Goal: Task Accomplishment & Management: Manage account settings

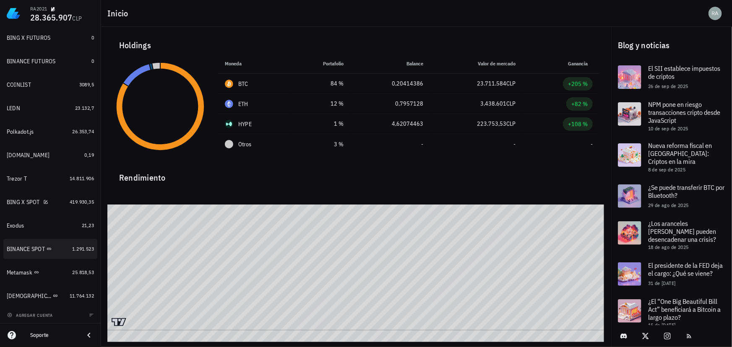
scroll to position [117, 0]
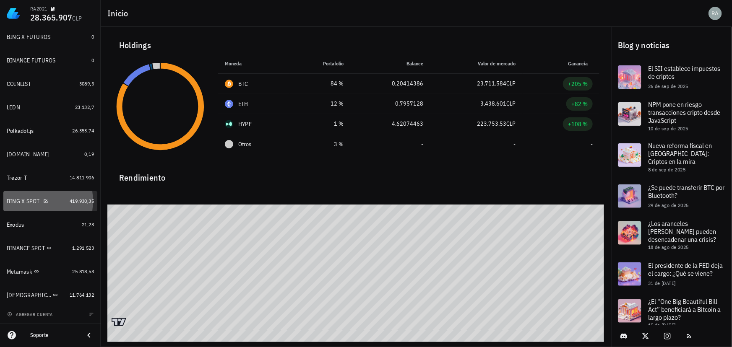
click at [15, 200] on div "BING X SPOT" at bounding box center [23, 201] width 33 height 7
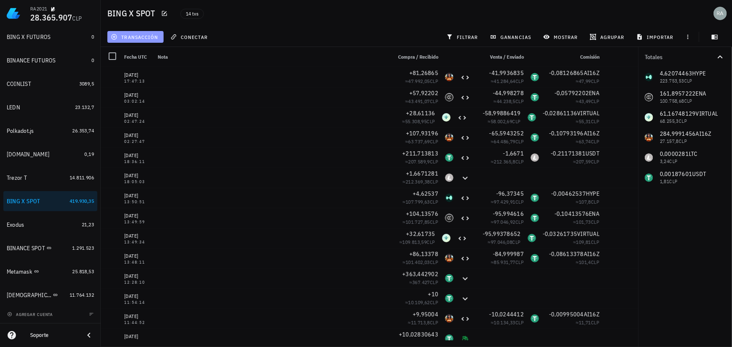
click at [137, 34] on span "transacción" at bounding box center [135, 37] width 46 height 7
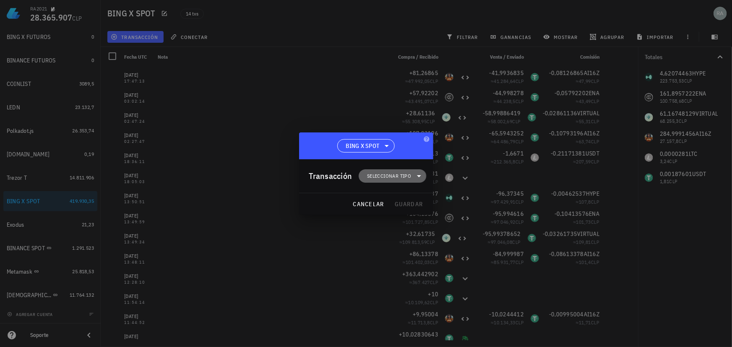
click at [387, 176] on span "Seleccionar tipo" at bounding box center [389, 176] width 44 height 8
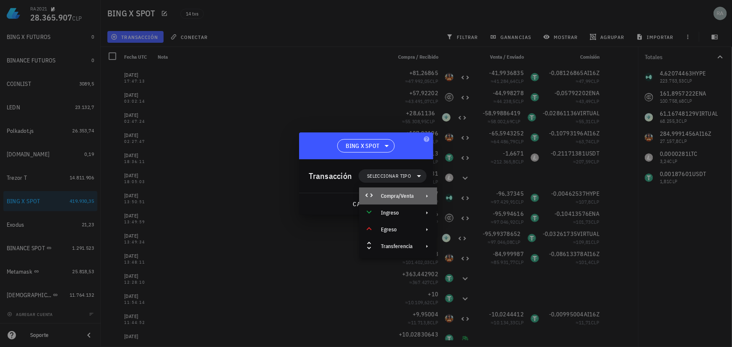
click at [392, 199] on div "Compra/Venta" at bounding box center [397, 196] width 33 height 7
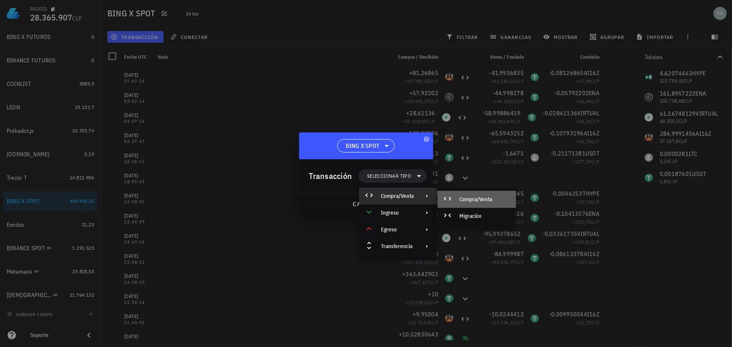
click at [478, 198] on div "Compra/Venta" at bounding box center [484, 199] width 50 height 7
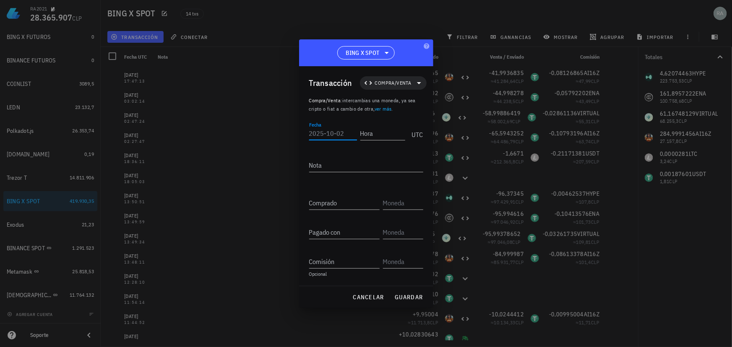
click at [346, 134] on input "Fecha" at bounding box center [333, 133] width 48 height 13
type input "2025-10-02"
click at [362, 132] on input "Hora" at bounding box center [382, 133] width 45 height 13
drag, startPoint x: 387, startPoint y: 134, endPoint x: 351, endPoint y: 133, distance: 35.2
click at [351, 133] on div "Fecha 2025-10-02 Hora 14:45:59 UTC" at bounding box center [366, 131] width 114 height 23
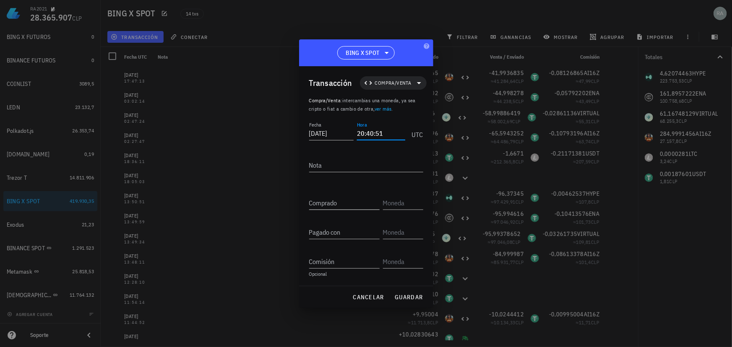
type input "20:40:51"
click at [335, 201] on input "Comprado" at bounding box center [344, 202] width 70 height 13
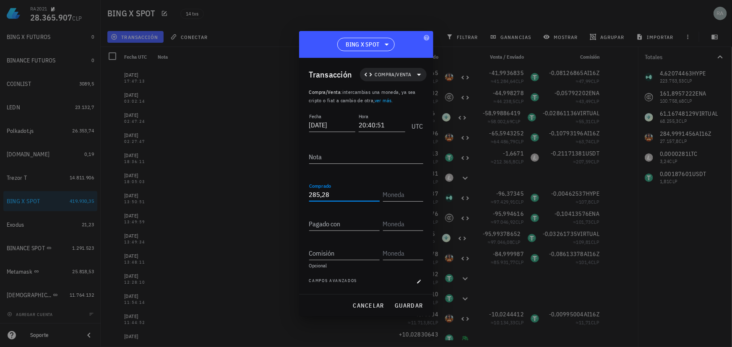
type input "285,28"
click at [397, 197] on input "text" at bounding box center [402, 194] width 39 height 13
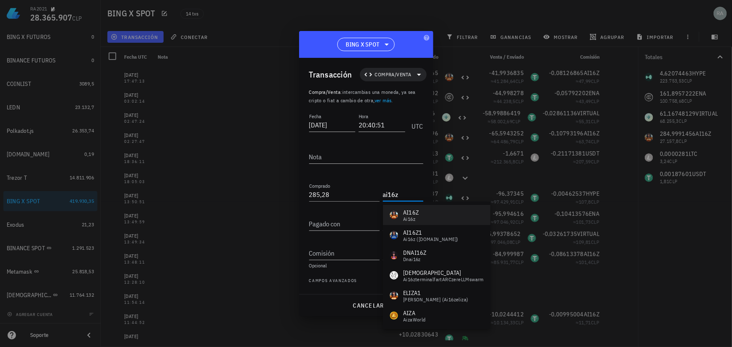
click at [417, 218] on div "ai16z" at bounding box center [411, 219] width 16 height 5
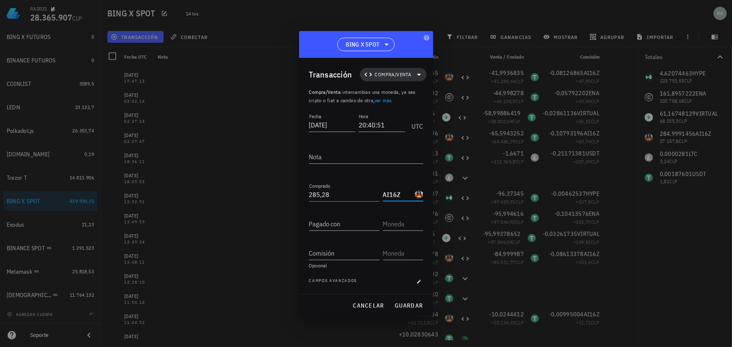
type input "AI16Z"
click at [396, 73] on span "Compra/Venta" at bounding box center [393, 74] width 36 height 8
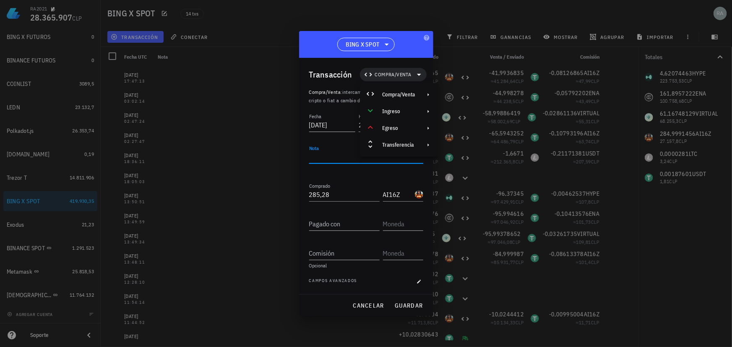
click at [340, 152] on textarea "Nota" at bounding box center [366, 156] width 114 height 13
click at [356, 196] on input "285,28" at bounding box center [344, 194] width 70 height 13
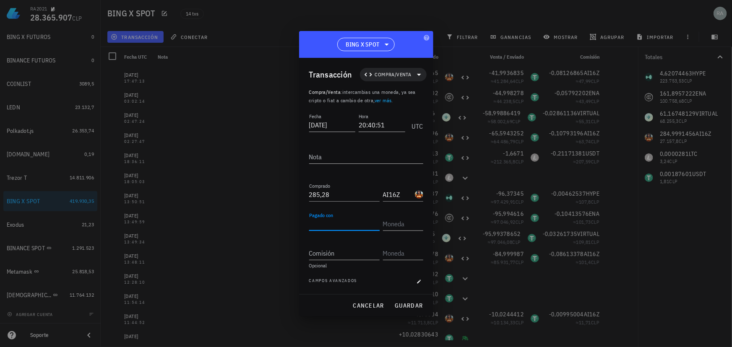
click at [333, 223] on input "Pagado con" at bounding box center [344, 223] width 70 height 13
type input "285,28"
click at [397, 218] on input "text" at bounding box center [402, 223] width 39 height 13
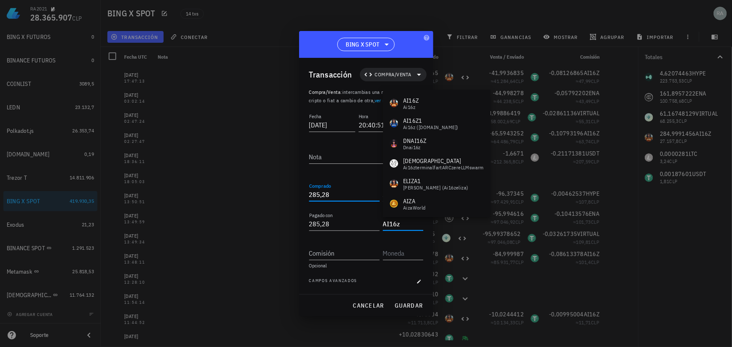
drag, startPoint x: 336, startPoint y: 193, endPoint x: 295, endPoint y: 195, distance: 40.7
click at [295, 195] on div "RA2021 28.365.907 CLP Inicio Portafolio Impuestos Transacciones Cuentas Total C…" at bounding box center [366, 173] width 732 height 347
type input "AI16Z"
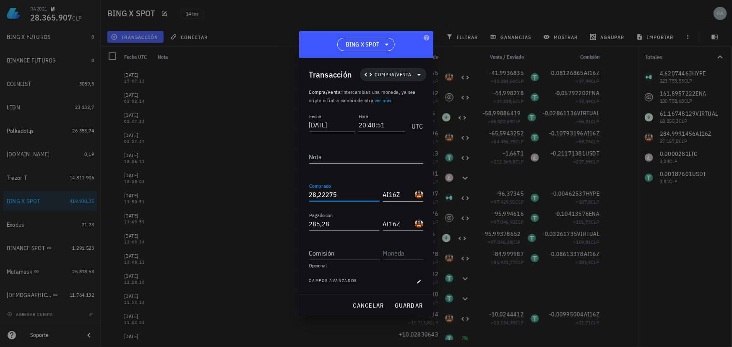
type input "28,22275"
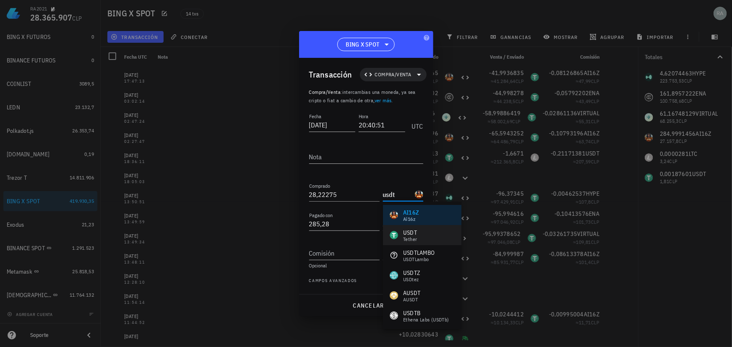
click at [408, 235] on div "USDT" at bounding box center [410, 233] width 14 height 8
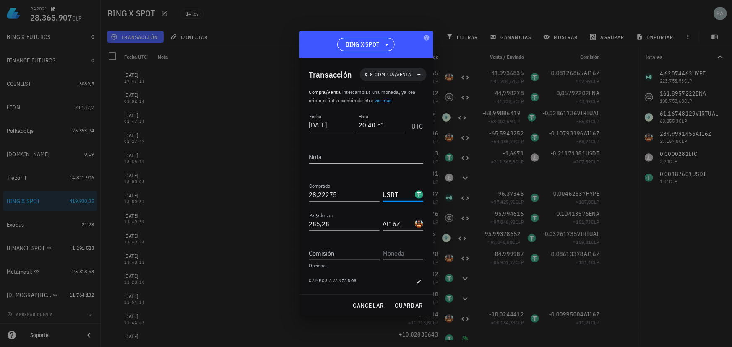
type input "USDT"
click at [391, 253] on input "text" at bounding box center [402, 253] width 39 height 13
click at [343, 257] on input "Comisión" at bounding box center [344, 253] width 70 height 13
click at [350, 254] on input "Comisión" at bounding box center [344, 253] width 70 height 13
type input "0,02822275"
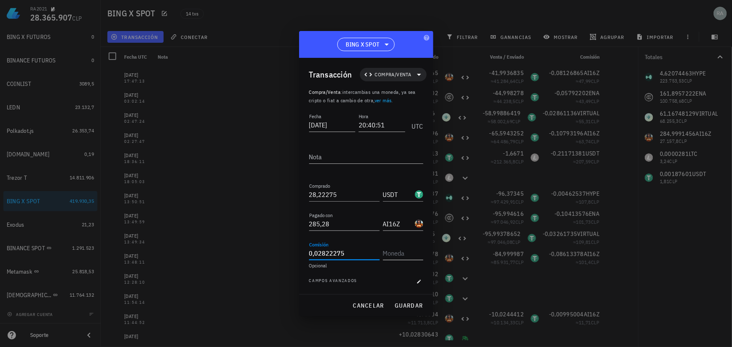
click at [394, 254] on input "text" at bounding box center [402, 253] width 39 height 13
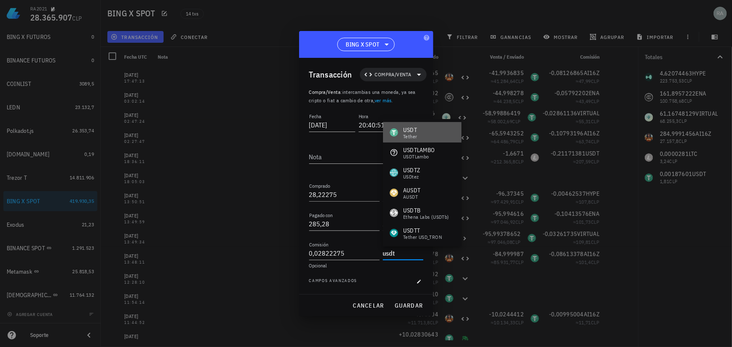
click at [403, 135] on div "Tether" at bounding box center [410, 136] width 14 height 5
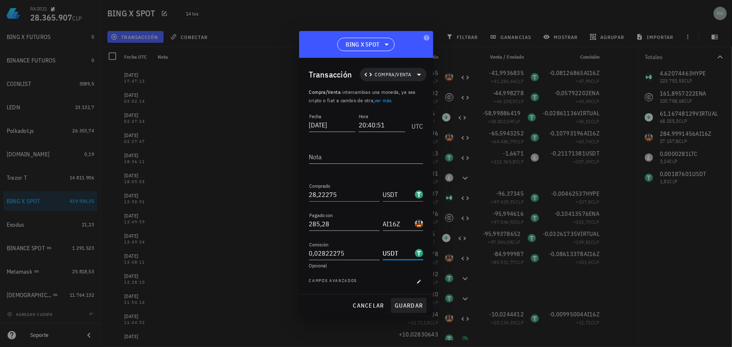
type input "USDT"
click at [406, 304] on span "guardar" at bounding box center [408, 306] width 29 height 8
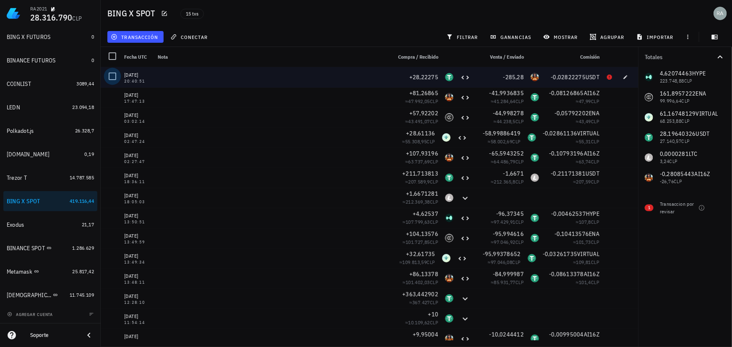
click at [112, 75] on div at bounding box center [112, 76] width 14 height 14
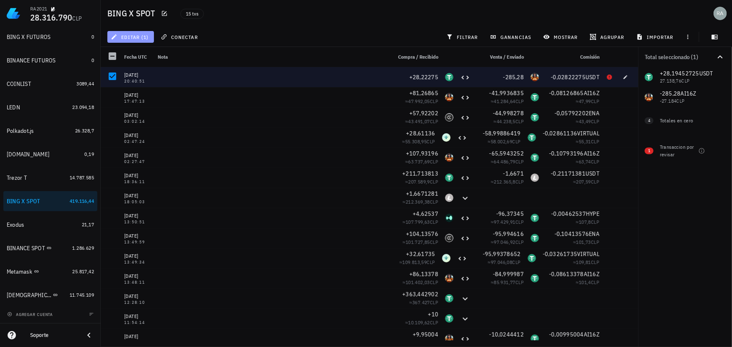
click at [128, 36] on span "editar (1)" at bounding box center [130, 37] width 36 height 7
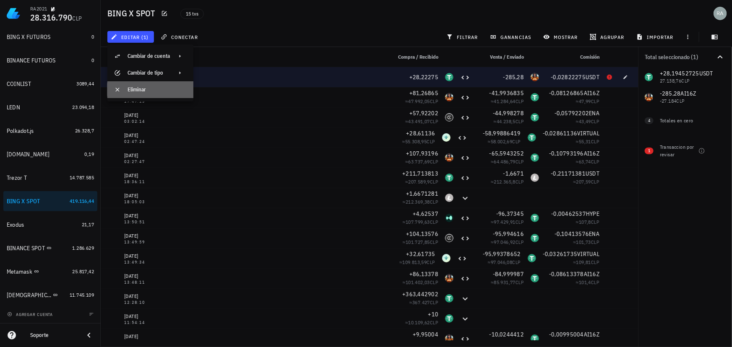
click at [134, 88] on div "Eliminar" at bounding box center [156, 89] width 59 height 7
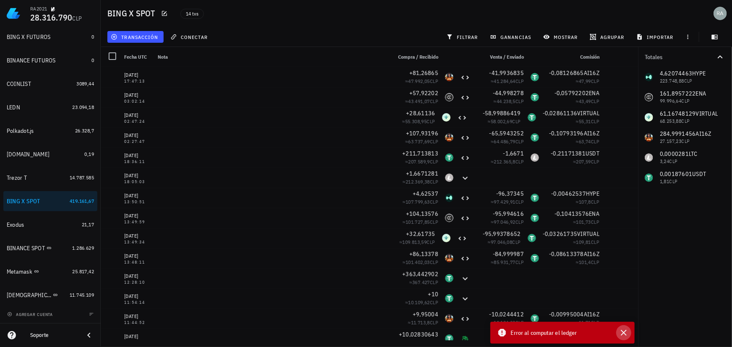
click at [624, 334] on icon "button" at bounding box center [624, 333] width 6 height 6
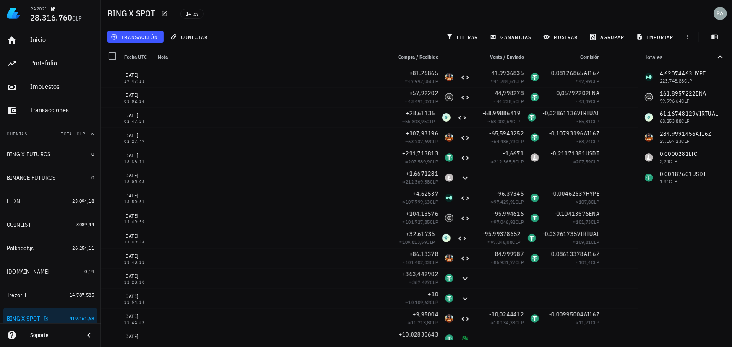
click at [36, 317] on div "BING X SPOT" at bounding box center [24, 318] width 34 height 7
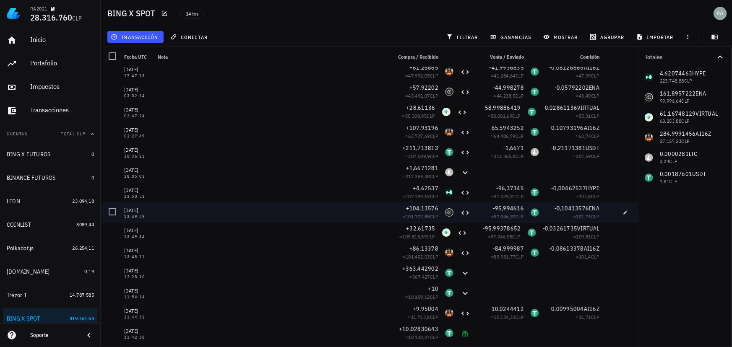
scroll to position [8, 0]
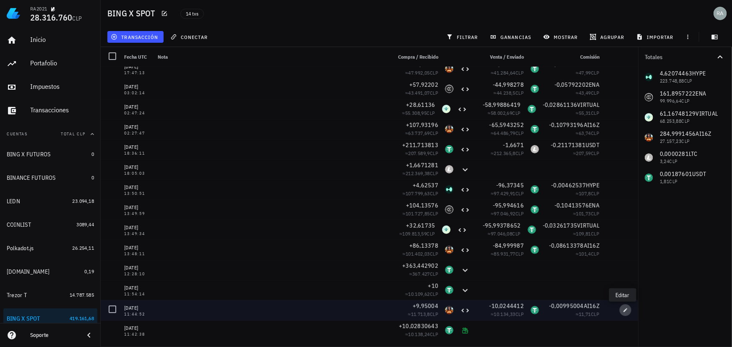
click at [619, 311] on span "button" at bounding box center [625, 310] width 12 height 5
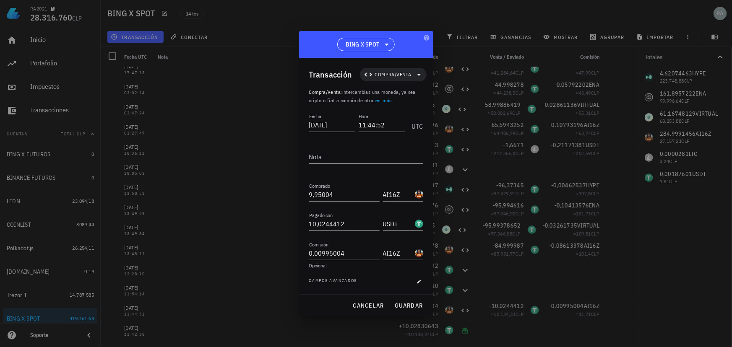
click at [690, 270] on div at bounding box center [366, 173] width 732 height 347
click at [369, 303] on span "cancelar" at bounding box center [367, 306] width 31 height 8
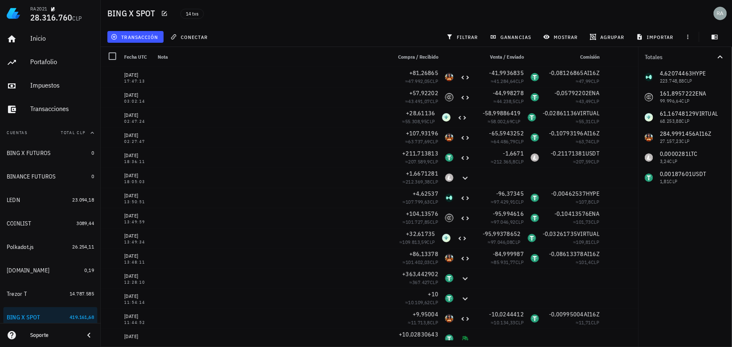
scroll to position [0, 0]
click at [75, 134] on span "Total CLP" at bounding box center [73, 133] width 25 height 5
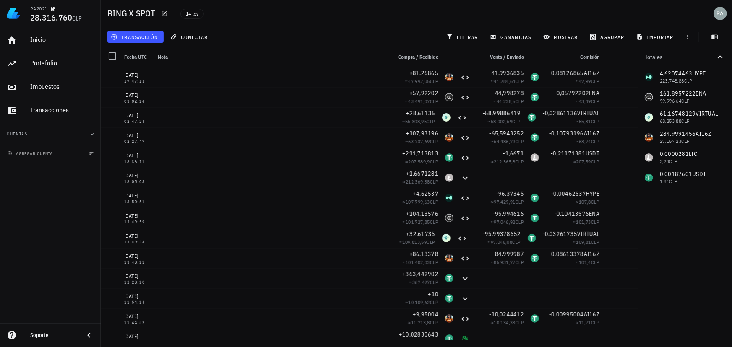
click at [68, 180] on div "Inicio [GEOGRAPHIC_DATA] Impuestos [GEOGRAPHIC_DATA] Cuentas BING X FUTUROS 0 B…" at bounding box center [50, 175] width 101 height 296
click at [41, 154] on span "agregar cuenta" at bounding box center [31, 153] width 44 height 5
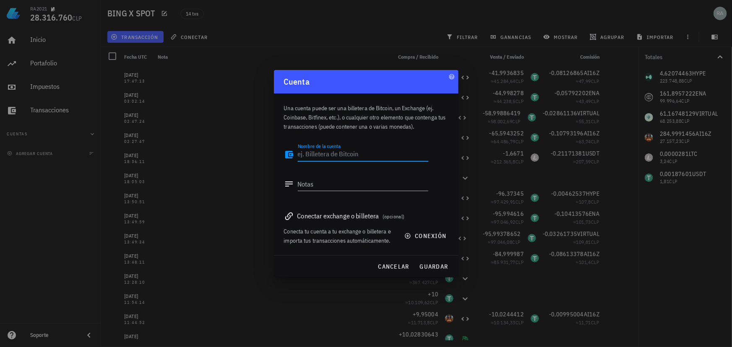
click at [359, 155] on textarea "Nombre de la cuenta" at bounding box center [363, 154] width 130 height 13
type textarea "BINGX2025"
click at [320, 181] on textarea "Notas" at bounding box center [363, 183] width 130 height 13
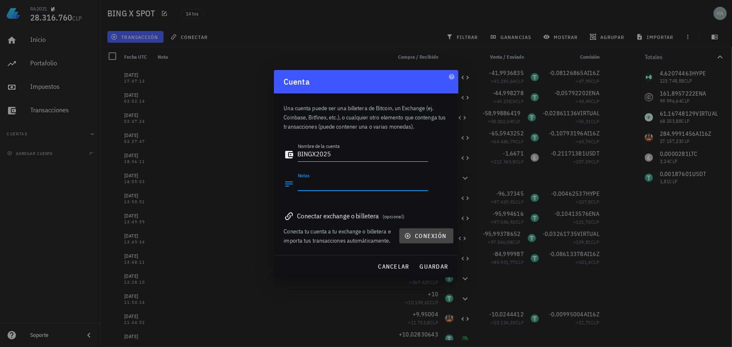
click at [427, 238] on span "conexión" at bounding box center [426, 236] width 40 height 8
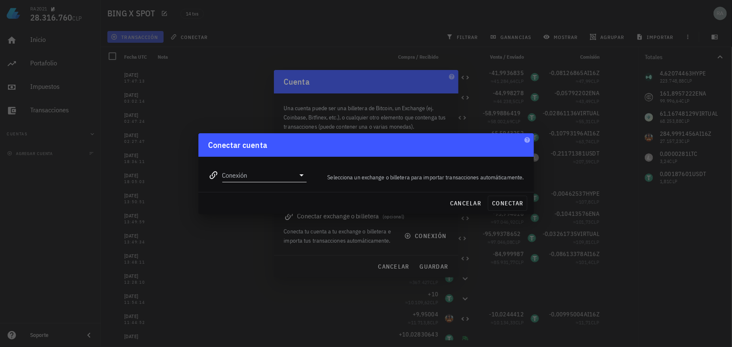
click at [301, 174] on icon at bounding box center [301, 175] width 4 height 2
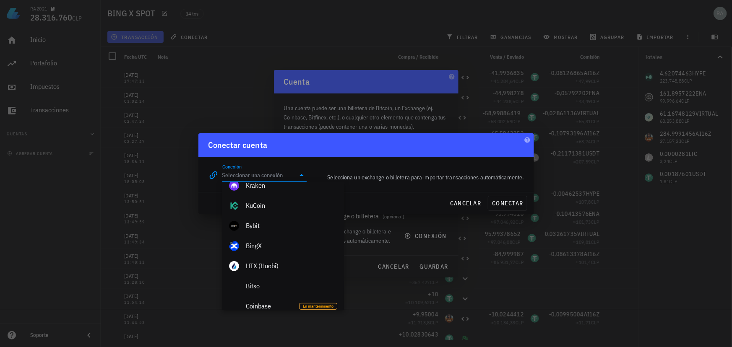
scroll to position [152, 0]
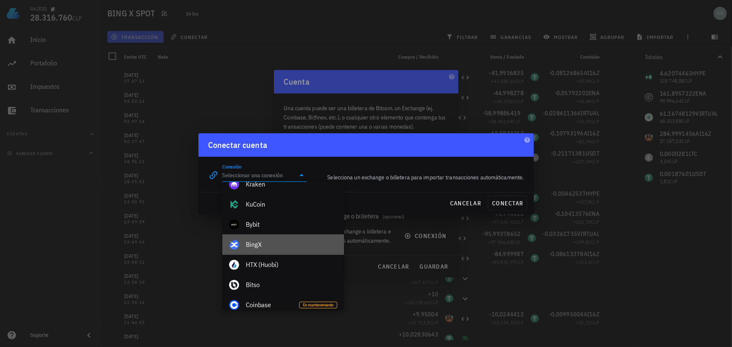
click at [259, 245] on div "BingX" at bounding box center [291, 245] width 91 height 8
type input "BingX"
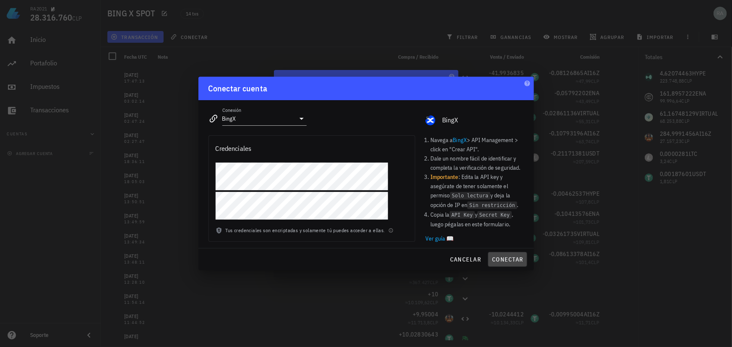
click at [508, 258] on span "conectar" at bounding box center [506, 260] width 31 height 8
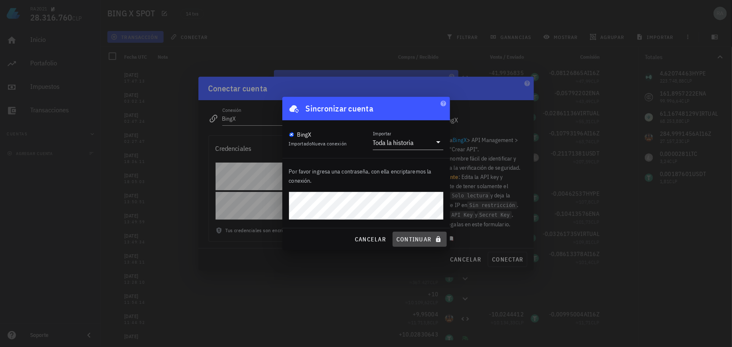
click at [413, 241] on span "continuar" at bounding box center [419, 240] width 47 height 8
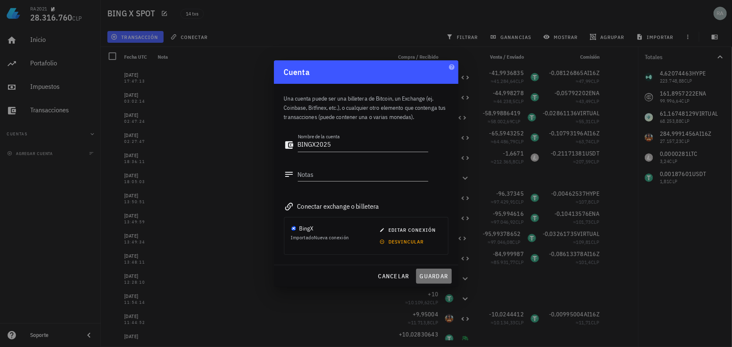
click at [431, 273] on span "guardar" at bounding box center [433, 277] width 29 height 8
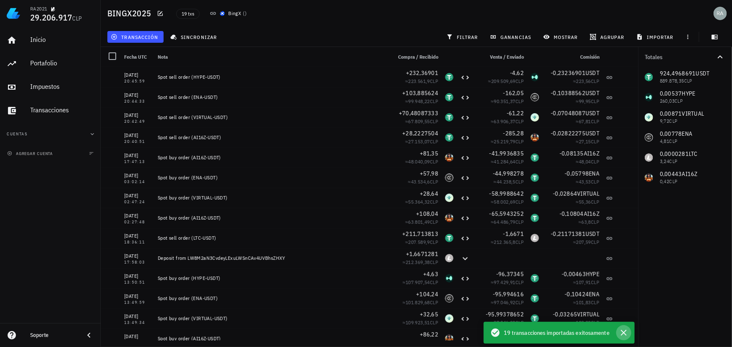
click at [625, 333] on icon "button" at bounding box center [623, 333] width 10 height 10
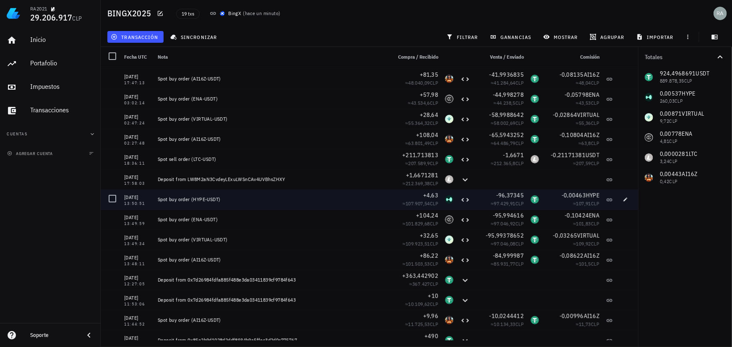
scroll to position [109, 0]
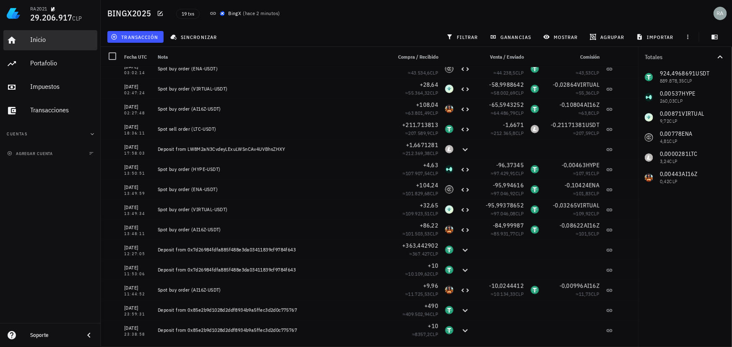
click at [44, 39] on div "Inicio" at bounding box center [62, 40] width 64 height 8
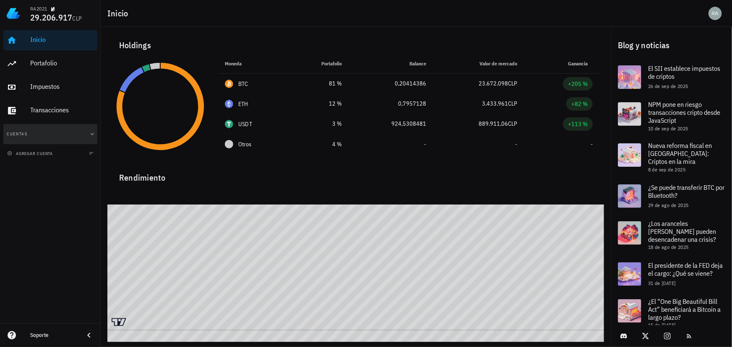
click at [50, 132] on button "Cuentas" at bounding box center [50, 134] width 94 height 20
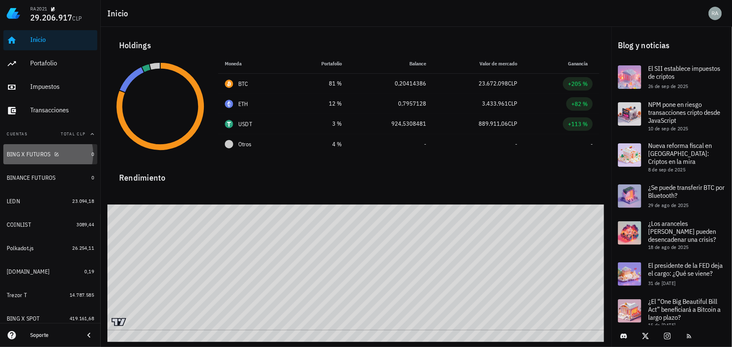
click at [44, 153] on div "BING X FUTUROS" at bounding box center [29, 154] width 44 height 7
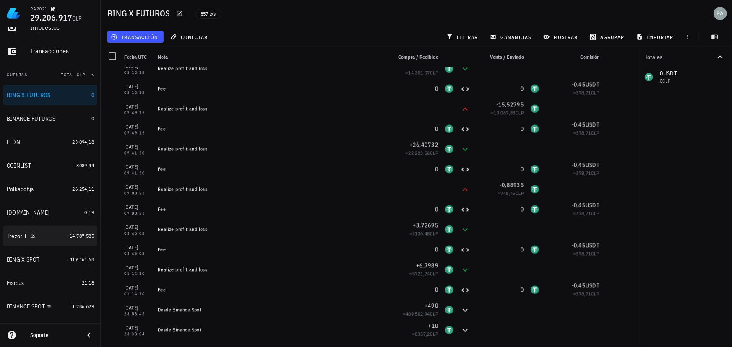
scroll to position [76, 0]
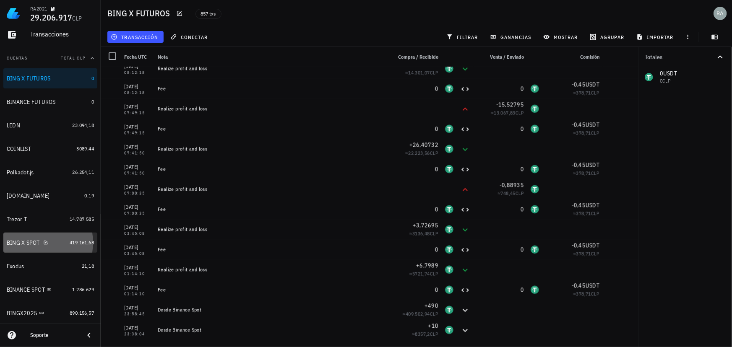
click at [31, 244] on div "BING X SPOT" at bounding box center [23, 242] width 33 height 7
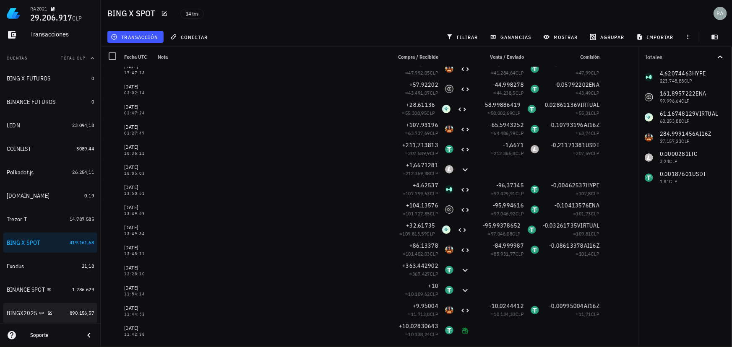
scroll to position [114, 0]
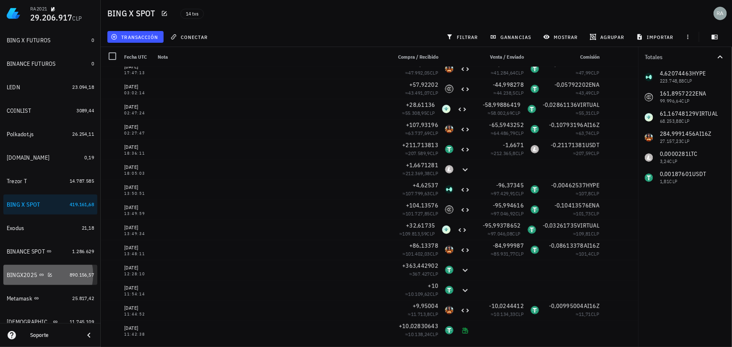
click at [14, 275] on div "BINGX2025" at bounding box center [22, 275] width 31 height 7
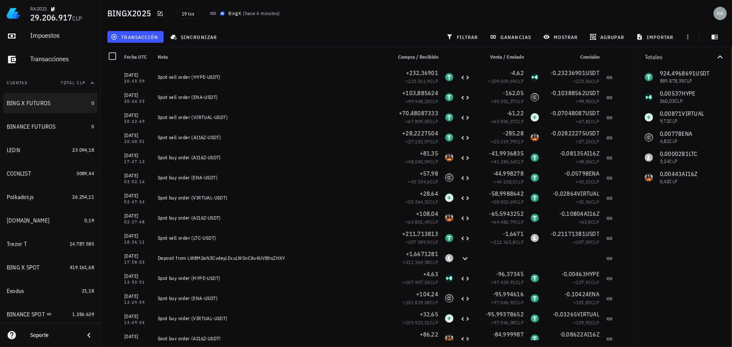
scroll to position [38, 0]
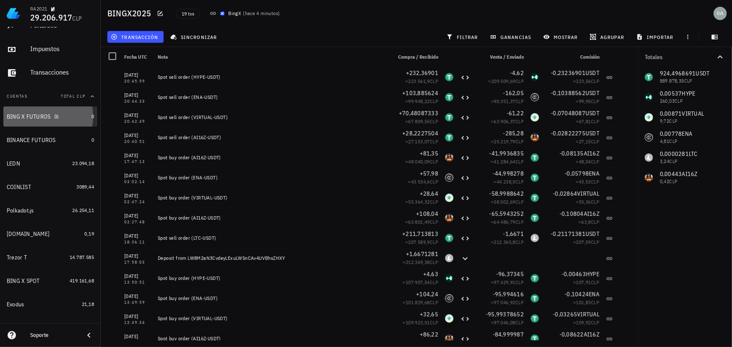
click at [18, 114] on div "BING X FUTUROS" at bounding box center [29, 116] width 44 height 7
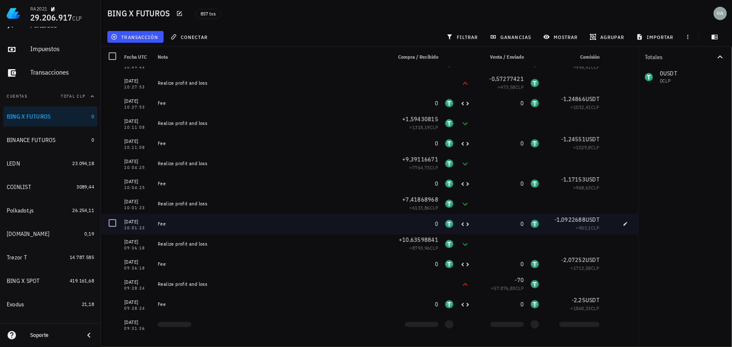
scroll to position [15896, 0]
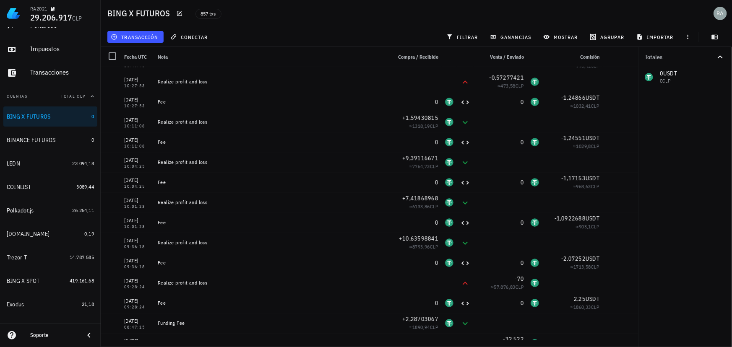
click at [658, 248] on div "Totales 0 USDT 0 CLP" at bounding box center [685, 197] width 94 height 300
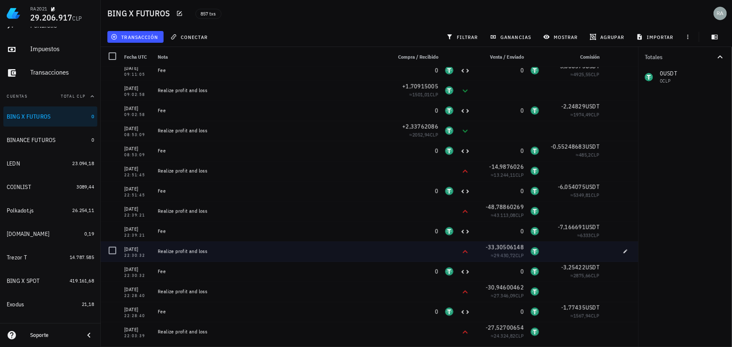
scroll to position [394, 0]
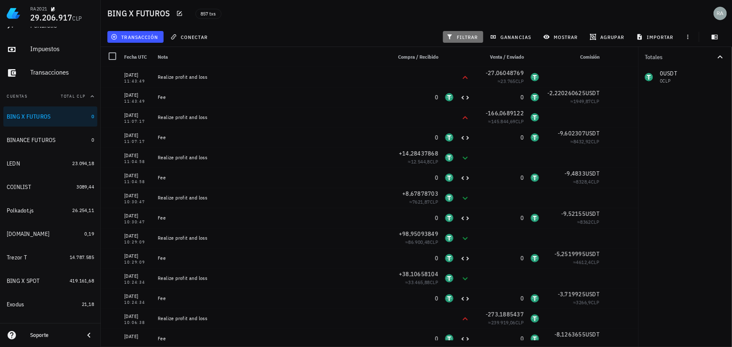
click at [464, 43] on div "filtrar" at bounding box center [463, 36] width 44 height 15
click at [464, 38] on span "filtrar" at bounding box center [463, 37] width 30 height 7
click at [717, 100] on icon "button" at bounding box center [720, 102] width 10 height 10
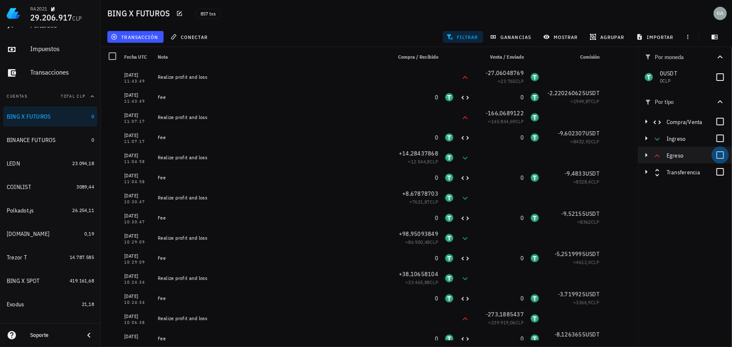
click at [720, 155] on div at bounding box center [720, 155] width 14 height 14
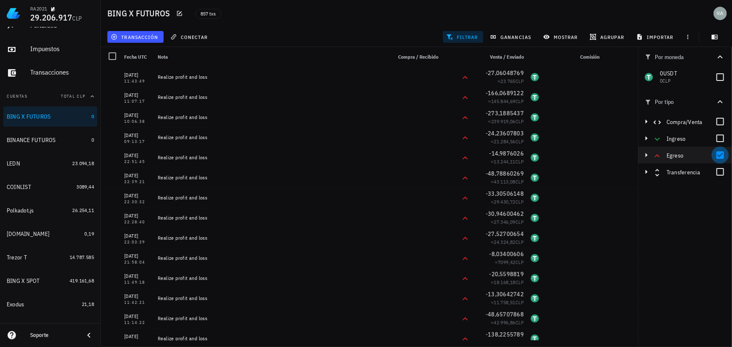
click at [720, 155] on div at bounding box center [720, 155] width 14 height 14
click at [721, 138] on div at bounding box center [720, 138] width 14 height 14
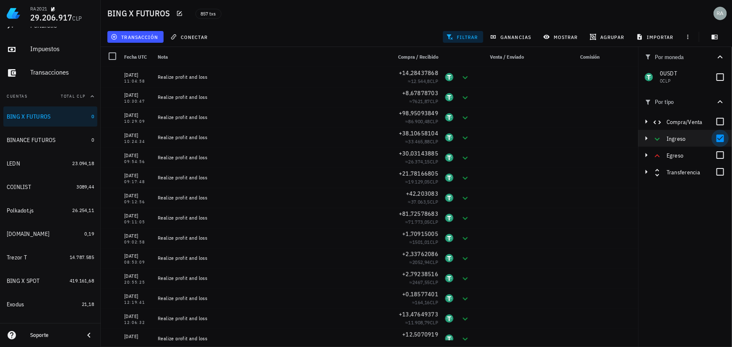
click at [720, 137] on div at bounding box center [720, 138] width 14 height 14
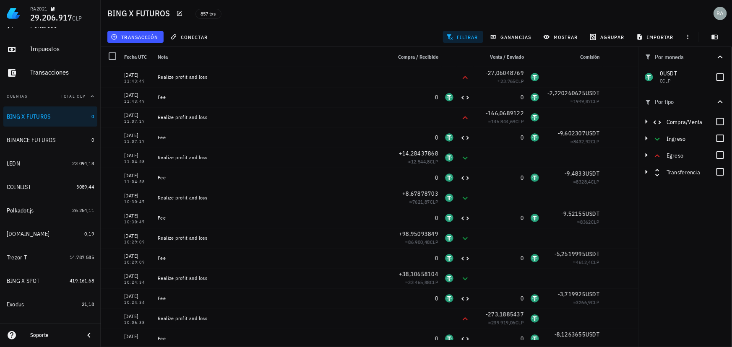
click at [466, 32] on button "filtrar" at bounding box center [463, 37] width 40 height 12
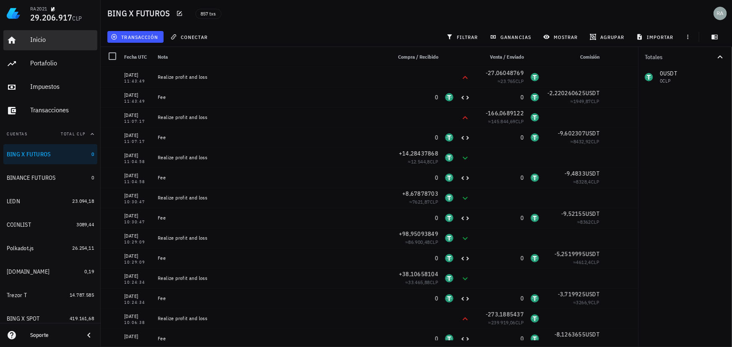
click at [38, 39] on div "Inicio" at bounding box center [62, 40] width 64 height 8
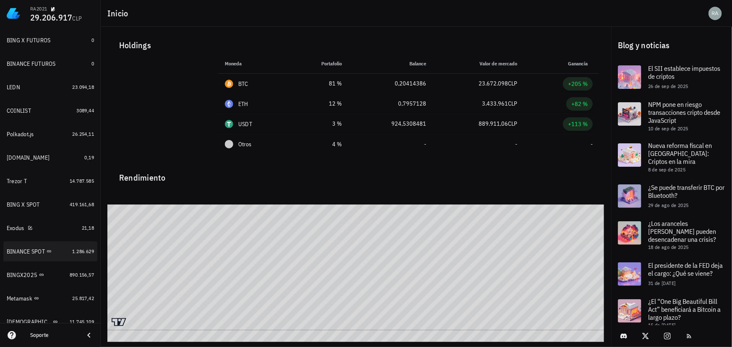
scroll to position [141, 0]
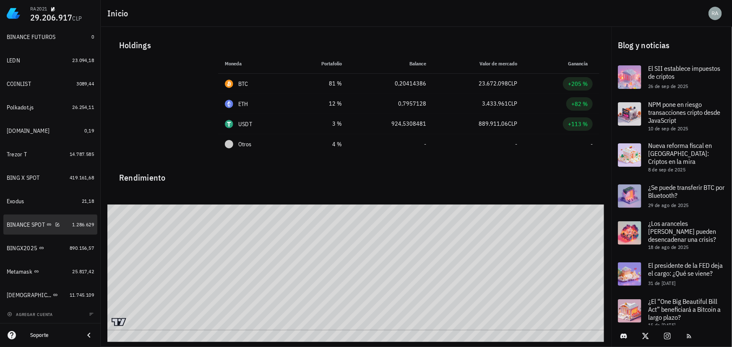
click at [26, 229] on div "BINANCE SPOT" at bounding box center [38, 225] width 62 height 18
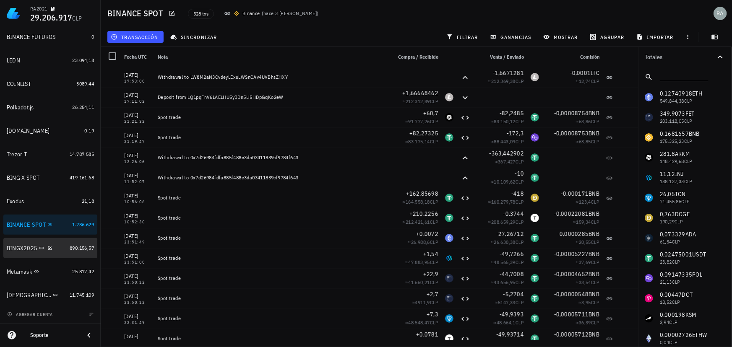
click at [11, 251] on div "BINGX2025" at bounding box center [22, 248] width 31 height 7
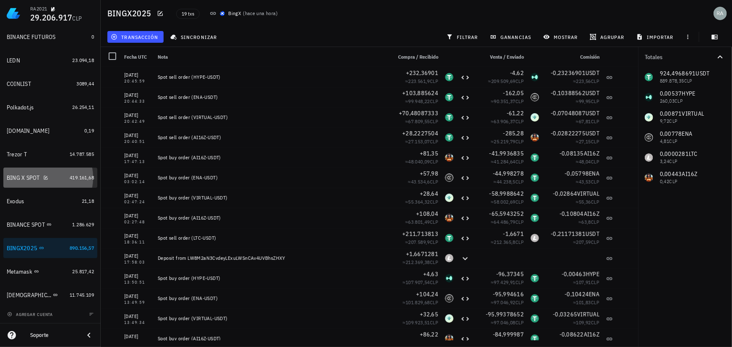
click at [21, 178] on div "BING X SPOT" at bounding box center [23, 177] width 33 height 7
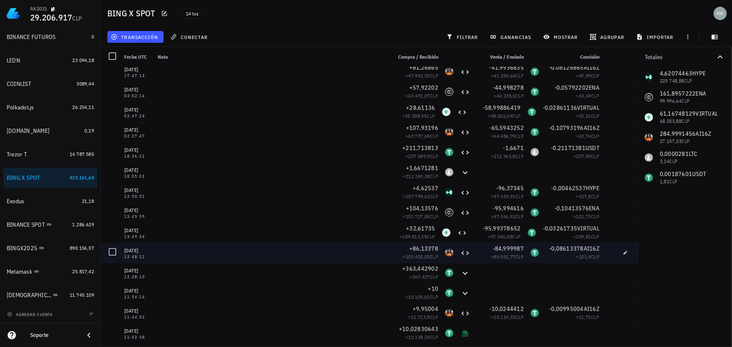
scroll to position [8, 0]
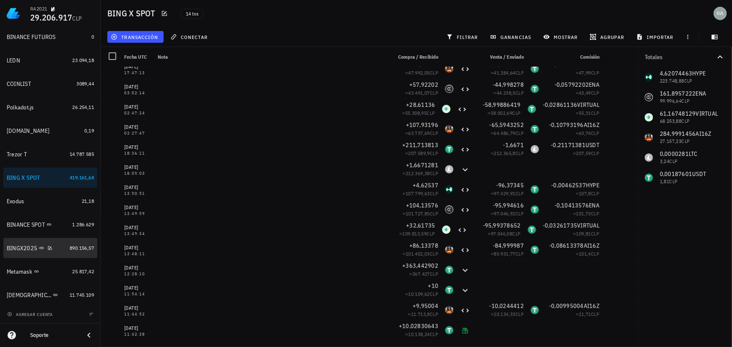
click at [14, 248] on div "BINGX2025" at bounding box center [22, 248] width 31 height 7
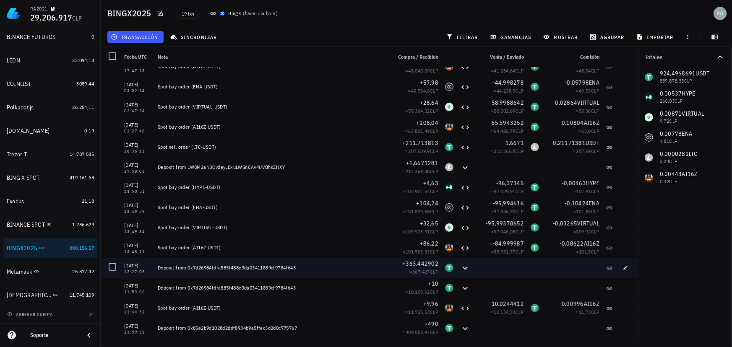
scroll to position [109, 0]
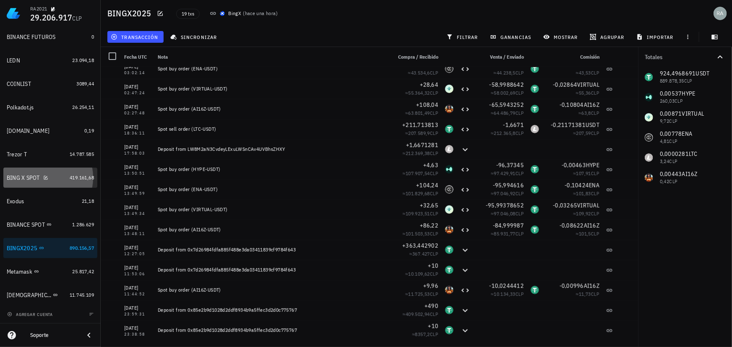
click at [27, 179] on div "BING X SPOT" at bounding box center [23, 177] width 33 height 7
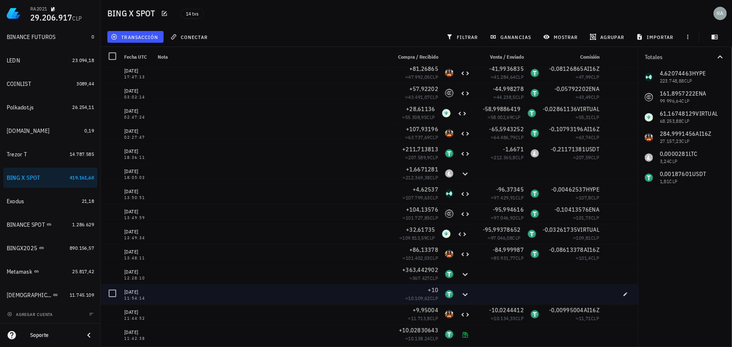
scroll to position [8, 0]
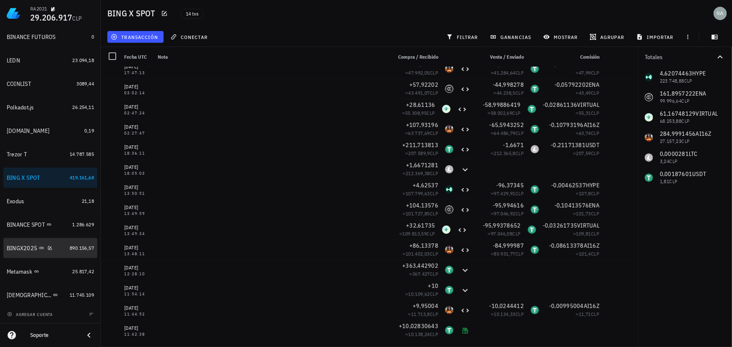
click at [29, 247] on div "BINGX2025" at bounding box center [22, 248] width 31 height 7
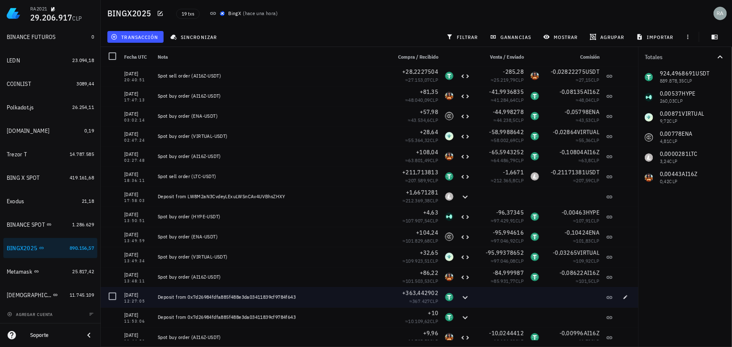
scroll to position [33, 0]
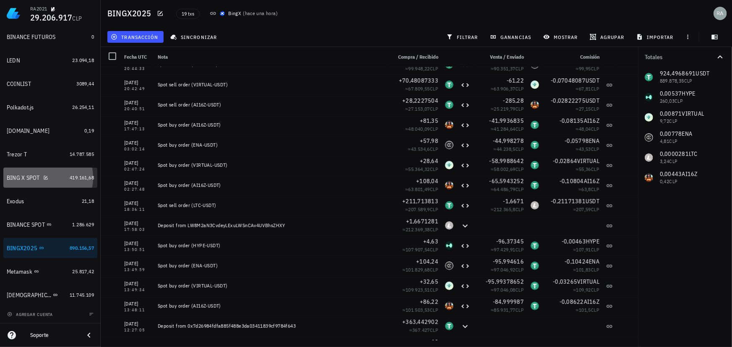
click at [23, 177] on div "BING X SPOT" at bounding box center [23, 177] width 33 height 7
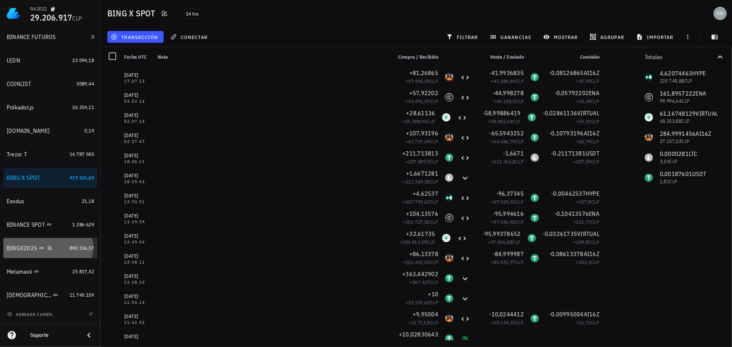
click at [21, 248] on div "BINGX2025" at bounding box center [22, 248] width 31 height 7
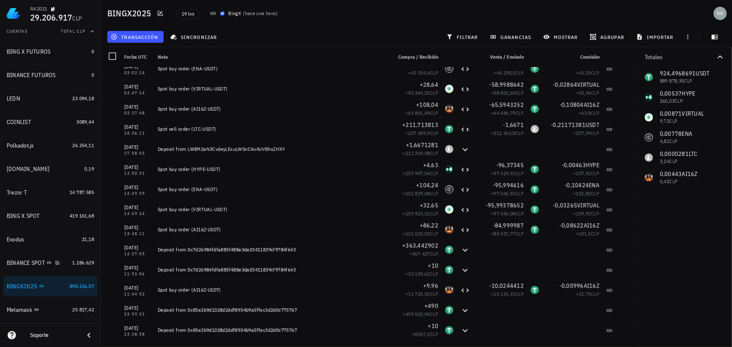
scroll to position [65, 0]
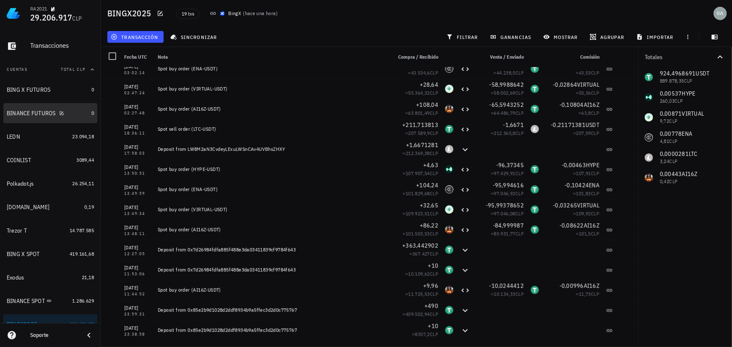
click at [38, 113] on div "BINANCE FUTUROS" at bounding box center [31, 113] width 49 height 7
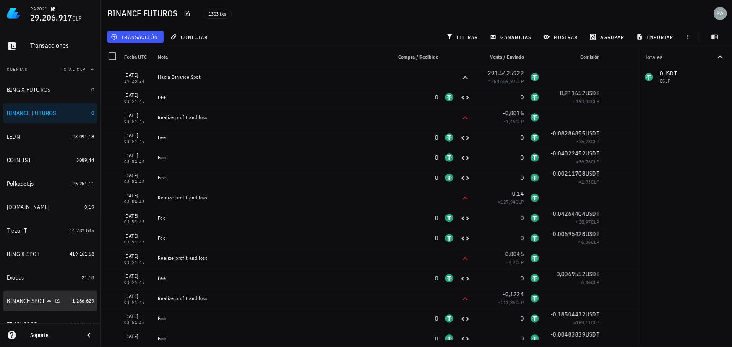
click at [23, 301] on div "BINANCE SPOT" at bounding box center [26, 301] width 38 height 7
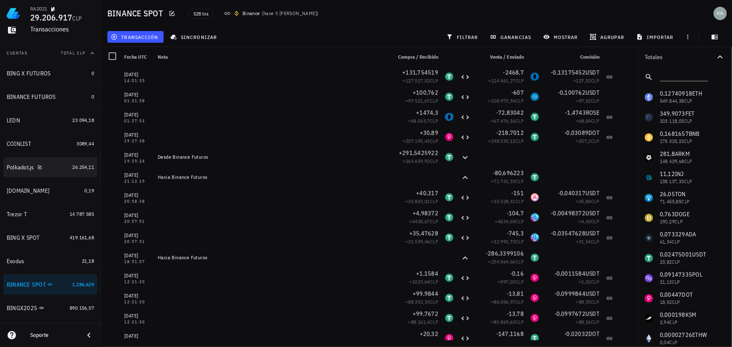
scroll to position [65, 0]
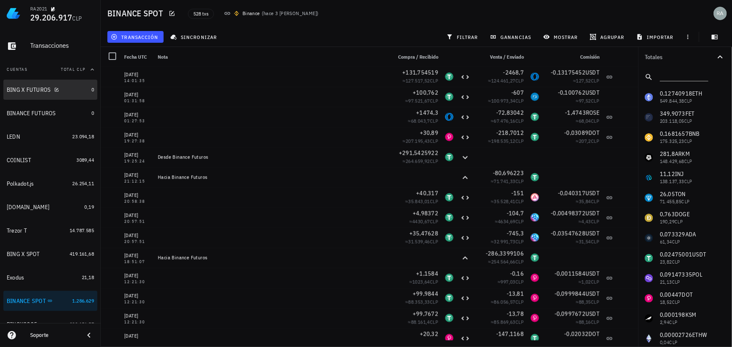
click at [31, 91] on div "BING X FUTUROS" at bounding box center [29, 89] width 44 height 7
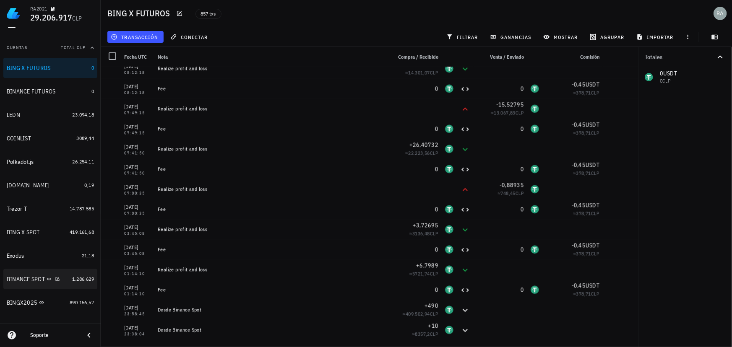
scroll to position [103, 0]
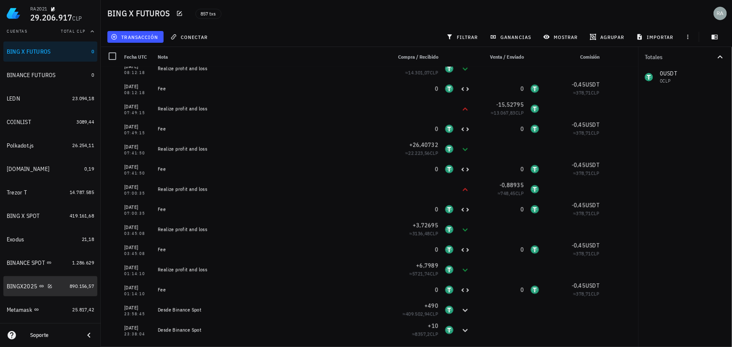
click at [28, 283] on div "BINGX2025" at bounding box center [22, 286] width 31 height 7
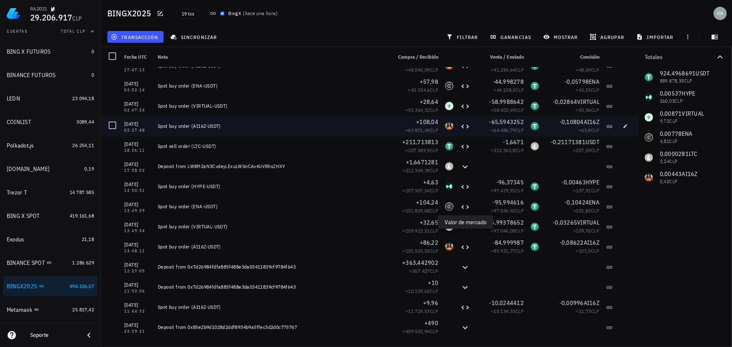
scroll to position [109, 0]
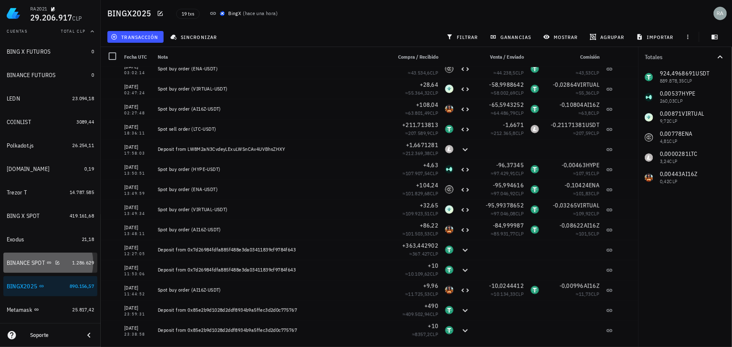
click at [21, 264] on div "BINANCE SPOT" at bounding box center [26, 263] width 38 height 7
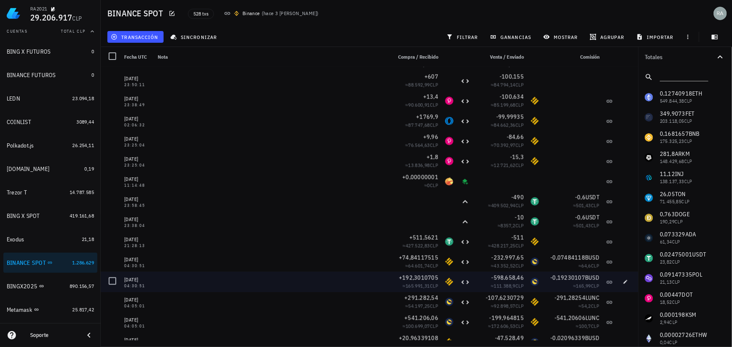
scroll to position [4040, 0]
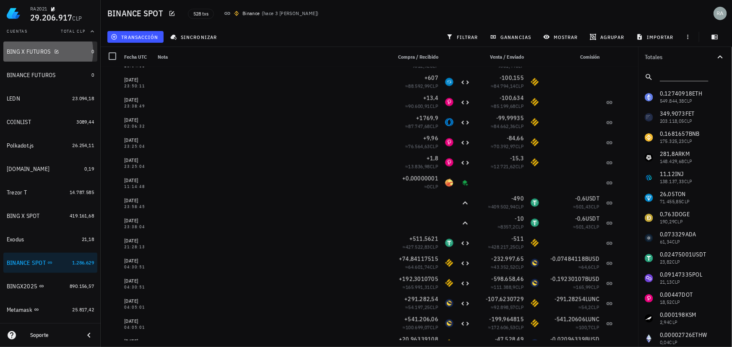
click at [39, 57] on div "BING X FUTUROS" at bounding box center [47, 52] width 81 height 18
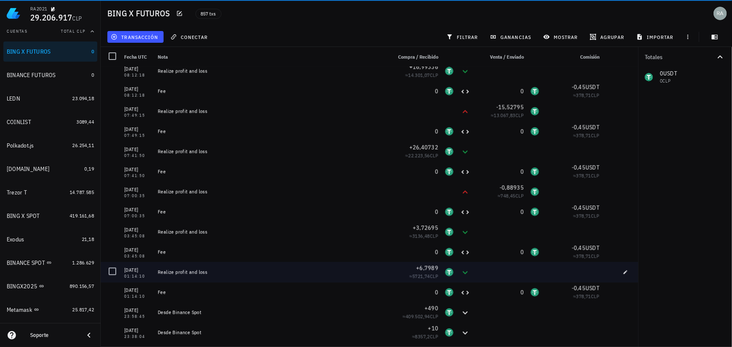
scroll to position [16975, 0]
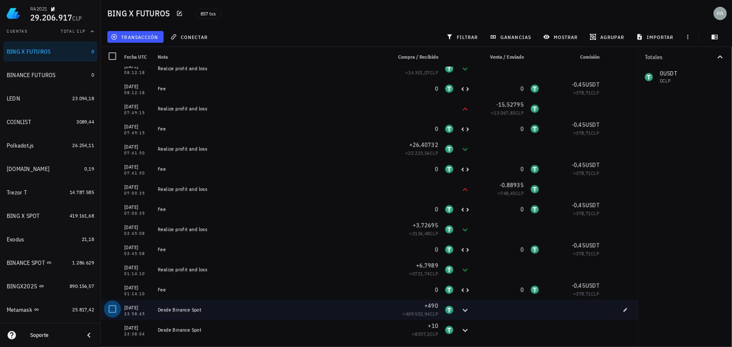
click at [113, 307] on div at bounding box center [112, 309] width 14 height 14
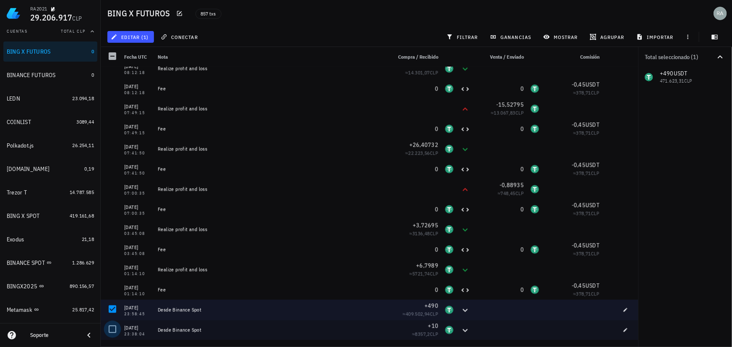
click at [113, 327] on div at bounding box center [112, 329] width 14 height 14
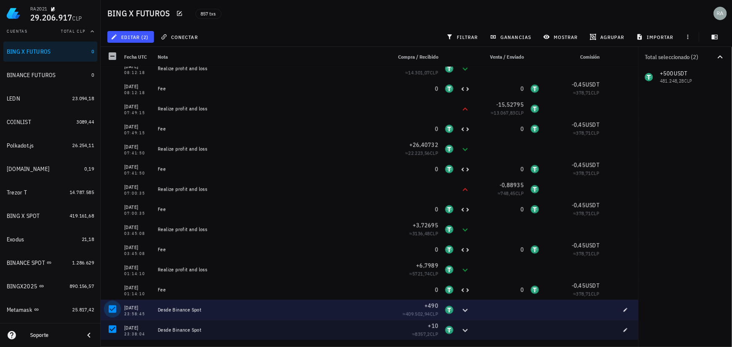
click at [112, 308] on div at bounding box center [112, 309] width 14 height 14
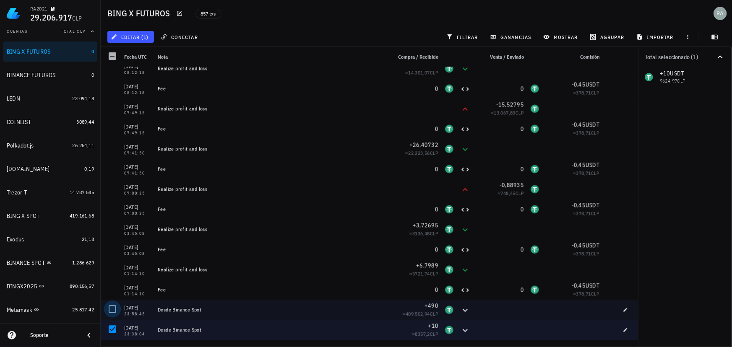
click at [113, 310] on div at bounding box center [112, 309] width 14 height 14
click at [138, 36] on span "editar (2)" at bounding box center [130, 37] width 36 height 7
click at [133, 92] on div "Eliminar" at bounding box center [156, 89] width 59 height 7
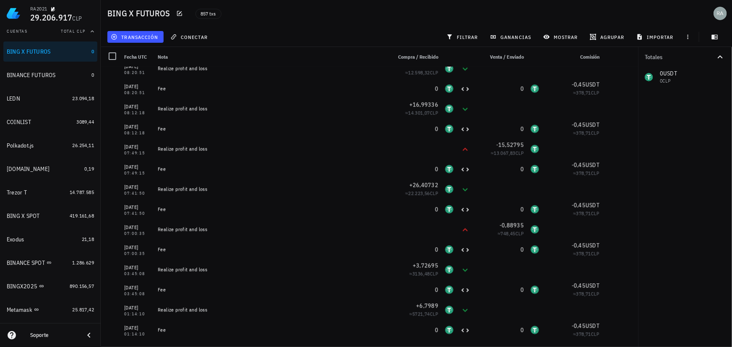
scroll to position [16935, 0]
click at [700, 107] on icon "button" at bounding box center [701, 107] width 7 height 7
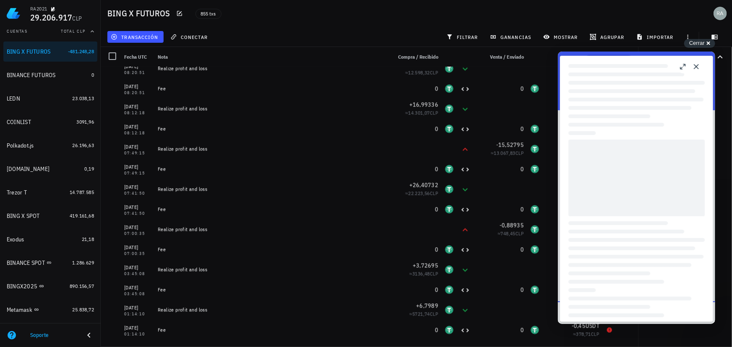
scroll to position [0, 0]
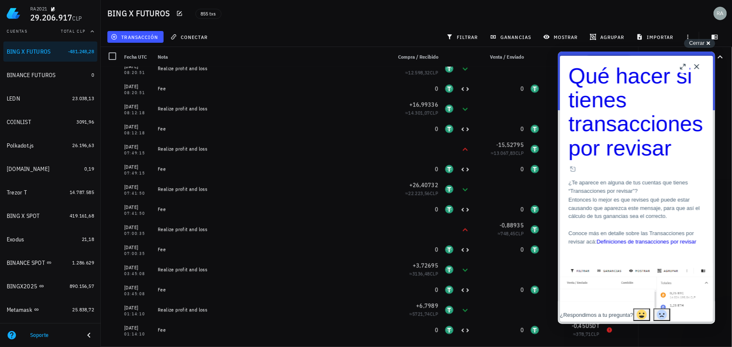
click at [698, 66] on button "Close" at bounding box center [695, 66] width 13 height 13
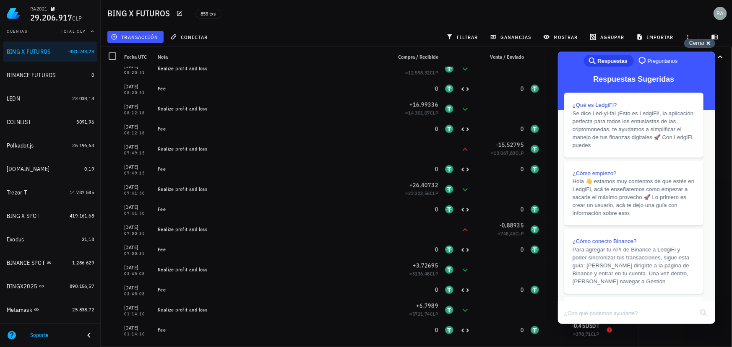
click at [707, 44] on div "Cerrar cross-small" at bounding box center [699, 43] width 31 height 9
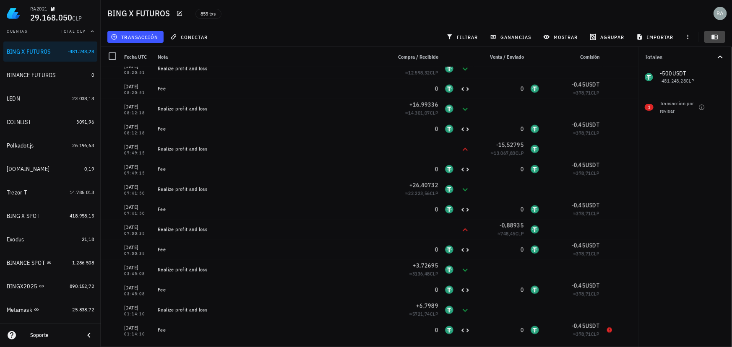
click at [707, 42] on button "button" at bounding box center [714, 37] width 21 height 12
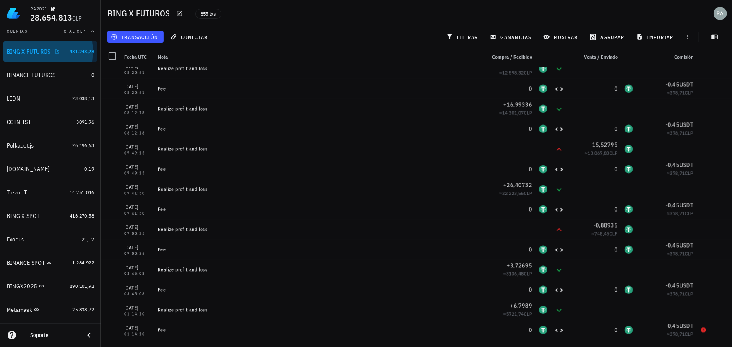
click at [39, 53] on div "BING X FUTUROS" at bounding box center [29, 51] width 44 height 7
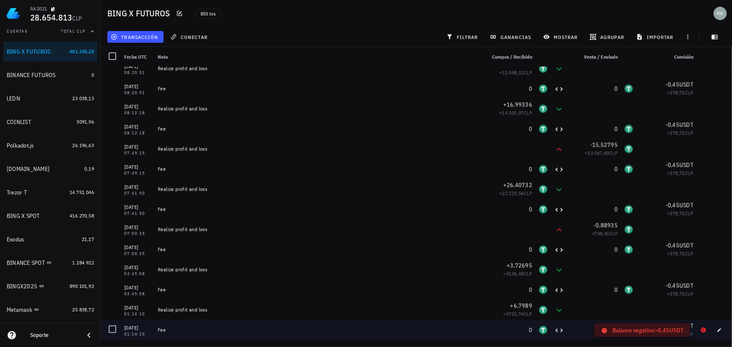
click at [701, 330] on icon at bounding box center [703, 330] width 5 height 5
click at [717, 329] on icon "button" at bounding box center [719, 330] width 4 height 4
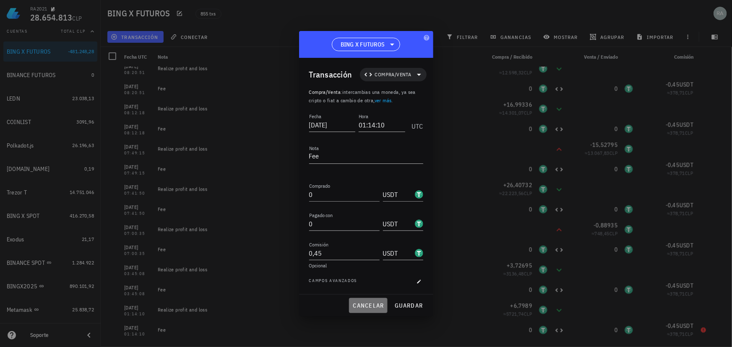
click at [368, 306] on span "cancelar" at bounding box center [367, 306] width 31 height 8
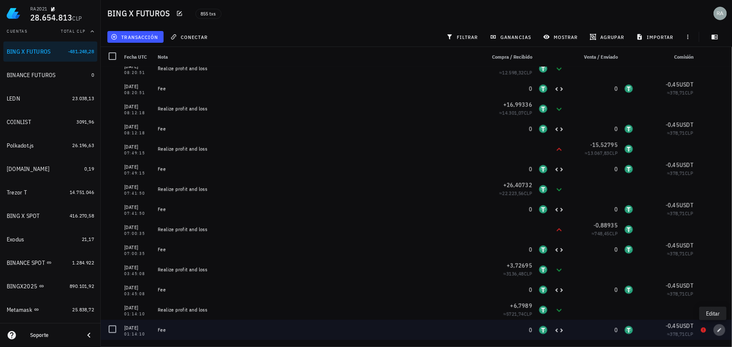
click at [717, 330] on icon "button" at bounding box center [719, 330] width 5 height 5
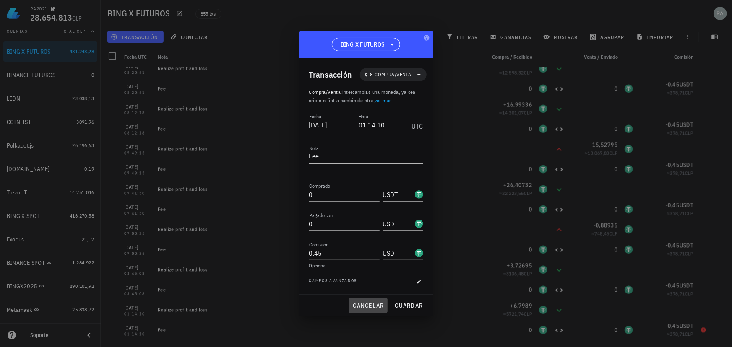
click at [367, 304] on span "cancelar" at bounding box center [367, 306] width 31 height 8
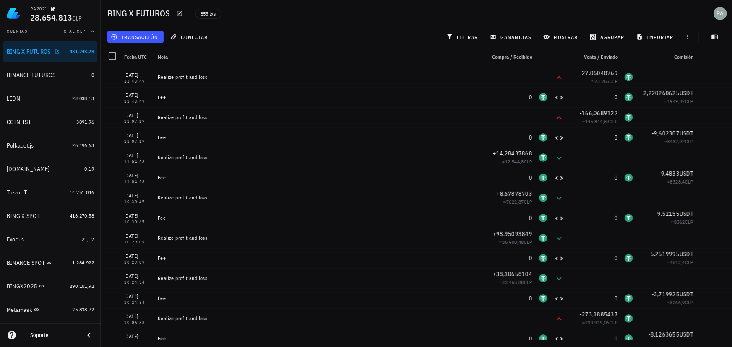
click at [25, 54] on div "BING X FUTUROS" at bounding box center [29, 51] width 44 height 7
click at [714, 37] on icon "button" at bounding box center [715, 37] width 6 height 5
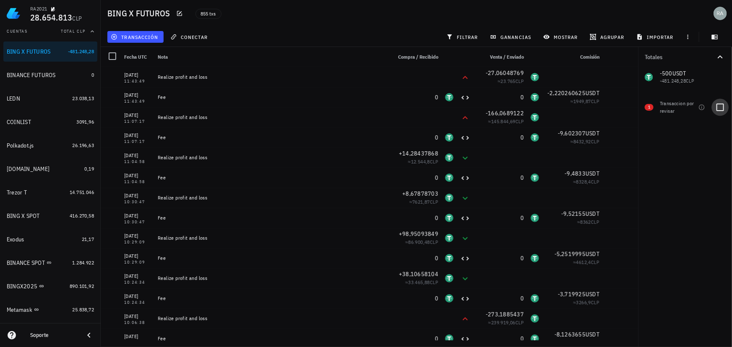
click at [722, 109] on div at bounding box center [720, 107] width 14 height 14
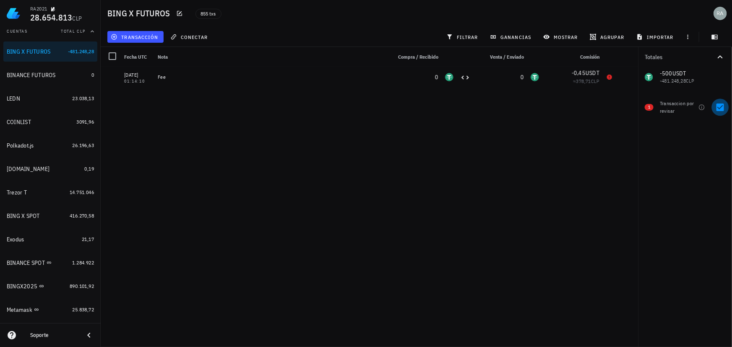
click at [718, 108] on div at bounding box center [720, 107] width 14 height 14
checkbox input "false"
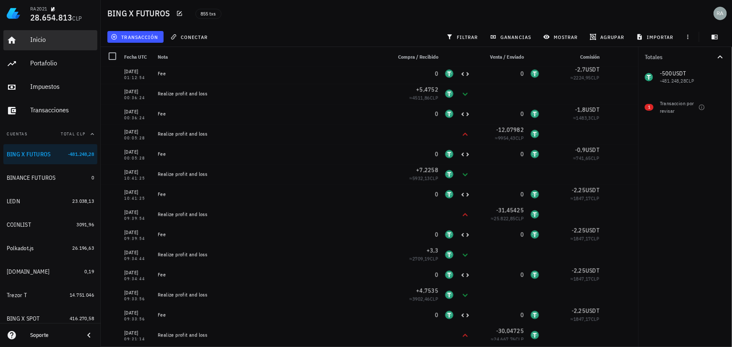
click at [33, 40] on div "Inicio" at bounding box center [62, 40] width 64 height 8
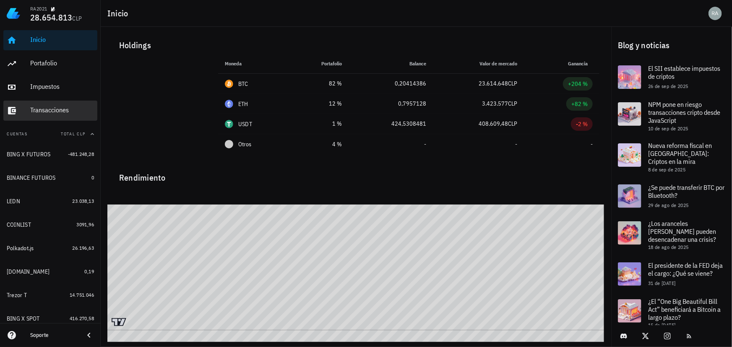
click at [49, 107] on div "Transacciones" at bounding box center [62, 110] width 64 height 8
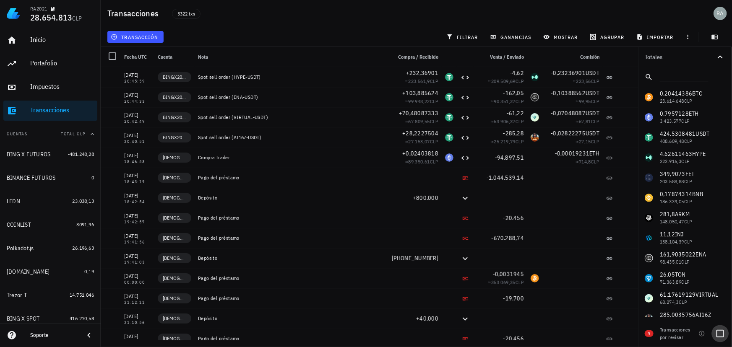
click at [720, 333] on div at bounding box center [720, 334] width 14 height 14
checkbox input "true"
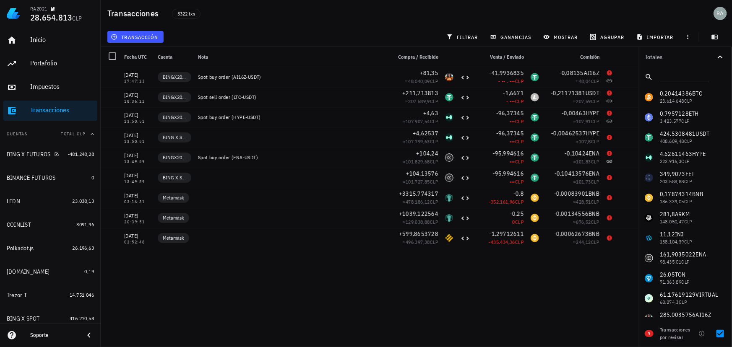
drag, startPoint x: 29, startPoint y: 159, endPoint x: 274, endPoint y: 219, distance: 252.9
click at [274, 219] on div at bounding box center [291, 218] width 193 height 20
click at [31, 158] on div "BING X FUTUROS" at bounding box center [36, 155] width 58 height 8
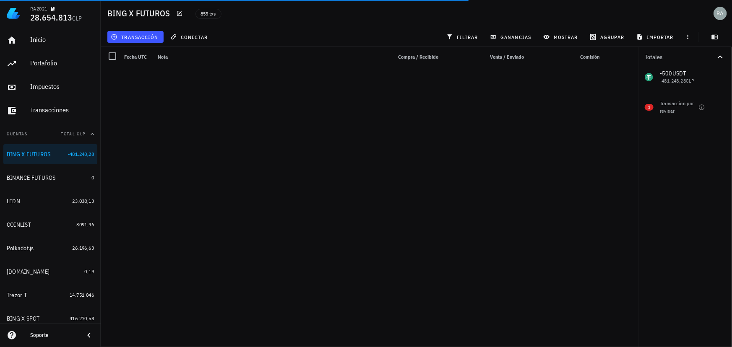
scroll to position [16935, 0]
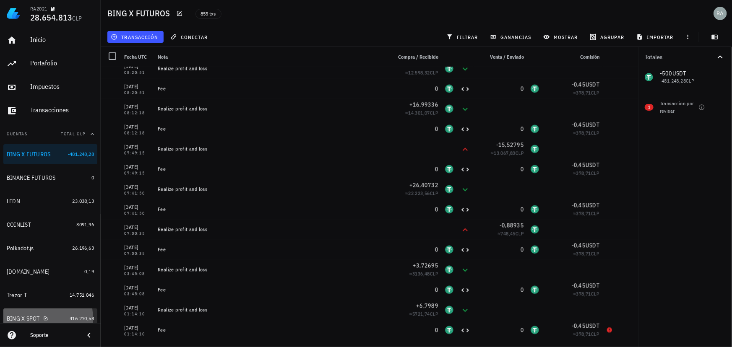
click at [21, 316] on div "BING X SPOT" at bounding box center [23, 318] width 33 height 7
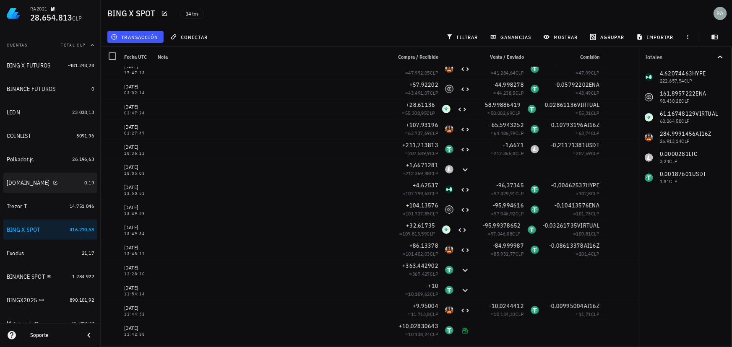
scroll to position [114, 0]
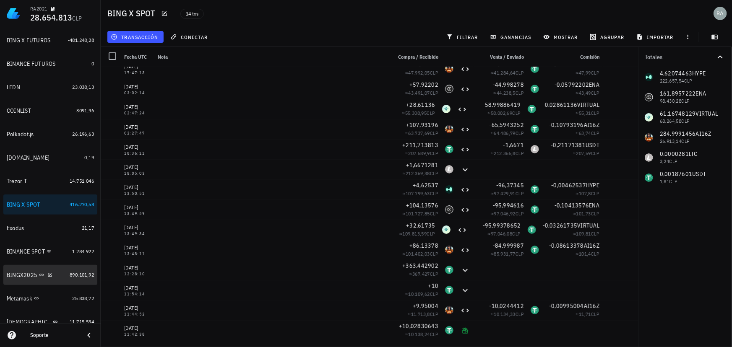
click at [21, 275] on div "BINGX2025" at bounding box center [22, 275] width 31 height 7
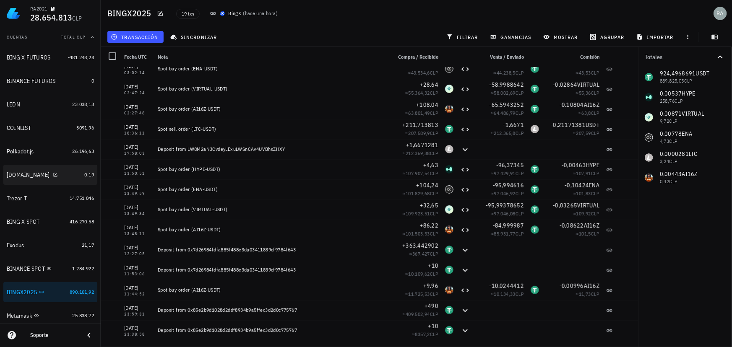
scroll to position [76, 0]
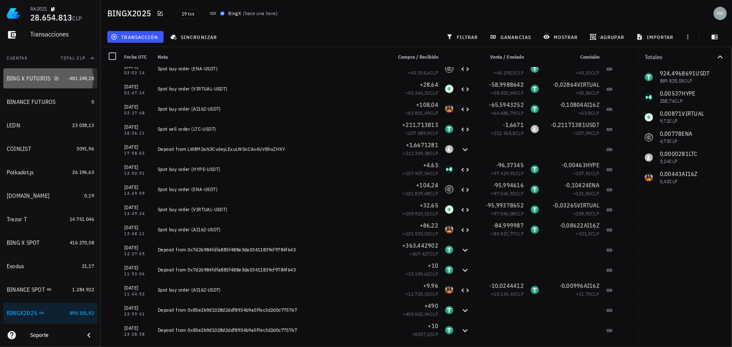
click at [47, 79] on div "BING X FUTUROS" at bounding box center [29, 78] width 44 height 7
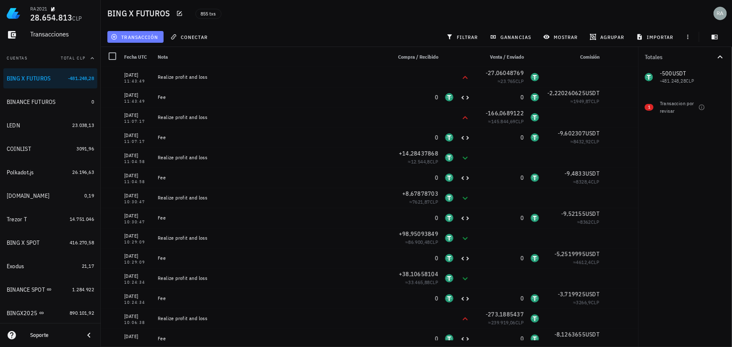
click at [134, 35] on span "transacción" at bounding box center [135, 37] width 46 height 7
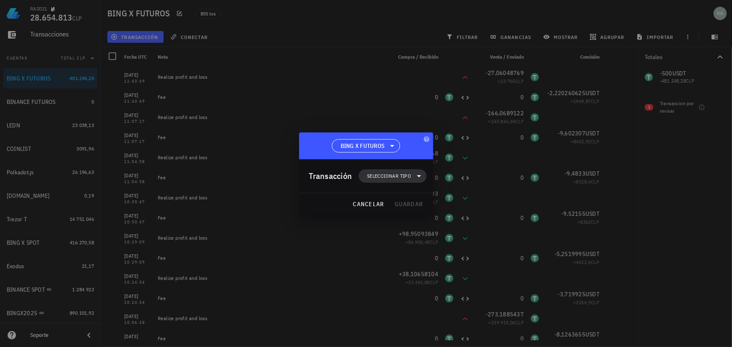
click at [414, 177] on icon at bounding box center [419, 176] width 10 height 10
click at [386, 216] on div "Ingreso" at bounding box center [398, 213] width 78 height 17
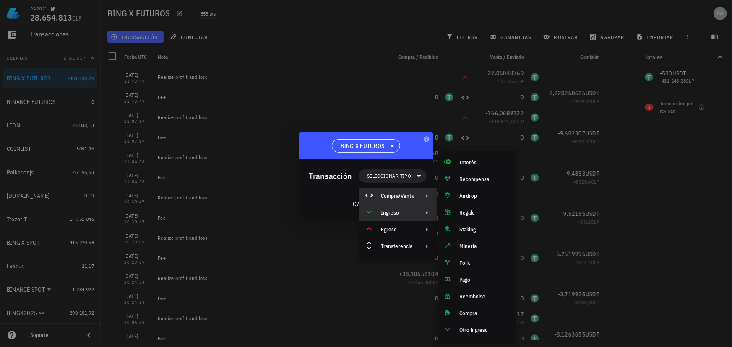
click at [390, 194] on div "Compra/Venta" at bounding box center [397, 196] width 33 height 7
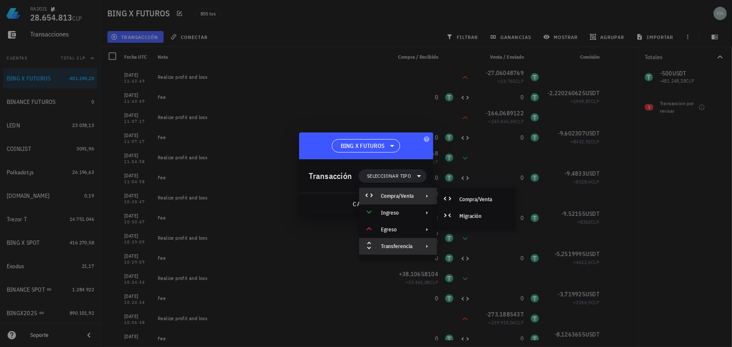
click at [398, 245] on div "Transferencia" at bounding box center [397, 246] width 33 height 7
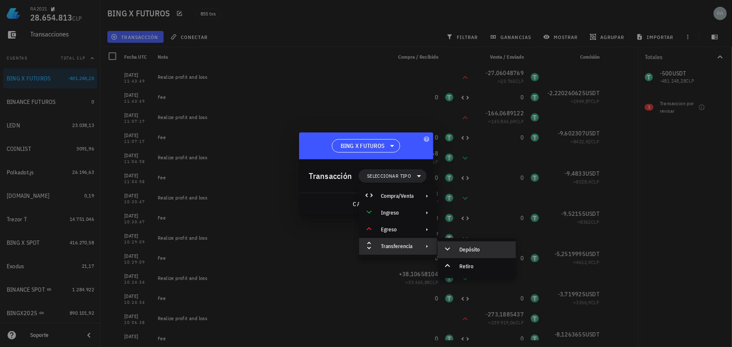
click at [455, 255] on div "Depósito" at bounding box center [476, 250] width 78 height 17
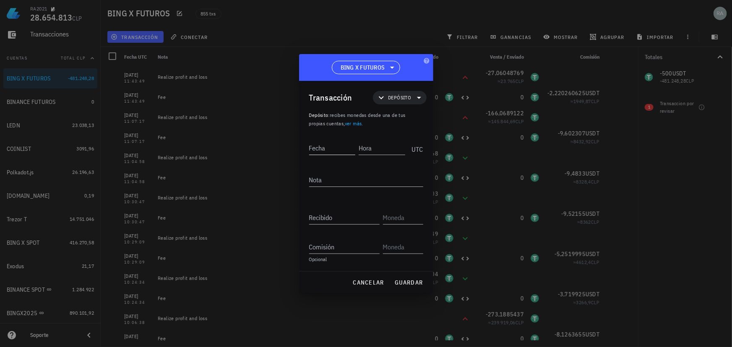
click at [344, 148] on input "Fecha" at bounding box center [332, 147] width 47 height 13
type input "2022-05-22"
click at [372, 143] on input "Hora" at bounding box center [381, 147] width 48 height 13
type input "23:59:59"
click at [366, 222] on input "Recibido" at bounding box center [344, 217] width 70 height 13
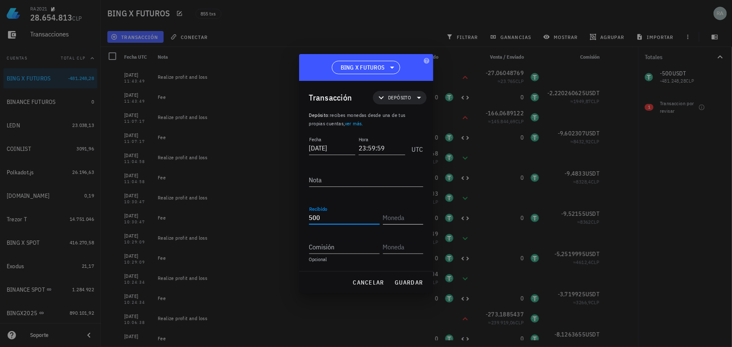
type input "500"
click at [392, 214] on input "text" at bounding box center [402, 217] width 39 height 13
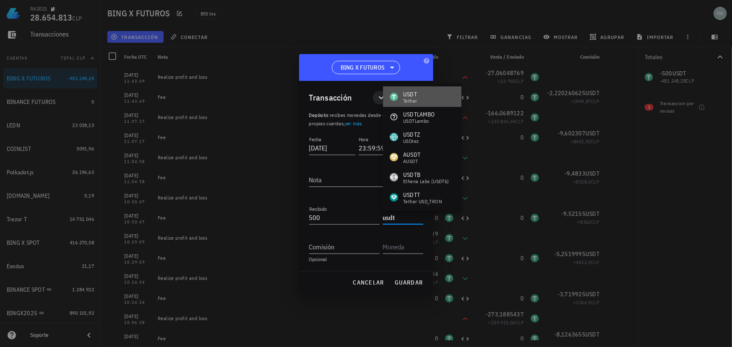
click at [410, 97] on div "USDT" at bounding box center [410, 94] width 14 height 8
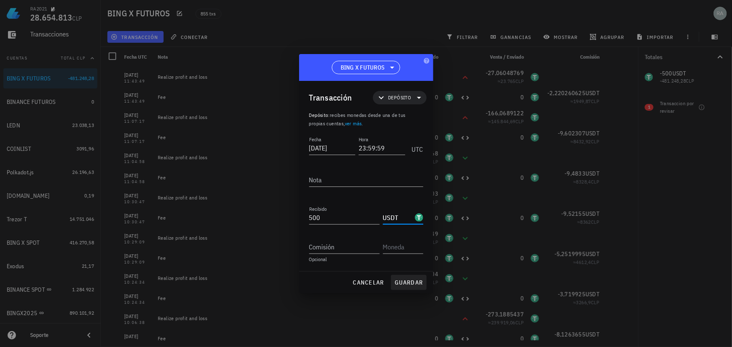
type input "USDT"
click at [411, 283] on span "guardar" at bounding box center [408, 283] width 29 height 8
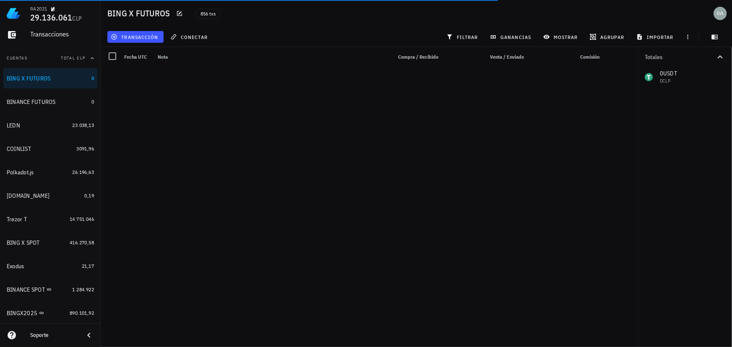
scroll to position [16955, 0]
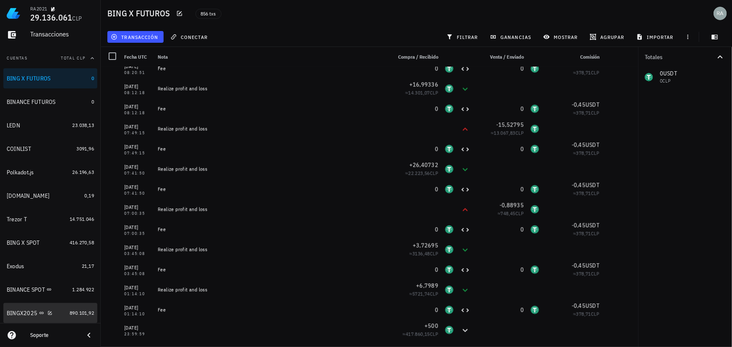
click at [21, 310] on div "BINGX2025" at bounding box center [22, 313] width 31 height 7
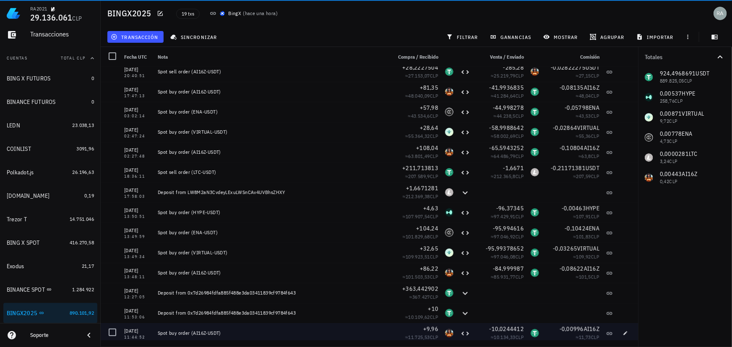
scroll to position [109, 0]
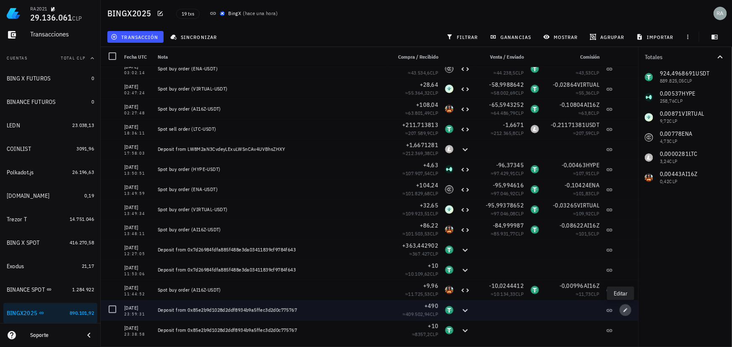
click at [624, 310] on icon "button" at bounding box center [626, 310] width 4 height 4
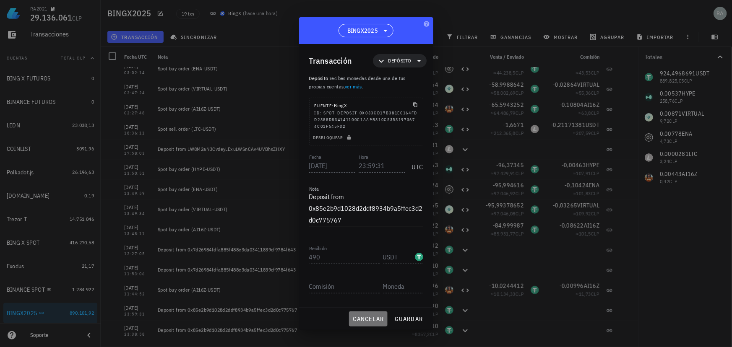
click at [375, 318] on span "cancelar" at bounding box center [367, 319] width 31 height 8
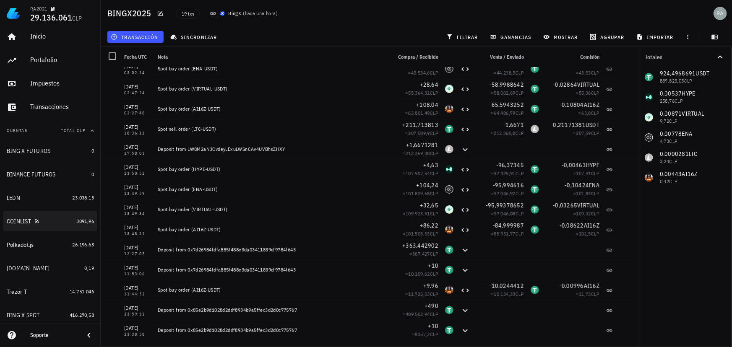
scroll to position [0, 0]
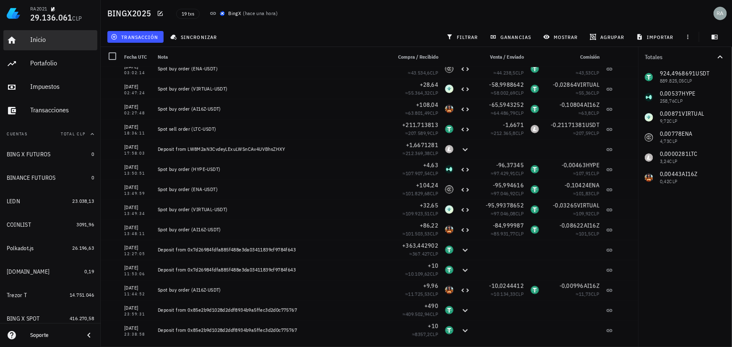
click at [34, 40] on div "Inicio" at bounding box center [62, 40] width 64 height 8
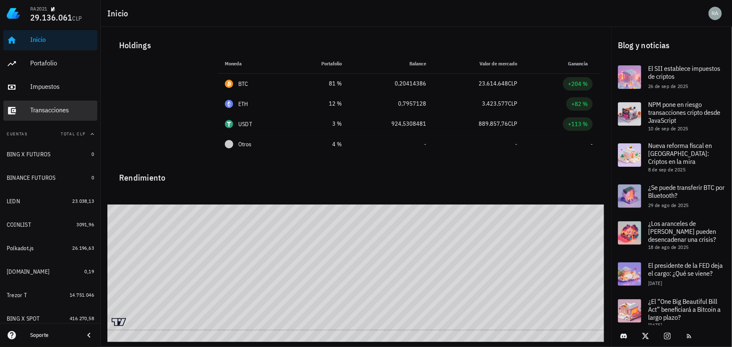
click at [59, 111] on div "Transacciones" at bounding box center [62, 110] width 64 height 8
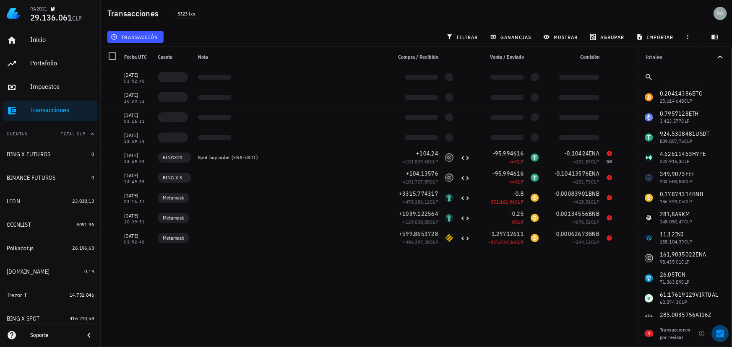
click at [720, 335] on div at bounding box center [720, 334] width 14 height 14
checkbox input "false"
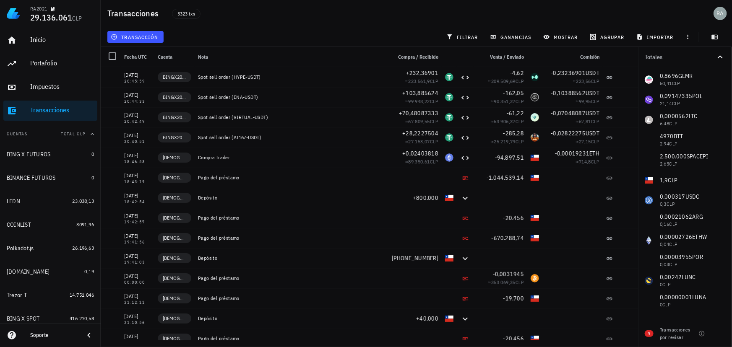
scroll to position [541, 0]
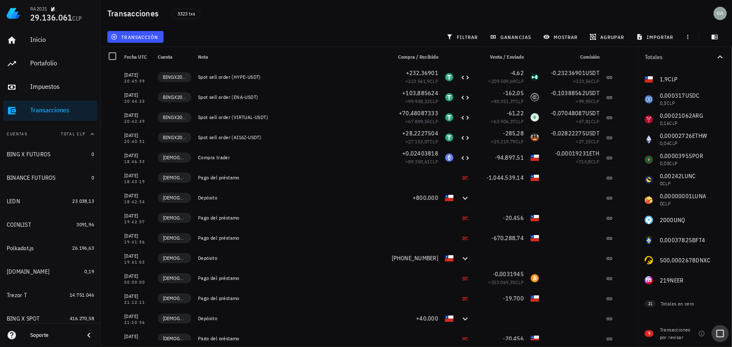
click at [721, 334] on div at bounding box center [720, 334] width 14 height 14
checkbox input "true"
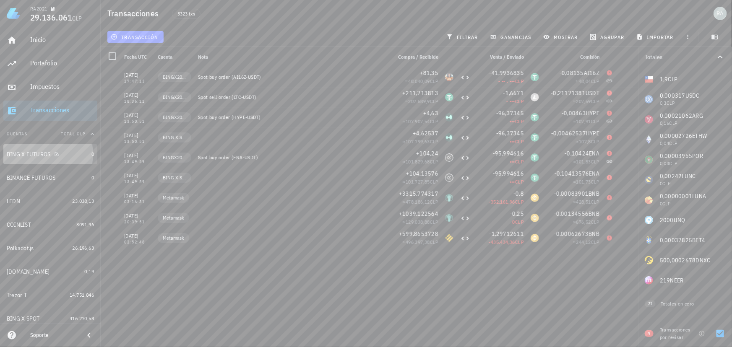
click at [12, 154] on div "BING X FUTUROS" at bounding box center [29, 154] width 44 height 7
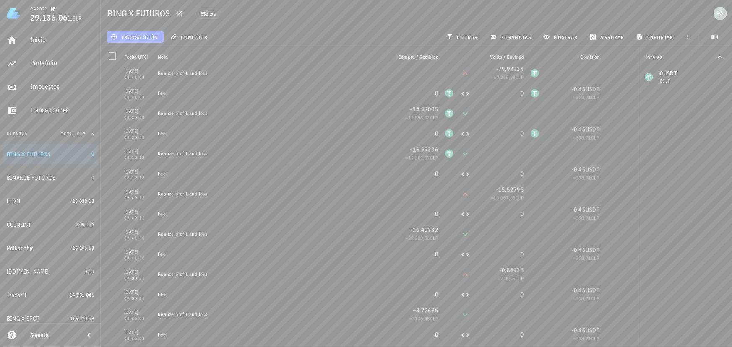
scroll to position [16955, 0]
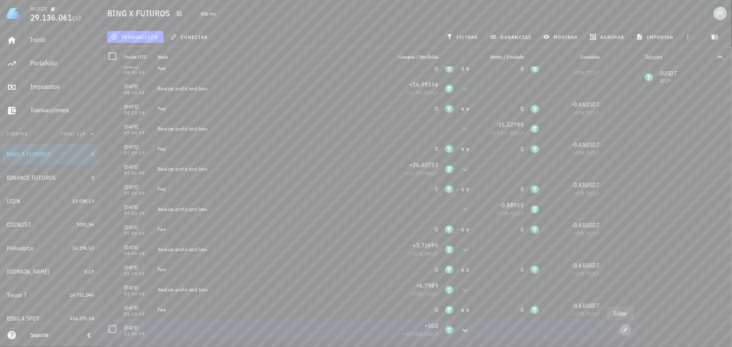
click at [619, 330] on span "button" at bounding box center [625, 330] width 12 height 5
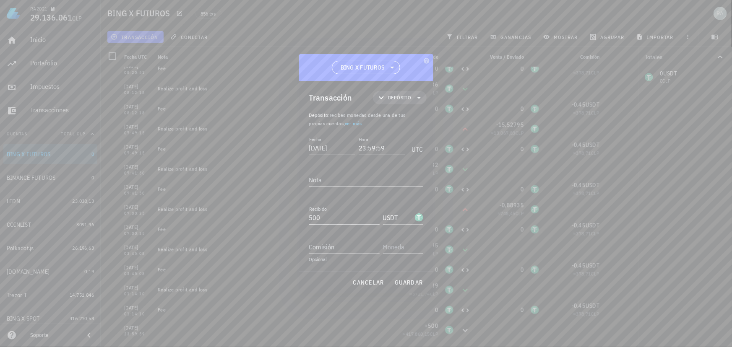
click at [333, 219] on input "500" at bounding box center [344, 217] width 70 height 13
type input "5"
click at [411, 284] on span "guardar" at bounding box center [408, 283] width 29 height 8
type input "500"
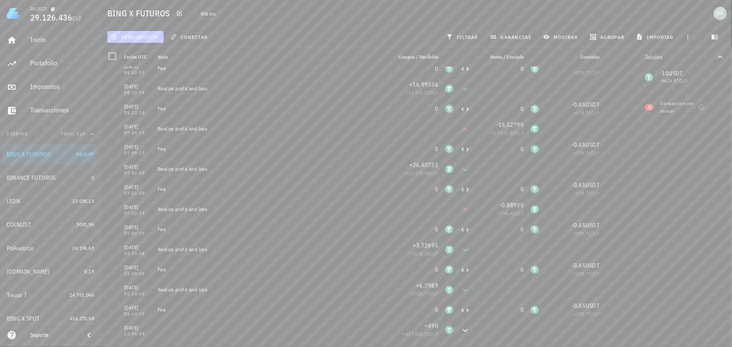
click at [141, 36] on span "transacción" at bounding box center [135, 37] width 46 height 7
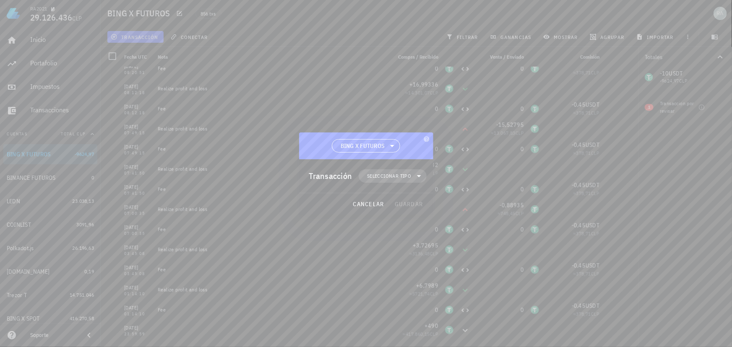
click at [382, 173] on span "Seleccionar tipo" at bounding box center [389, 176] width 44 height 8
click at [391, 244] on div "Transferencia" at bounding box center [397, 246] width 33 height 7
click at [470, 252] on div "Depósito" at bounding box center [484, 250] width 50 height 7
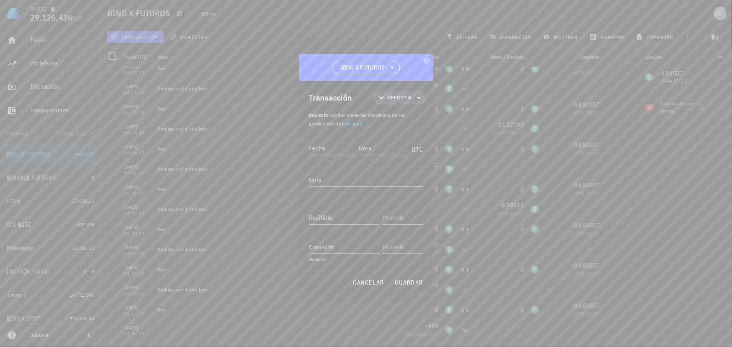
click at [335, 151] on input "Fecha" at bounding box center [332, 147] width 47 height 13
type input "2025-05-22"
click at [375, 151] on input "Hora" at bounding box center [381, 147] width 48 height 13
type input "22:59:59"
click at [338, 219] on input "Recibido" at bounding box center [344, 217] width 70 height 13
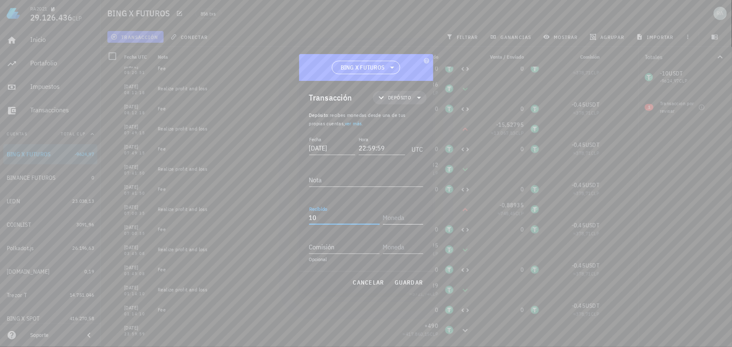
type input "10"
click at [390, 217] on input "text" at bounding box center [402, 217] width 39 height 13
click at [411, 91] on div "USDT" at bounding box center [410, 94] width 14 height 8
type input "USDT"
click at [411, 280] on span "guardar" at bounding box center [408, 283] width 29 height 8
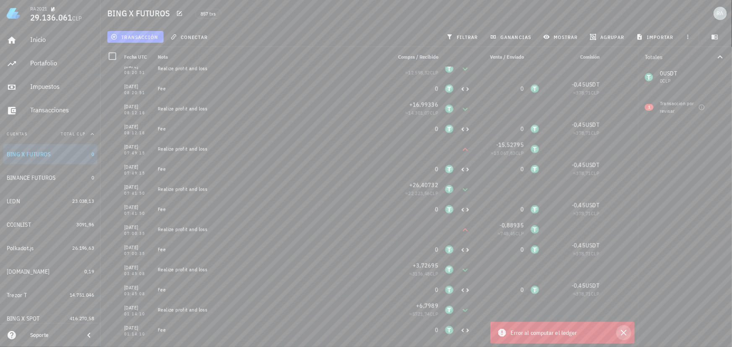
click at [625, 333] on icon "button" at bounding box center [623, 333] width 10 height 10
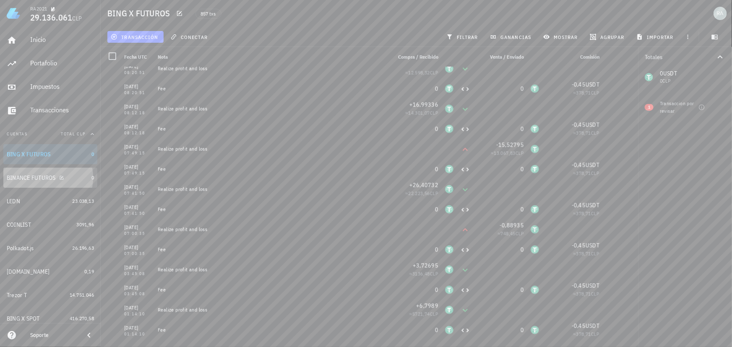
click at [66, 173] on div "BINANCE FUTUROS" at bounding box center [47, 178] width 81 height 18
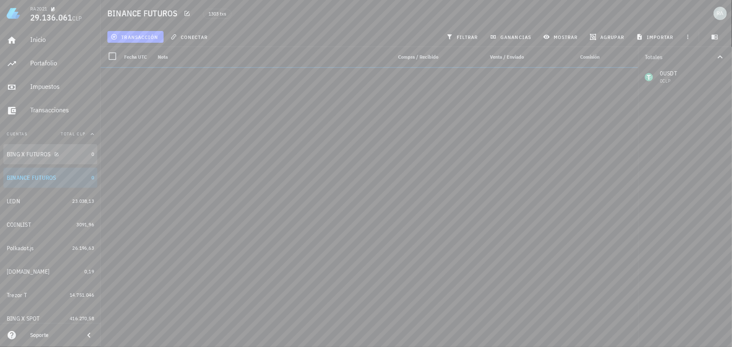
click at [55, 159] on div "BING X FUTUROS" at bounding box center [47, 155] width 81 height 18
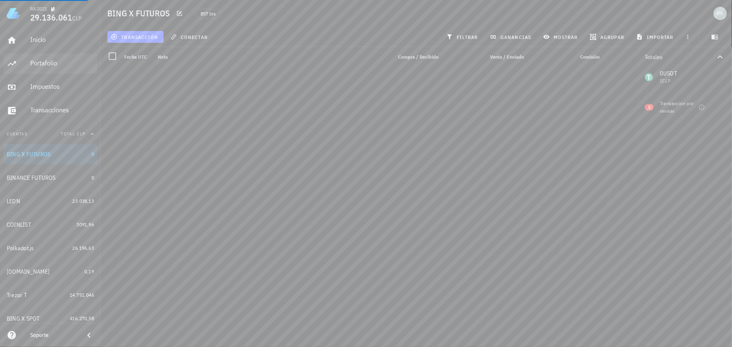
scroll to position [4117, 0]
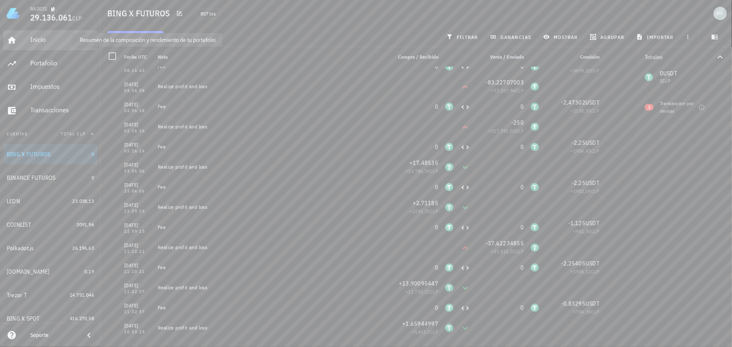
click at [42, 39] on div "Inicio" at bounding box center [62, 40] width 64 height 8
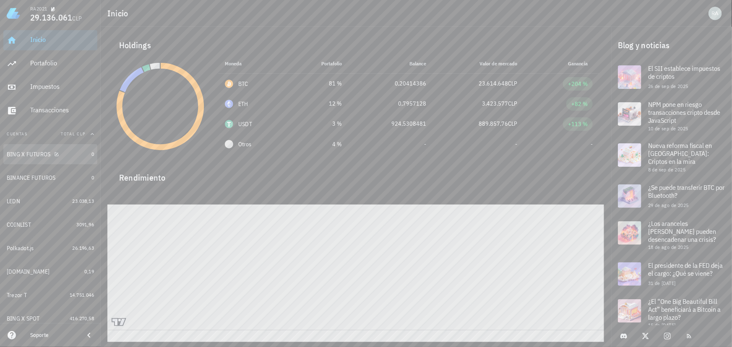
click at [33, 153] on div "BING X FUTUROS" at bounding box center [29, 154] width 44 height 7
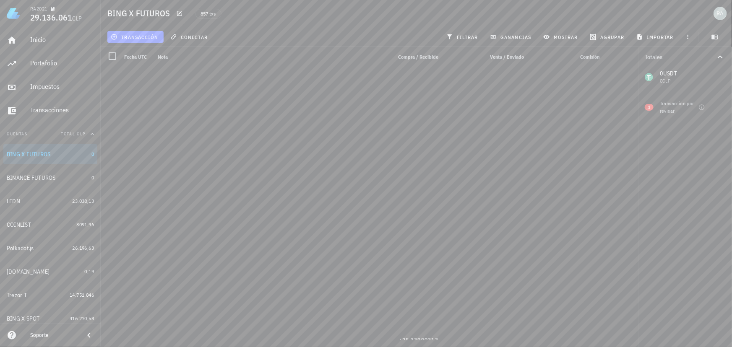
scroll to position [16975, 0]
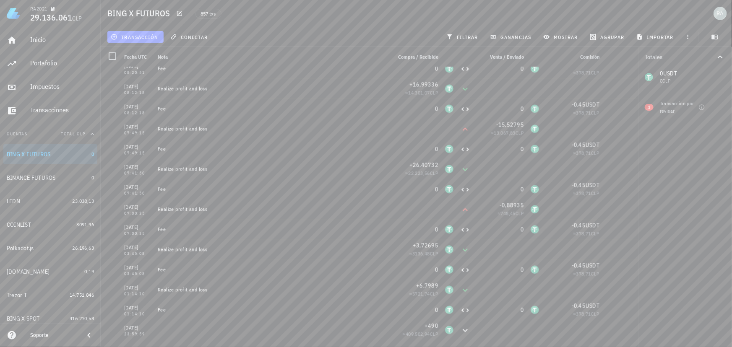
click at [638, 341] on div at bounding box center [638, 197] width 0 height 300
click at [30, 174] on div "BINANCE FUTUROS" at bounding box center [31, 177] width 49 height 7
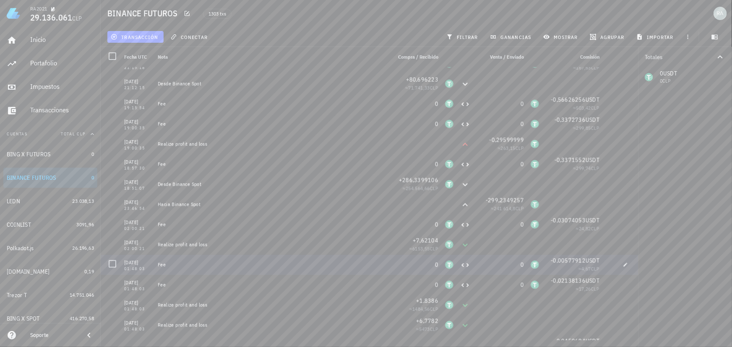
scroll to position [610, 0]
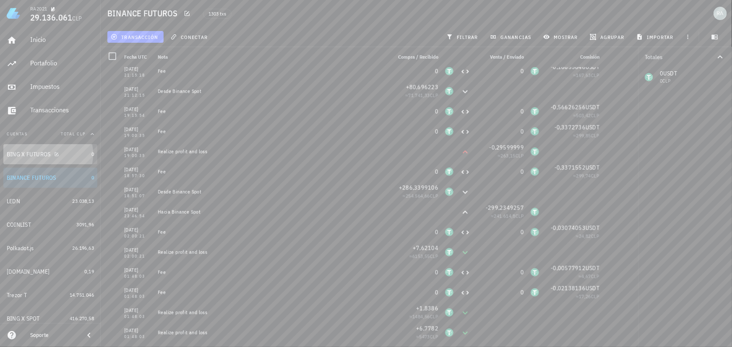
click at [33, 161] on div "BING X FUTUROS" at bounding box center [47, 155] width 81 height 18
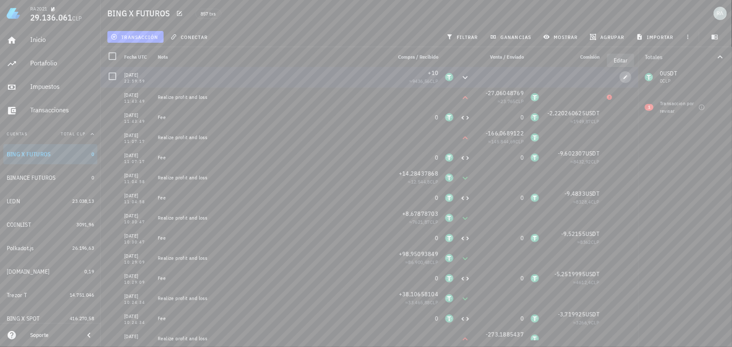
click at [623, 75] on icon "button" at bounding box center [625, 77] width 5 height 5
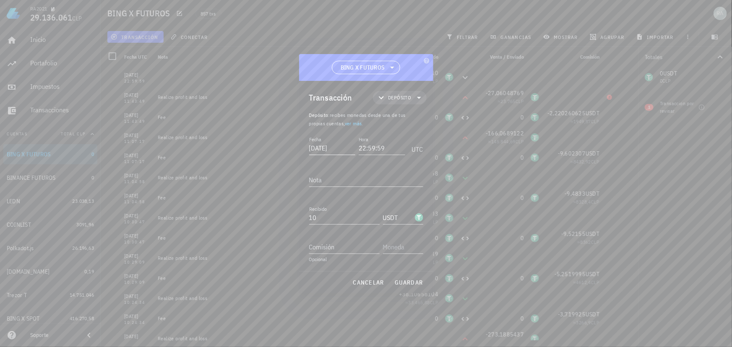
click at [322, 147] on input "2025-05-22" at bounding box center [332, 147] width 47 height 13
click at [411, 284] on span "guardar" at bounding box center [408, 283] width 29 height 8
type input "2025-05-22"
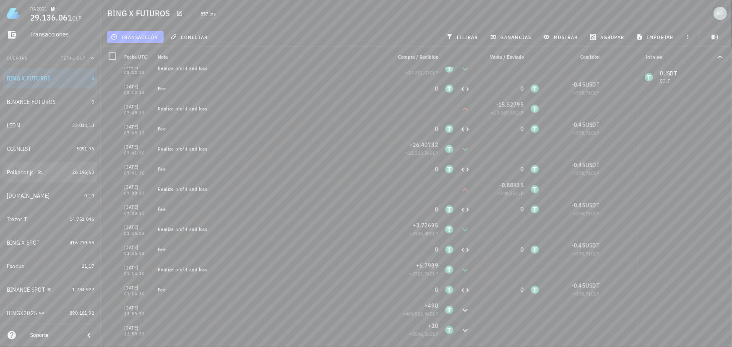
scroll to position [114, 0]
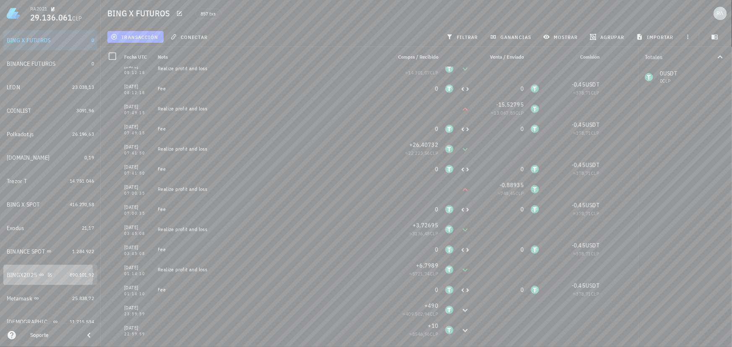
click at [16, 273] on div "BINGX2025" at bounding box center [22, 275] width 31 height 7
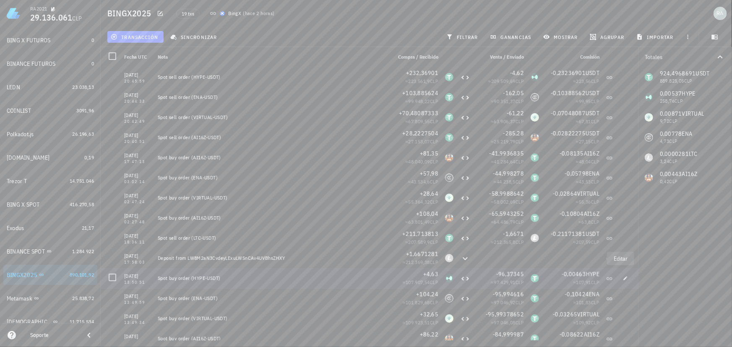
scroll to position [109, 0]
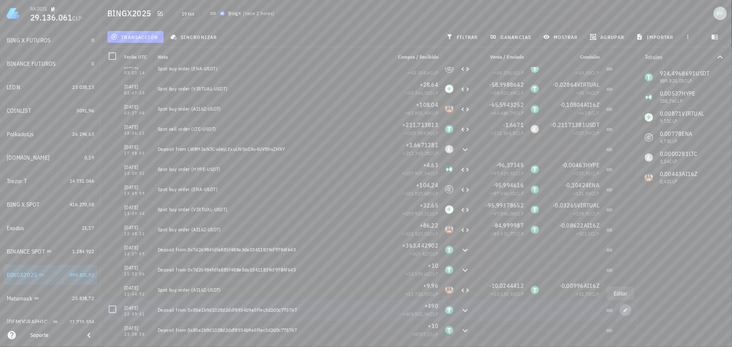
click at [623, 310] on icon "button" at bounding box center [625, 310] width 5 height 5
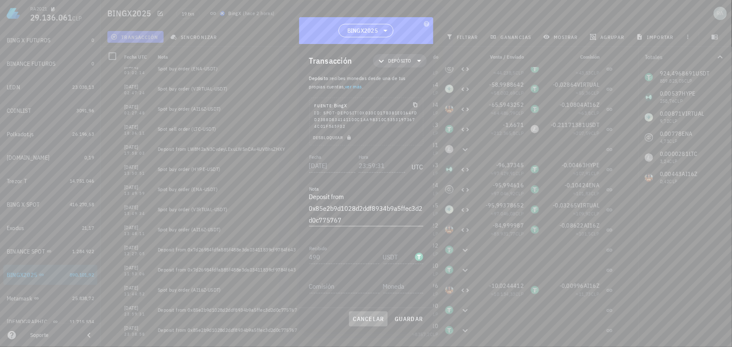
click at [366, 319] on span "cancelar" at bounding box center [367, 319] width 31 height 8
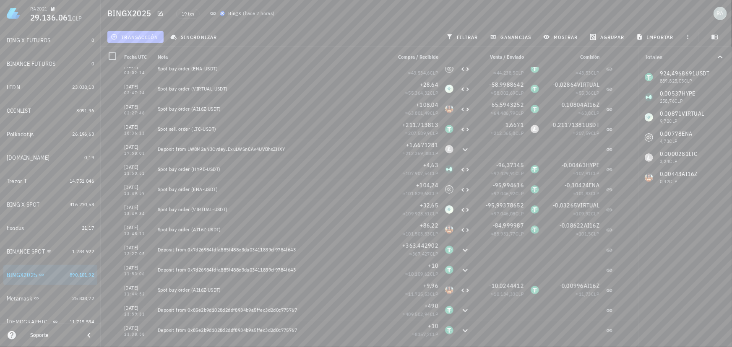
click at [134, 33] on button "transacción" at bounding box center [135, 37] width 56 height 12
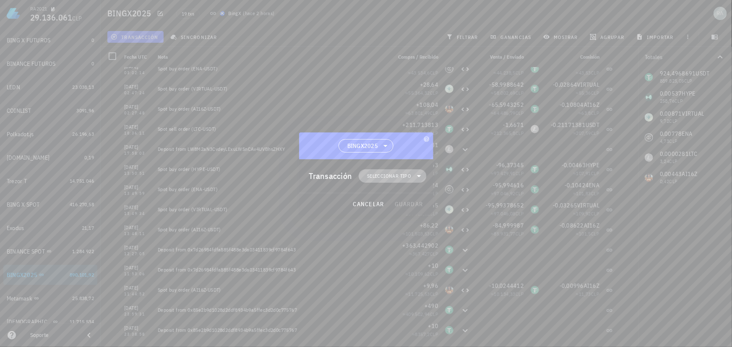
click at [383, 177] on span "Seleccionar tipo" at bounding box center [389, 176] width 44 height 8
click at [402, 248] on div "Transferencia" at bounding box center [397, 246] width 33 height 7
click at [462, 263] on div "Retiro" at bounding box center [476, 266] width 78 height 17
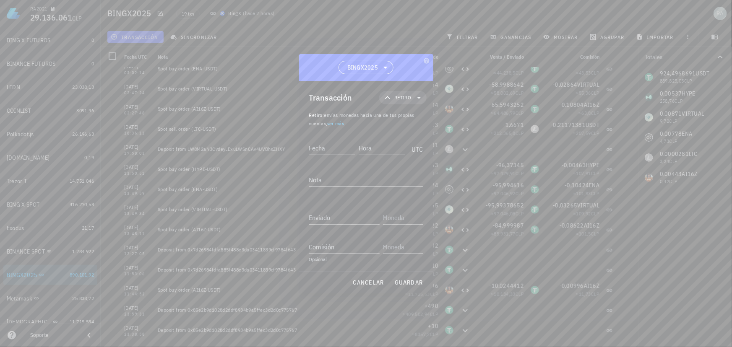
click at [339, 147] on input "Fecha" at bounding box center [332, 147] width 47 height 13
type input "2022-05-22"
click at [385, 148] on input "Hora" at bounding box center [382, 147] width 45 height 13
type input "23:59:50"
click at [353, 217] on input "Enviado" at bounding box center [344, 217] width 70 height 13
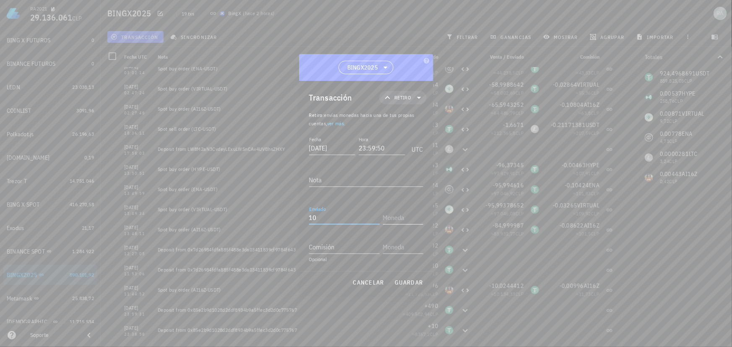
type input "10"
click at [404, 216] on input "text" at bounding box center [402, 217] width 39 height 13
click at [418, 102] on div "USDT Tether" at bounding box center [422, 97] width 78 height 20
type input "USDT"
click at [406, 283] on span "guardar" at bounding box center [408, 283] width 29 height 8
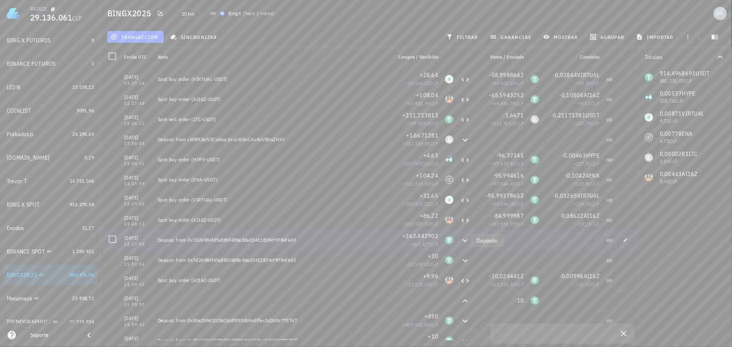
scroll to position [129, 0]
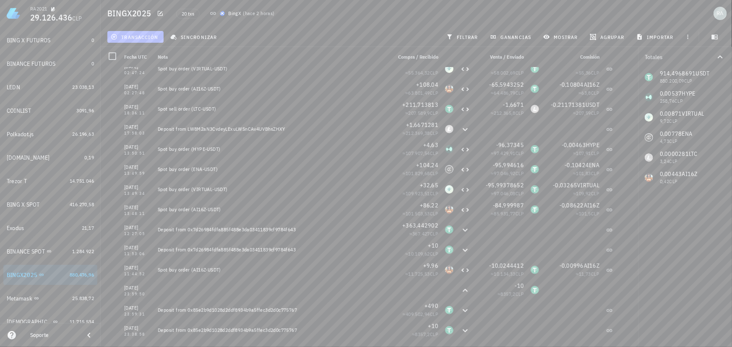
click at [138, 36] on span "transacción" at bounding box center [135, 37] width 46 height 7
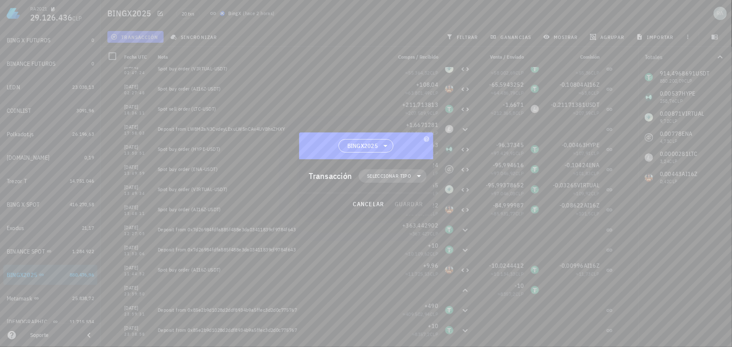
click at [403, 179] on span "Seleccionar tipo" at bounding box center [389, 176] width 44 height 8
click at [402, 245] on div "Transferencia" at bounding box center [397, 246] width 33 height 7
click at [452, 264] on icon at bounding box center [447, 266] width 10 height 10
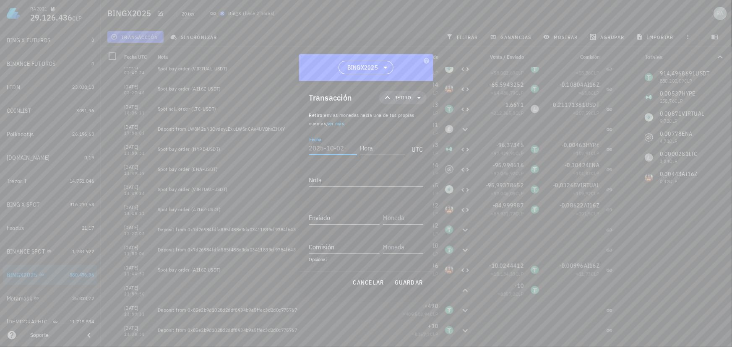
click at [334, 149] on input "Fecha" at bounding box center [333, 147] width 48 height 13
type input "2025-05-22"
click at [358, 149] on div "Fecha 2025-05-22" at bounding box center [334, 146] width 50 height 21
click at [360, 149] on input "Hora" at bounding box center [382, 147] width 47 height 13
type input "23:59:50"
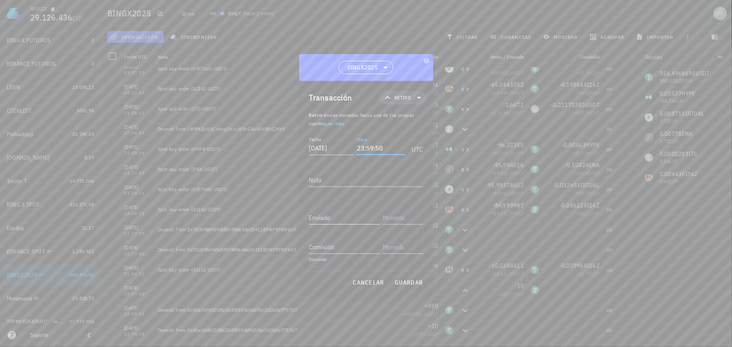
click at [356, 214] on input "Enviado" at bounding box center [344, 217] width 70 height 13
type input "490"
click at [385, 216] on input "text" at bounding box center [402, 217] width 39 height 13
click at [414, 95] on div "USDT" at bounding box center [410, 94] width 14 height 8
type input "USDT"
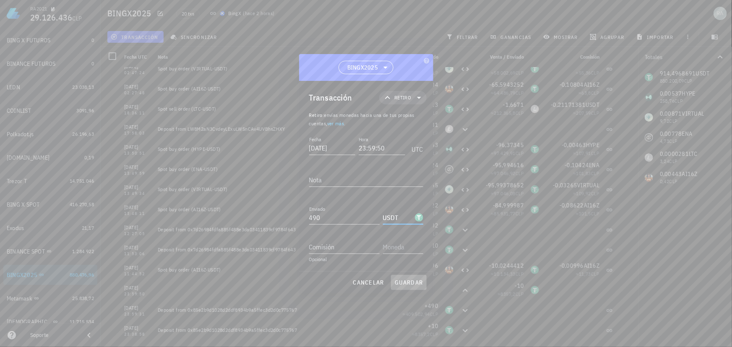
click at [395, 281] on span "guardar" at bounding box center [408, 283] width 29 height 8
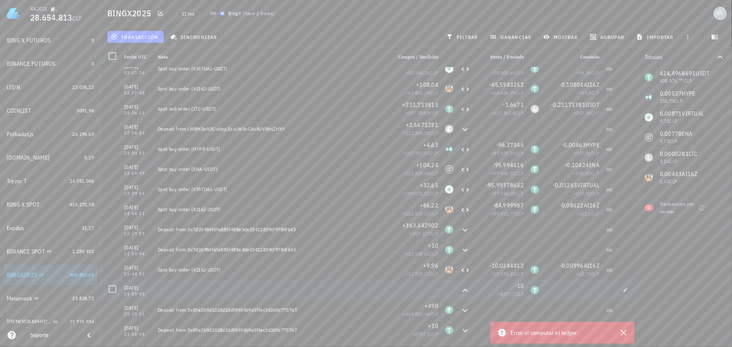
scroll to position [0, 0]
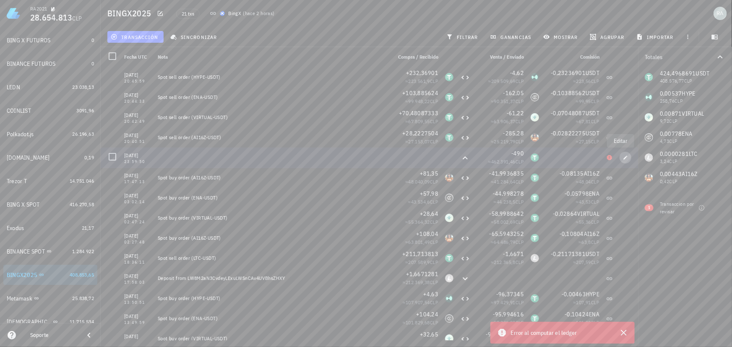
click at [623, 159] on icon "button" at bounding box center [625, 157] width 5 height 5
type input "2025-05-22"
type input "23:59:50"
type input "490"
type input "USDT"
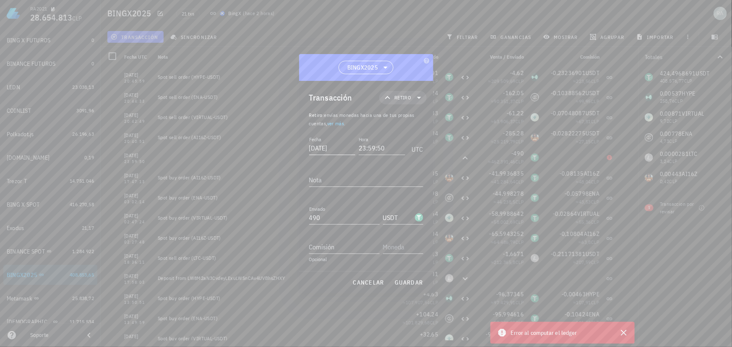
click at [322, 150] on input "2025-05-22" at bounding box center [332, 147] width 47 height 13
click at [397, 277] on button "guardar" at bounding box center [409, 282] width 36 height 15
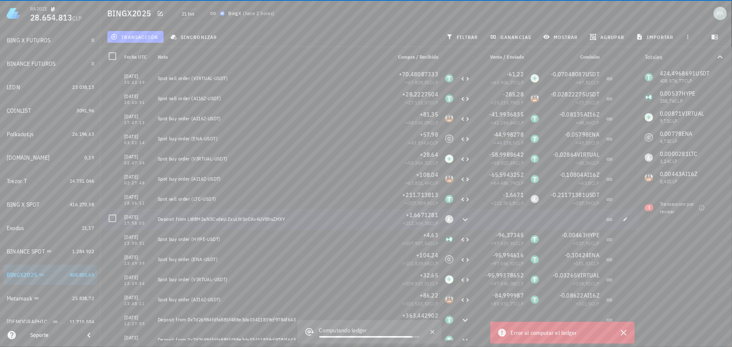
scroll to position [149, 0]
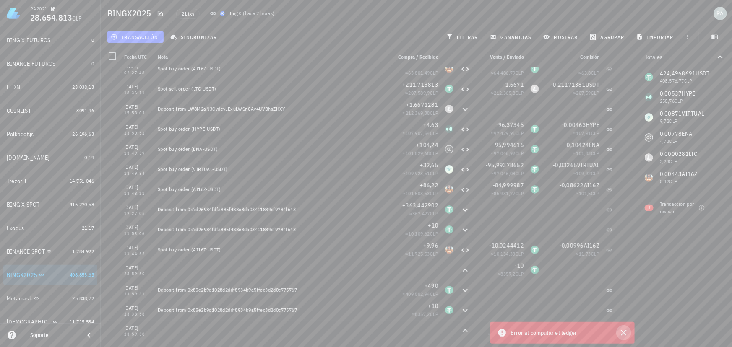
click at [624, 331] on icon "button" at bounding box center [623, 333] width 10 height 10
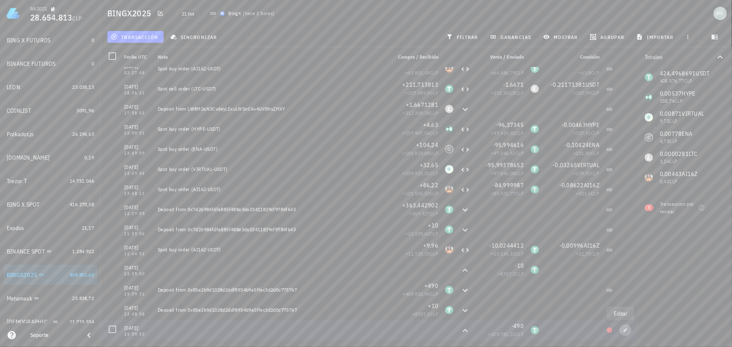
click at [624, 331] on icon "button" at bounding box center [626, 330] width 4 height 4
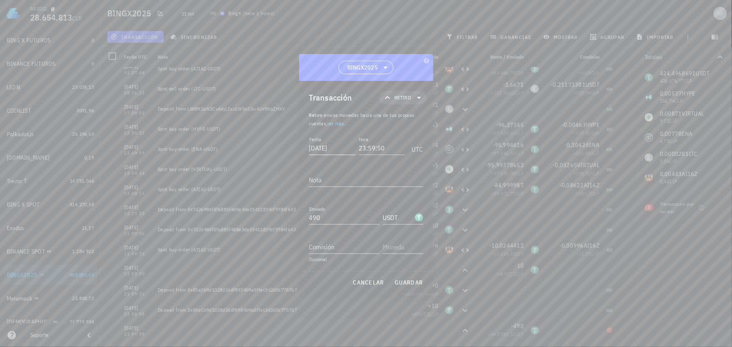
click at [333, 148] on input "2022-01-05" at bounding box center [332, 147] width 47 height 13
click at [348, 146] on input "2022-05-10" at bounding box center [333, 147] width 48 height 13
click at [409, 283] on span "guardar" at bounding box center [408, 283] width 29 height 8
type input "2022-01-05"
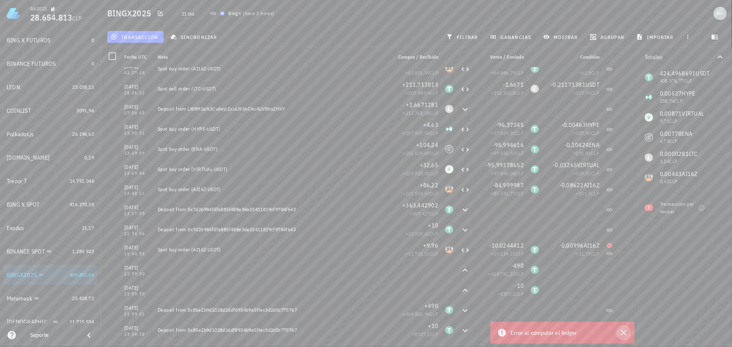
click at [627, 333] on icon "button" at bounding box center [623, 333] width 10 height 10
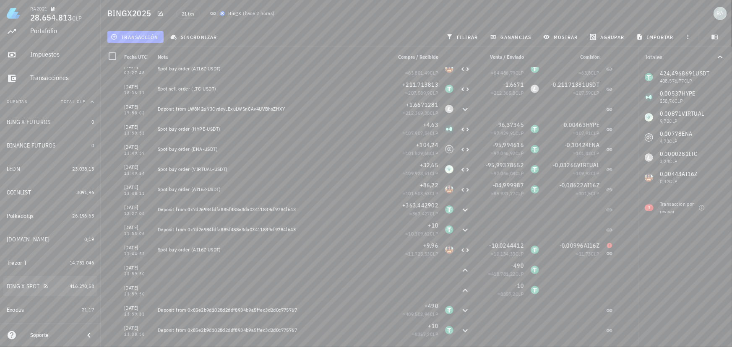
scroll to position [0, 0]
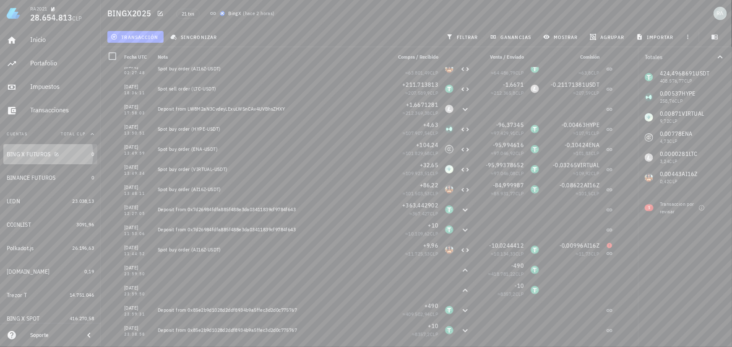
click at [36, 157] on div "BING X FUTUROS" at bounding box center [29, 154] width 44 height 7
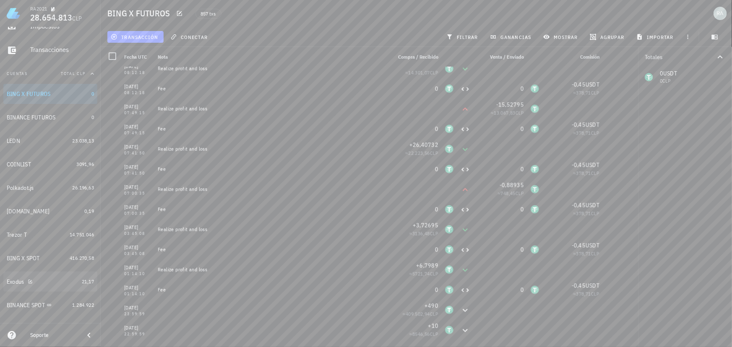
scroll to position [114, 0]
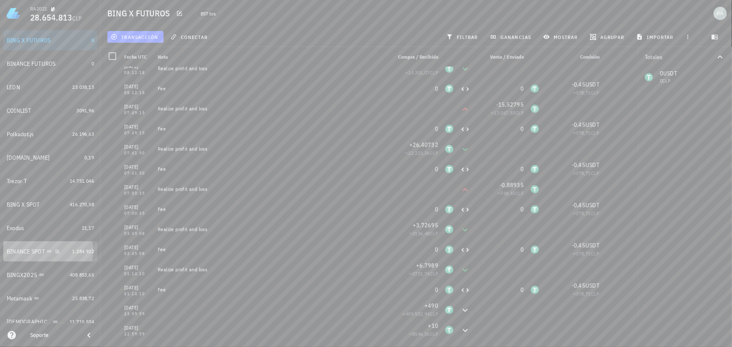
click at [21, 255] on div "BINANCE SPOT" at bounding box center [38, 252] width 62 height 18
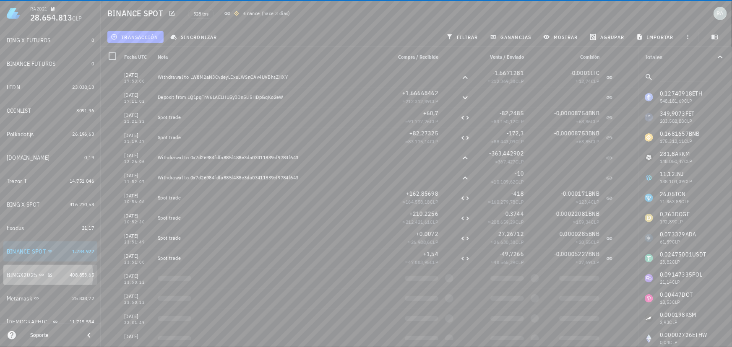
click at [12, 276] on div "BINGX2025" at bounding box center [22, 275] width 31 height 7
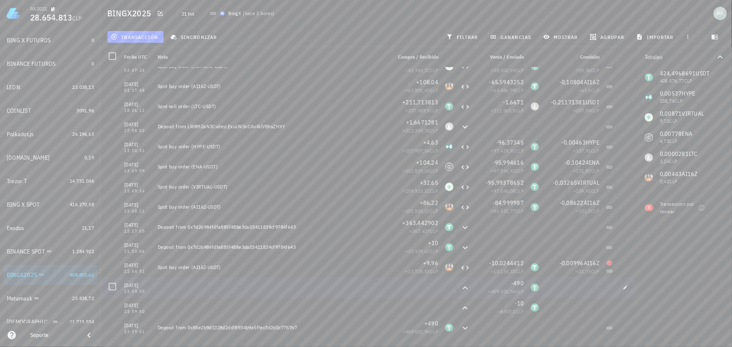
scroll to position [149, 0]
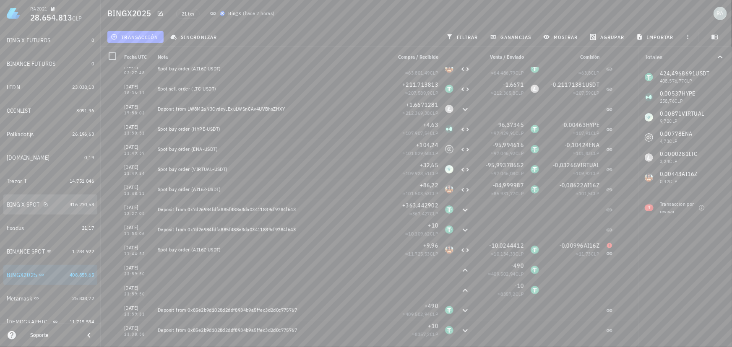
click at [45, 208] on div "BING X SPOT" at bounding box center [37, 205] width 60 height 8
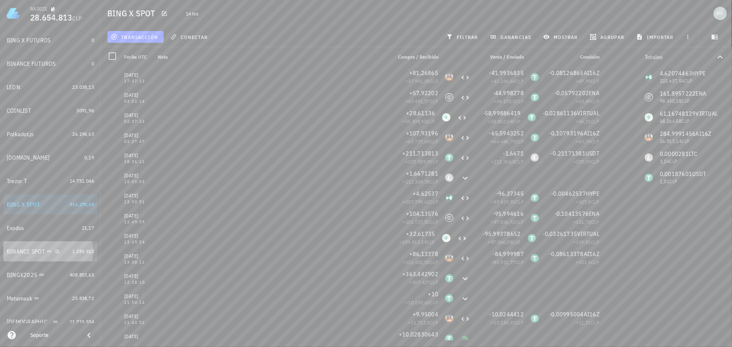
click at [20, 250] on div "BINANCE SPOT" at bounding box center [26, 251] width 38 height 7
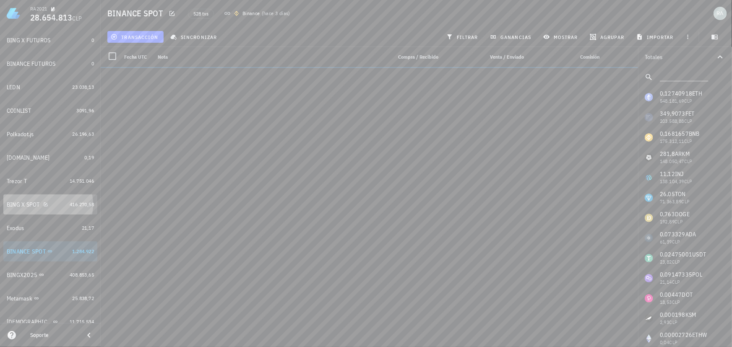
click at [30, 209] on div "BING X SPOT" at bounding box center [37, 205] width 60 height 18
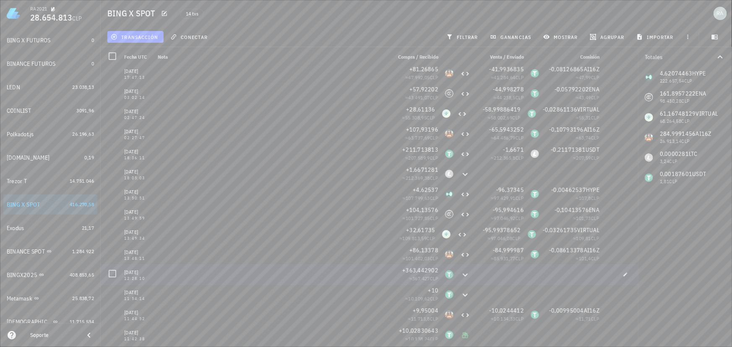
scroll to position [8, 0]
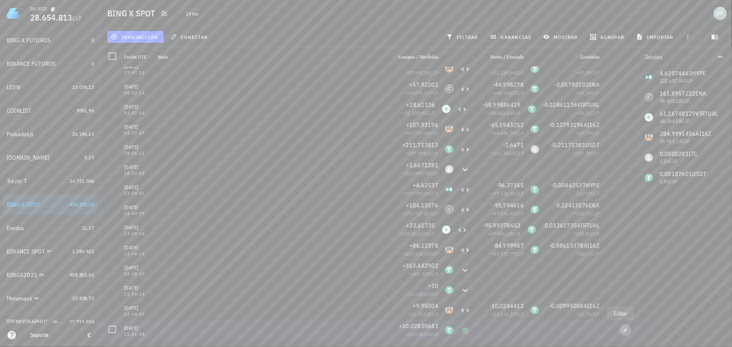
click at [623, 330] on icon "button" at bounding box center [625, 330] width 5 height 5
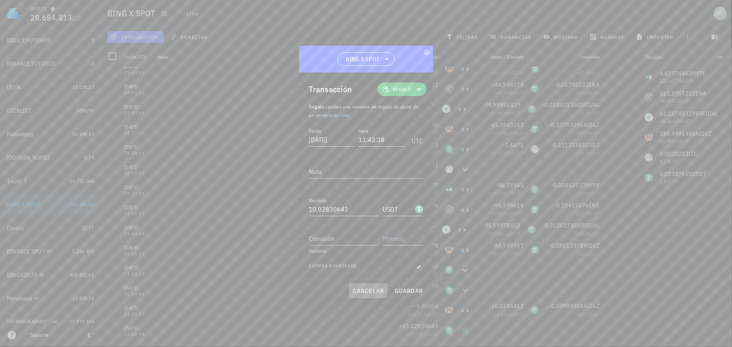
click at [376, 288] on span "cancelar" at bounding box center [367, 291] width 31 height 8
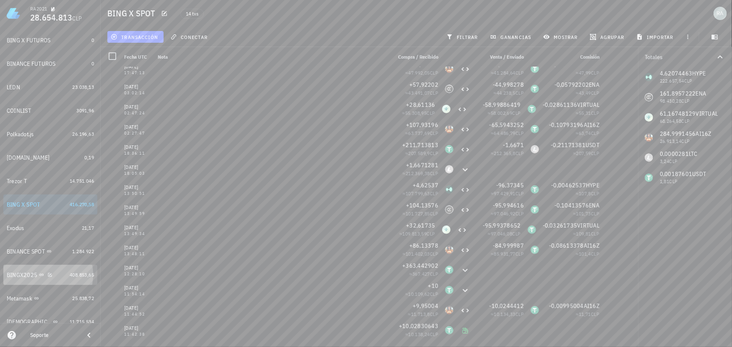
click at [19, 277] on div "BINGX2025" at bounding box center [22, 275] width 31 height 7
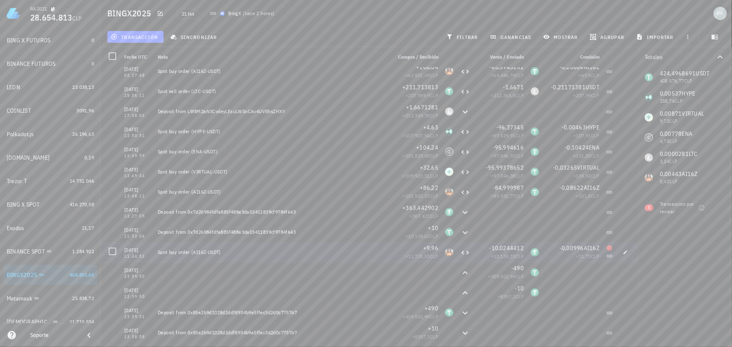
scroll to position [149, 0]
click at [151, 36] on span "transacción" at bounding box center [135, 37] width 46 height 7
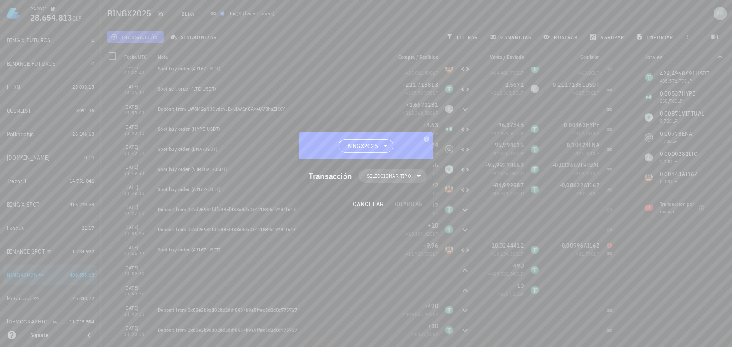
click at [408, 179] on span "Seleccionar tipo" at bounding box center [389, 176] width 44 height 8
click at [395, 212] on div "Ingreso" at bounding box center [397, 213] width 33 height 7
click at [466, 215] on div "Regalo" at bounding box center [484, 213] width 50 height 7
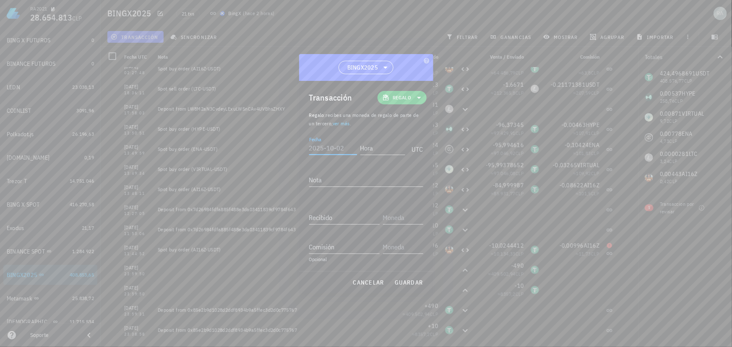
click at [337, 148] on input "Fecha" at bounding box center [333, 147] width 48 height 13
type input "2025-01-18"
click at [379, 149] on input "Hora" at bounding box center [382, 147] width 45 height 13
type input "11:42:38"
click at [327, 216] on input "Recibido" at bounding box center [344, 217] width 70 height 13
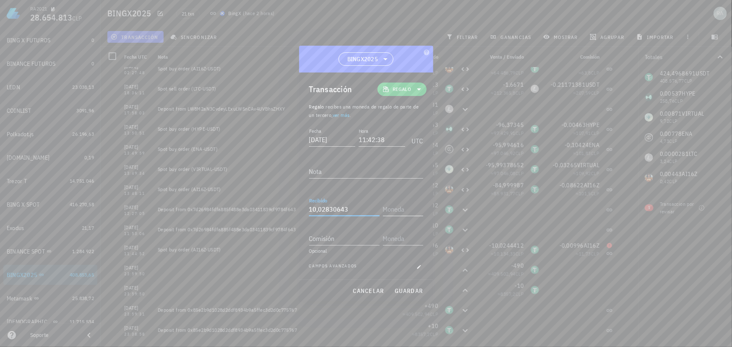
type input "10,02830643"
click at [403, 212] on input "text" at bounding box center [402, 209] width 39 height 13
click at [404, 224] on div "USDT" at bounding box center [410, 227] width 14 height 8
type input "USDT"
click at [404, 289] on span "guardar" at bounding box center [408, 291] width 29 height 8
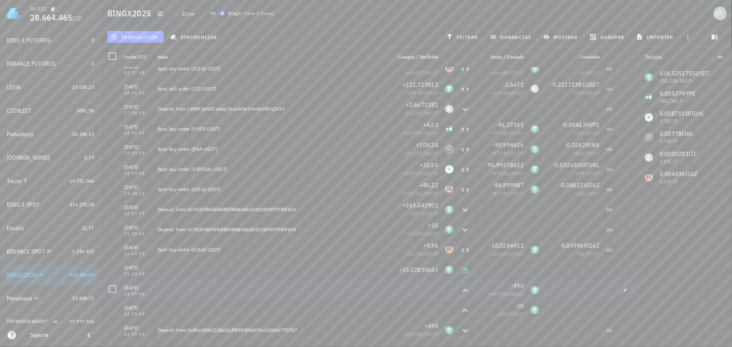
scroll to position [169, 0]
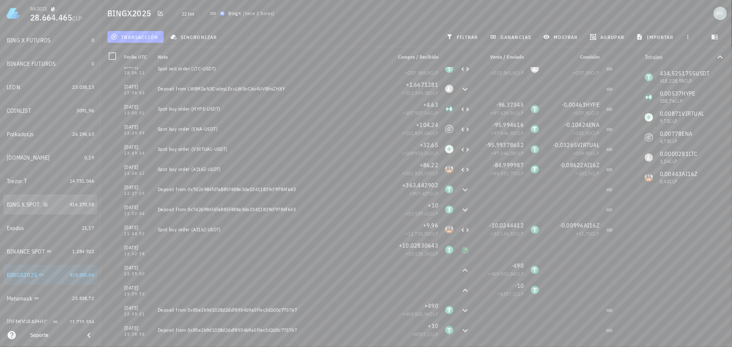
click at [12, 208] on div "BING X SPOT" at bounding box center [37, 205] width 60 height 8
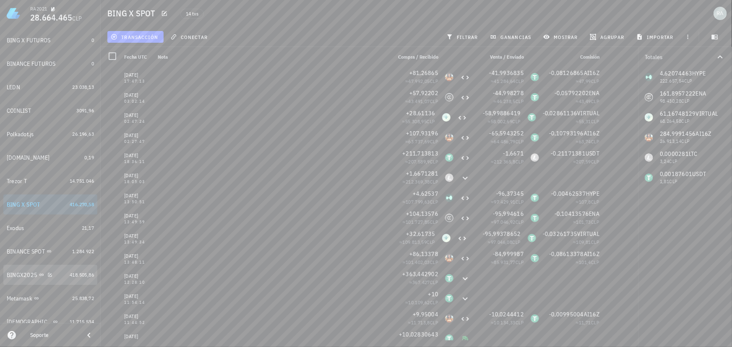
click at [14, 274] on div "BINGX2025" at bounding box center [22, 275] width 31 height 7
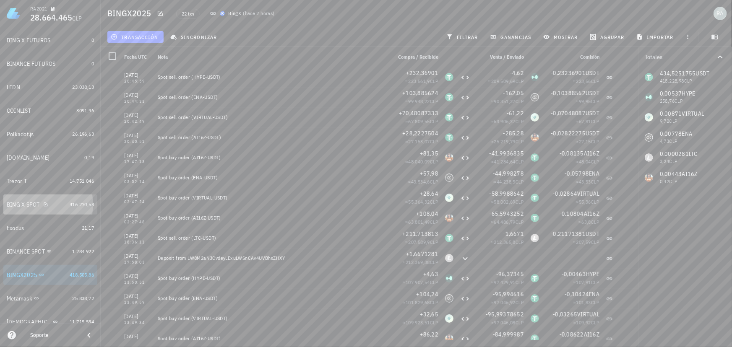
click at [29, 209] on div "BING X SPOT" at bounding box center [37, 205] width 60 height 18
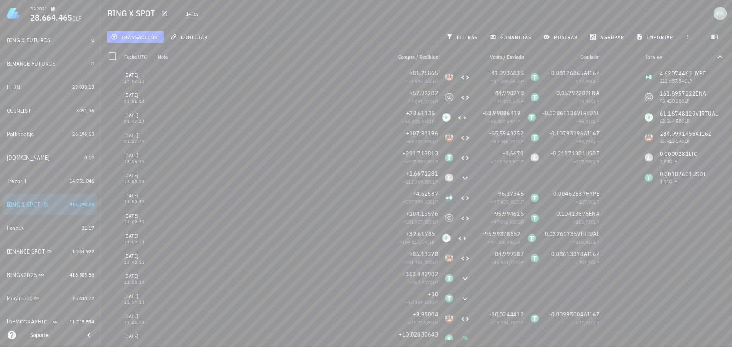
click at [22, 203] on div "BING X SPOT" at bounding box center [24, 204] width 34 height 7
click at [31, 204] on div "BING X SPOT" at bounding box center [24, 204] width 34 height 7
click at [45, 203] on icon "button" at bounding box center [46, 204] width 5 height 5
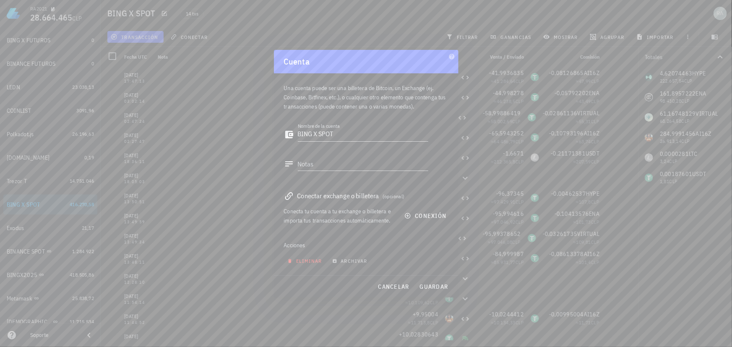
click at [312, 261] on span "eliminar" at bounding box center [305, 261] width 33 height 6
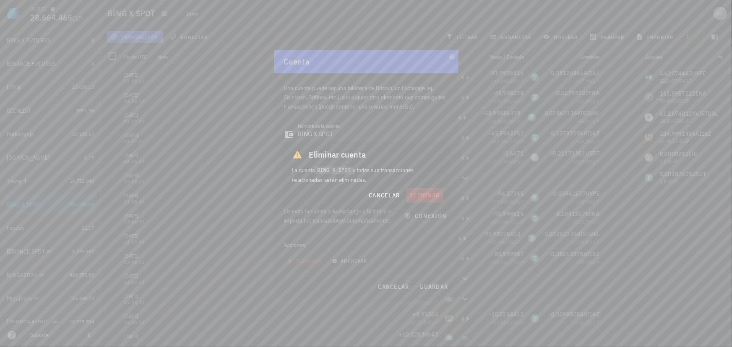
click at [423, 197] on span "eliminar" at bounding box center [425, 196] width 30 height 8
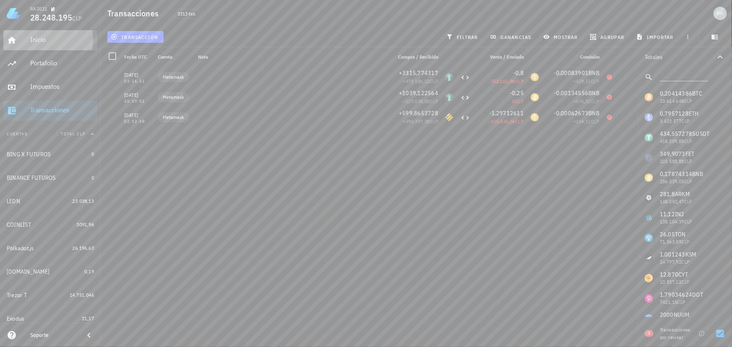
click at [41, 37] on div "Inicio" at bounding box center [62, 40] width 64 height 8
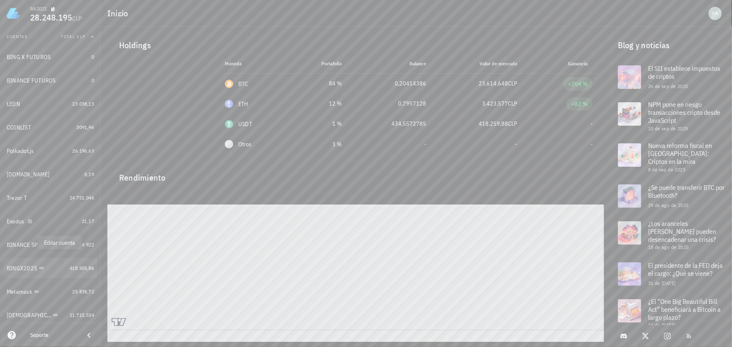
scroll to position [114, 0]
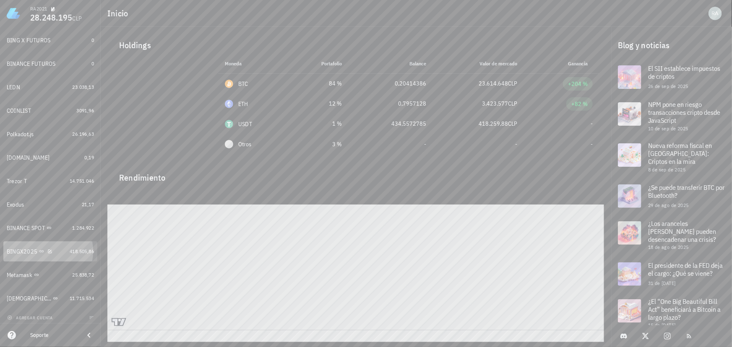
click at [21, 252] on div "BINGX2025" at bounding box center [22, 251] width 31 height 7
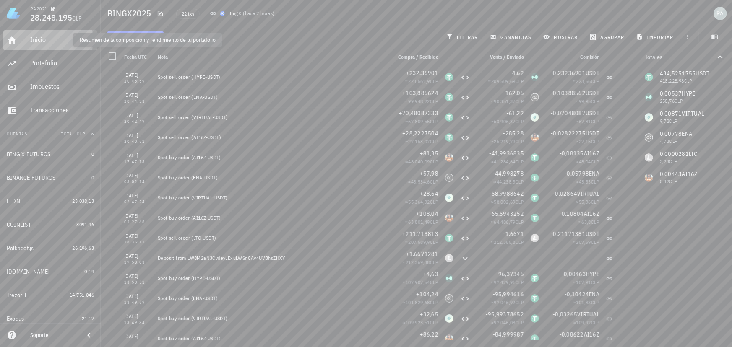
click at [40, 38] on div "Inicio" at bounding box center [62, 40] width 64 height 8
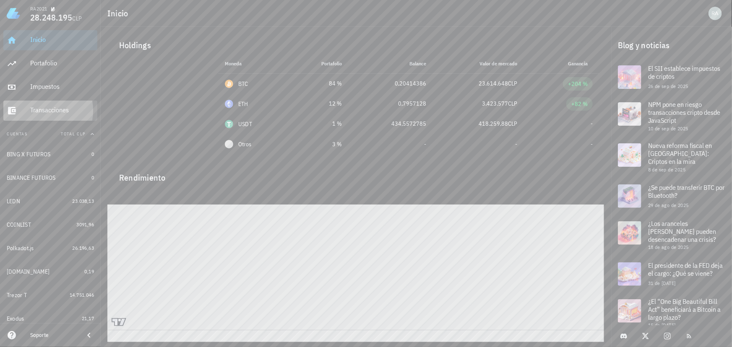
click at [50, 114] on div "Transacciones" at bounding box center [62, 110] width 64 height 8
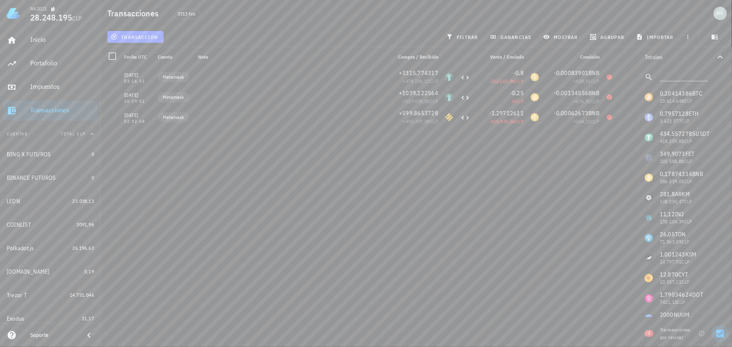
click at [721, 334] on div at bounding box center [720, 334] width 14 height 14
checkbox input "false"
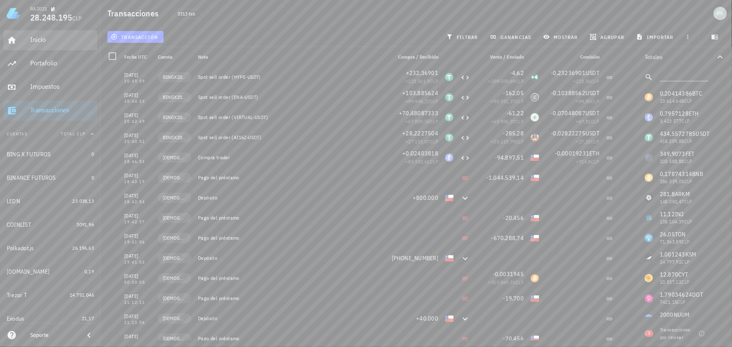
click at [50, 42] on div "Inicio" at bounding box center [62, 40] width 64 height 8
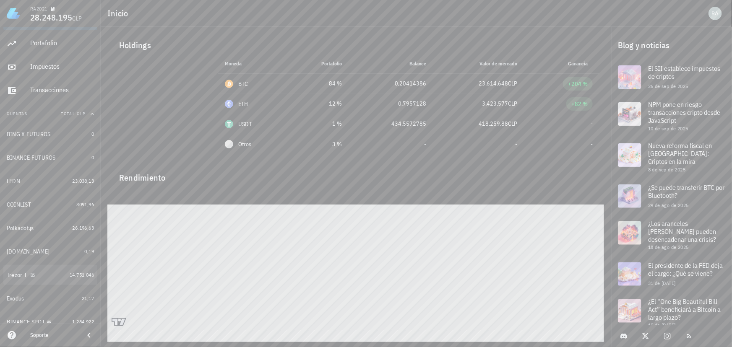
scroll to position [117, 0]
click at [49, 247] on icon "button" at bounding box center [49, 248] width 5 height 5
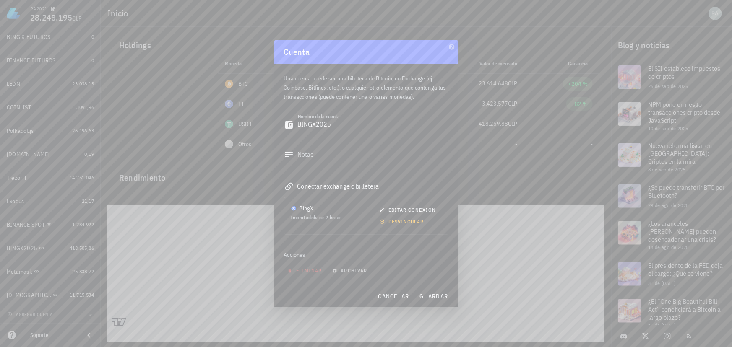
click at [313, 123] on textarea "BINGX2025" at bounding box center [363, 124] width 130 height 13
type textarea "BING X SPOT"
click at [434, 299] on span "guardar" at bounding box center [433, 297] width 29 height 8
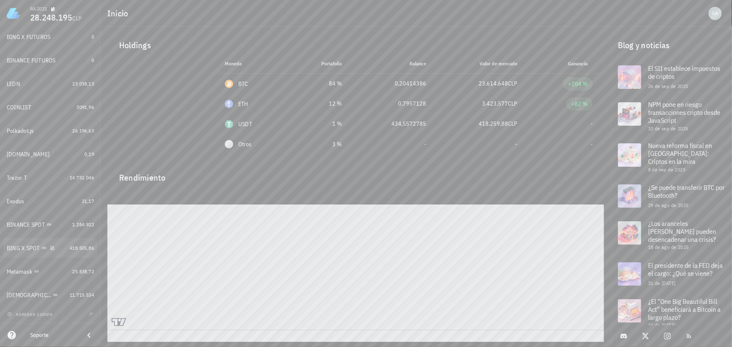
scroll to position [0, 0]
click at [42, 43] on div "Inicio" at bounding box center [62, 40] width 64 height 8
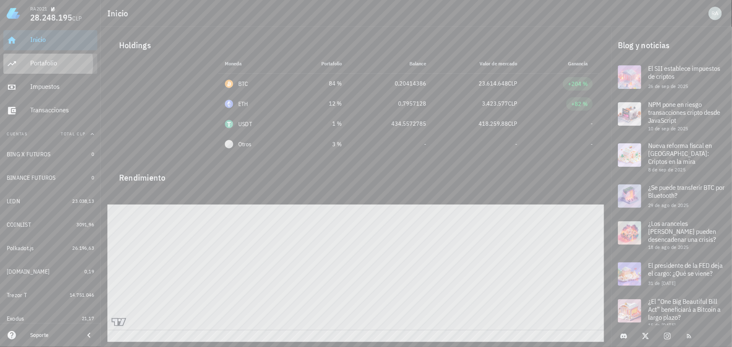
click at [42, 63] on div "Portafolio" at bounding box center [62, 63] width 64 height 8
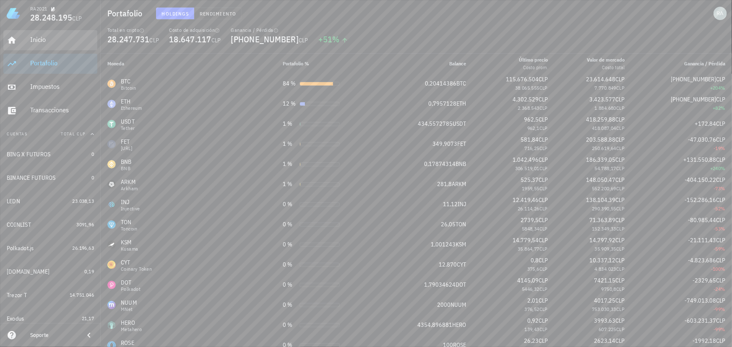
click at [47, 42] on div "Inicio" at bounding box center [62, 40] width 64 height 8
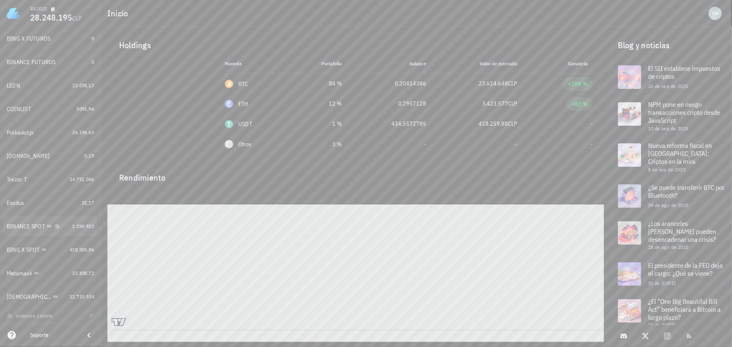
scroll to position [117, 0]
click at [18, 246] on div "BING X SPOT" at bounding box center [23, 248] width 33 height 7
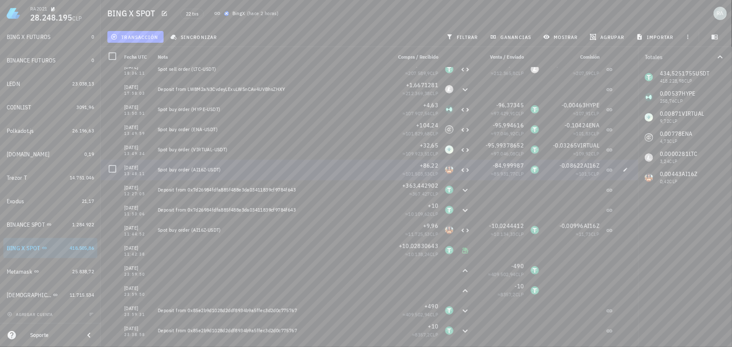
scroll to position [169, 0]
click at [623, 248] on icon "button" at bounding box center [625, 249] width 5 height 5
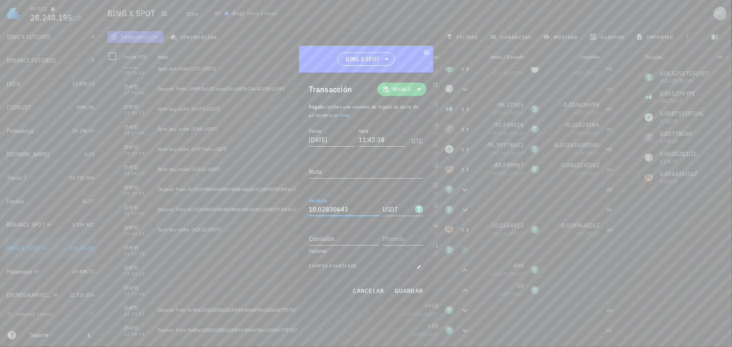
click at [348, 207] on input "10,02830643" at bounding box center [344, 209] width 70 height 13
click at [411, 291] on span "guardar" at bounding box center [408, 291] width 29 height 8
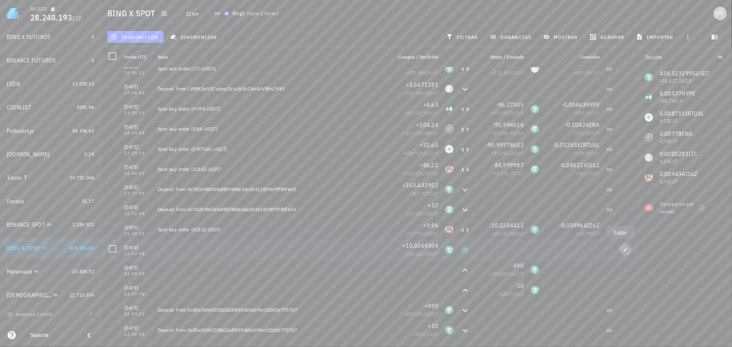
click at [624, 249] on icon "button" at bounding box center [626, 250] width 4 height 4
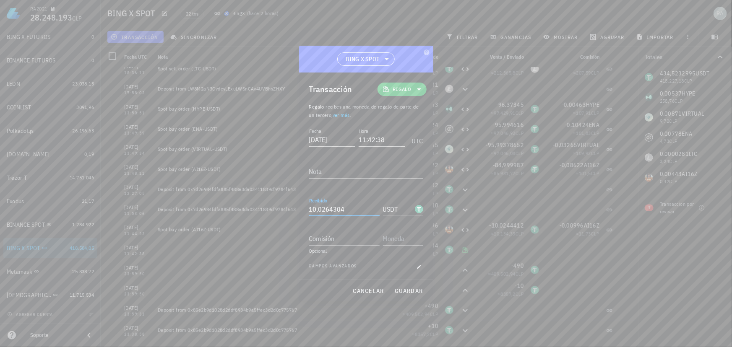
drag, startPoint x: 347, startPoint y: 208, endPoint x: 325, endPoint y: 210, distance: 22.4
click at [325, 210] on input "10,0264304" at bounding box center [344, 209] width 70 height 13
click at [407, 290] on span "guardar" at bounding box center [408, 291] width 29 height 8
type input "10,0264304"
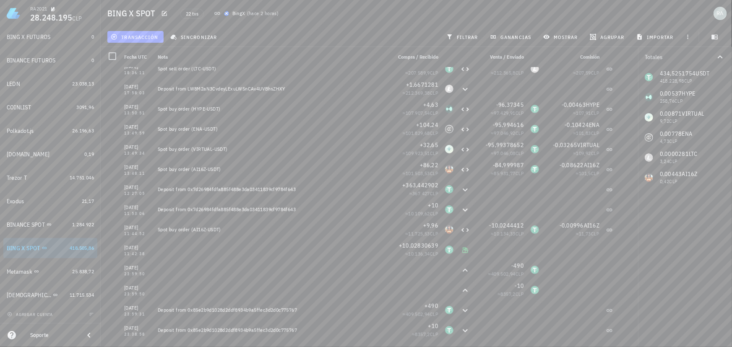
click at [675, 213] on div "Totales 434,5251754 USDT 418.228,98 CLP 0,00537 HYPE 258,76 CLP 0,00871 VIRTUAL…" at bounding box center [685, 197] width 94 height 300
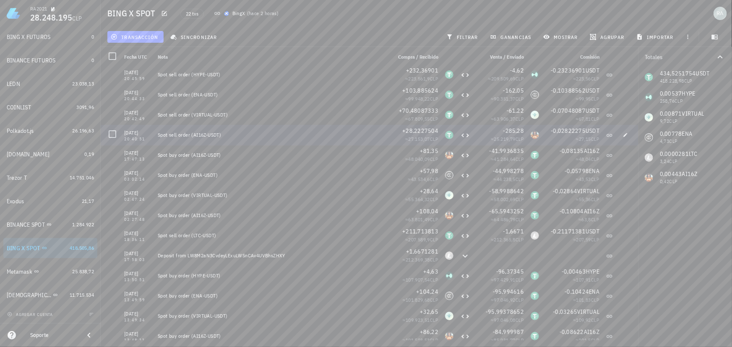
scroll to position [0, 0]
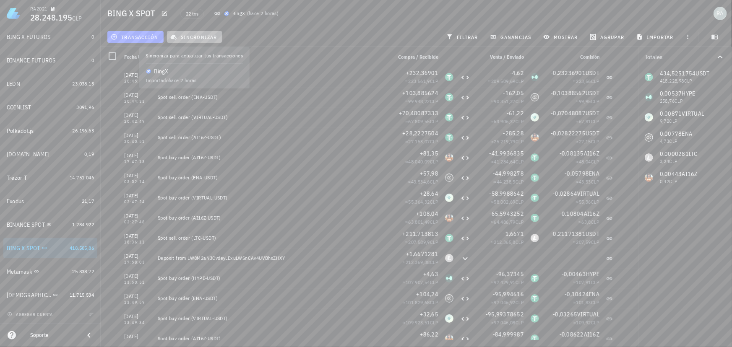
click at [201, 37] on span "sincronizar" at bounding box center [194, 37] width 45 height 7
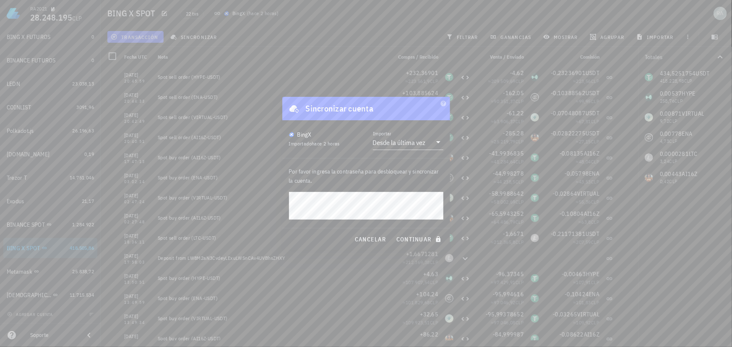
click at [321, 279] on div at bounding box center [366, 173] width 732 height 347
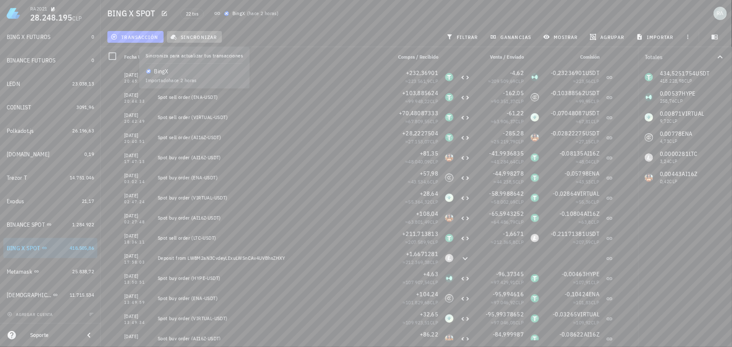
click at [198, 37] on span "sincronizar" at bounding box center [194, 37] width 45 height 7
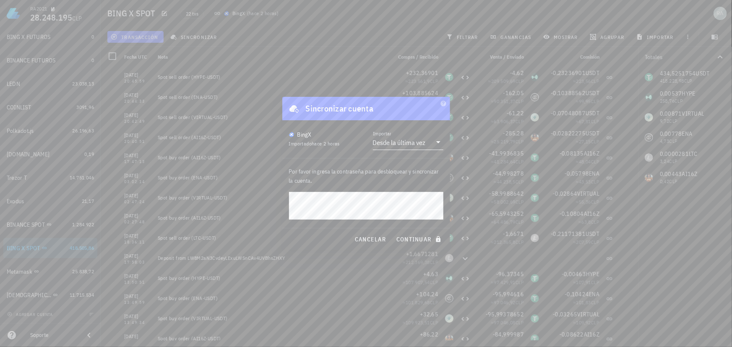
click at [390, 142] on div "Desde la última vez" at bounding box center [399, 142] width 53 height 8
click at [429, 149] on div "Desde la última vez" at bounding box center [407, 149] width 57 height 8
click at [410, 237] on span "continuar" at bounding box center [419, 240] width 47 height 8
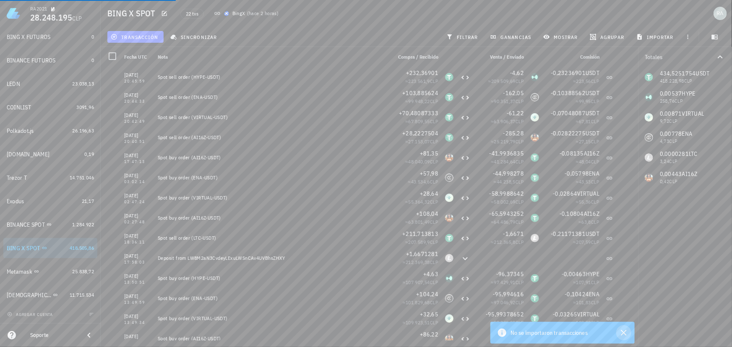
click at [624, 333] on icon "button" at bounding box center [624, 333] width 6 height 6
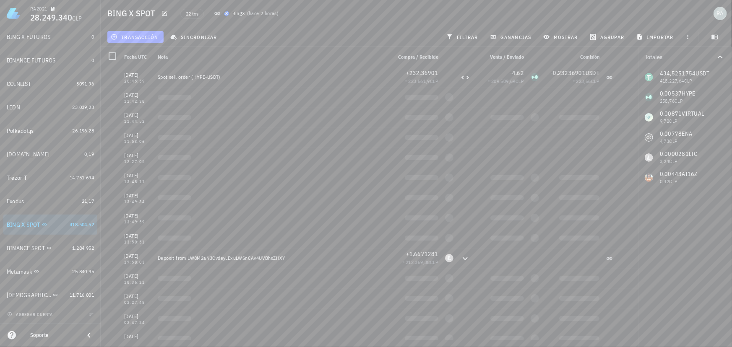
click at [683, 236] on div "Totales 434,5251754 USDT 418.227,64 CLP 0,00537 HYPE 258,76 CLP 0,00871 VIRTUAL…" at bounding box center [685, 197] width 94 height 300
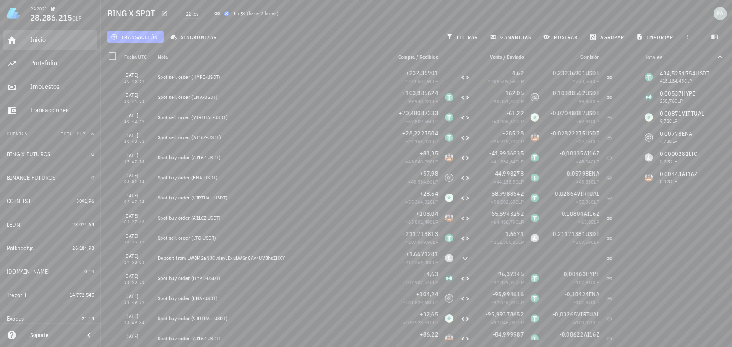
click at [34, 39] on div "Inicio" at bounding box center [62, 40] width 64 height 8
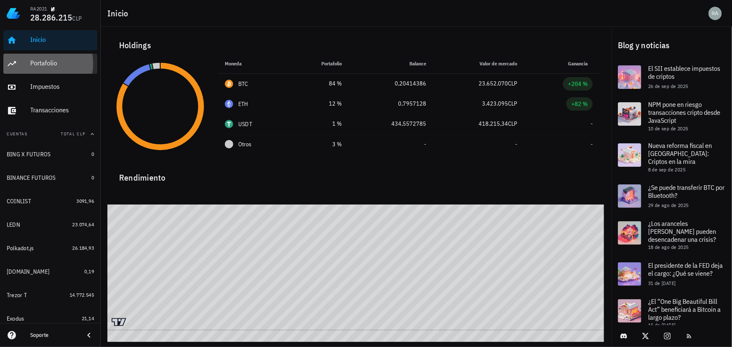
click at [47, 63] on div "Portafolio" at bounding box center [62, 63] width 64 height 8
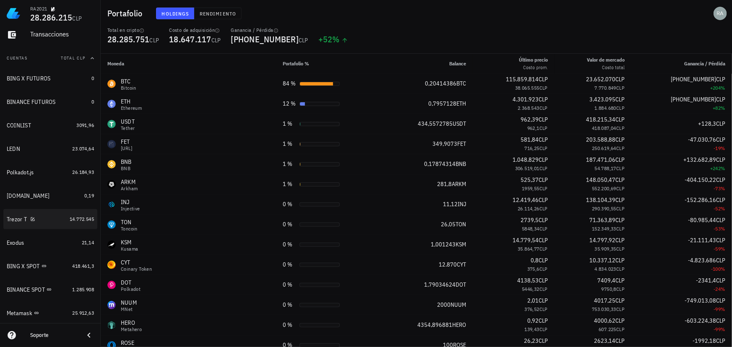
scroll to position [114, 0]
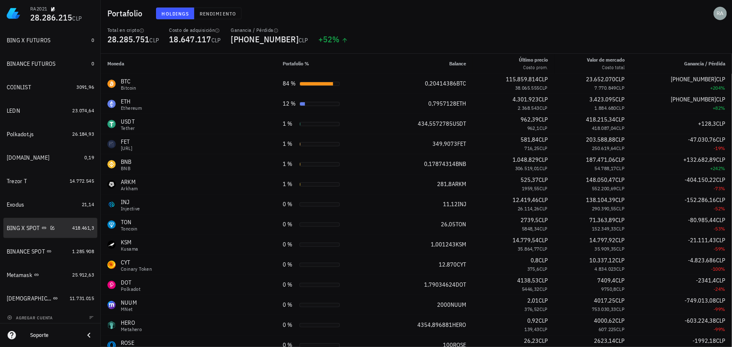
click at [20, 226] on div "BING X SPOT" at bounding box center [23, 228] width 33 height 7
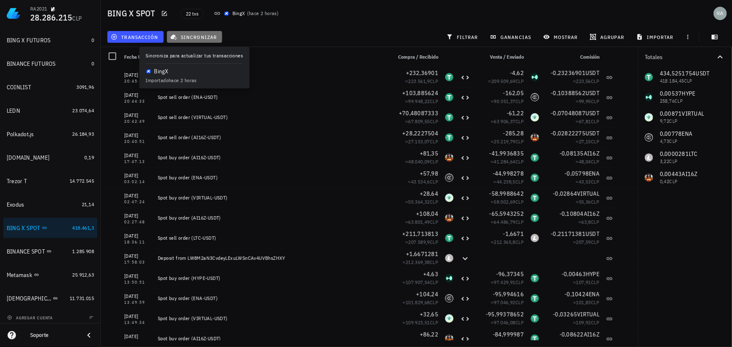
click at [199, 34] on span "sincronizar" at bounding box center [194, 37] width 45 height 7
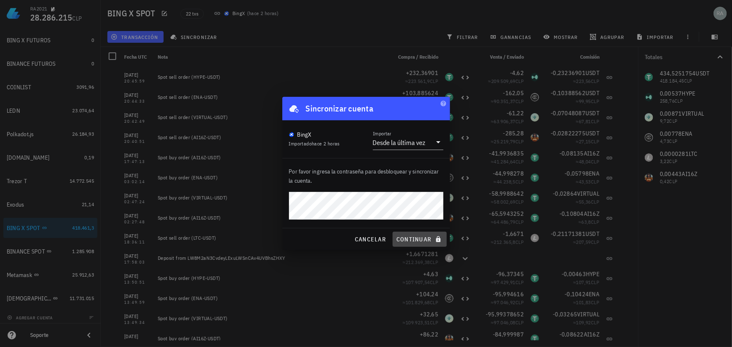
click at [416, 239] on span "continuar" at bounding box center [419, 240] width 47 height 8
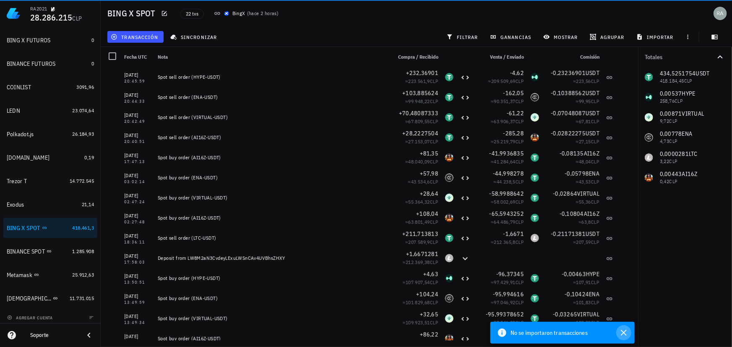
click at [624, 333] on icon "button" at bounding box center [624, 333] width 6 height 6
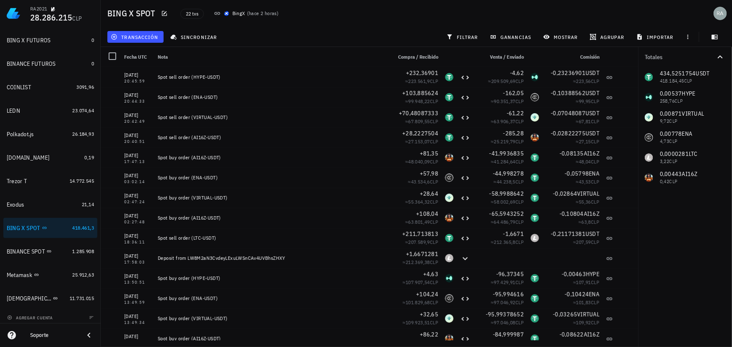
click at [677, 247] on div "Totales 434,5251754 USDT 418.184,45 CLP 0,00537 HYPE 258,76 CLP 0,00871 VIRTUAL…" at bounding box center [685, 197] width 94 height 300
click at [138, 36] on span "transacción" at bounding box center [135, 37] width 46 height 7
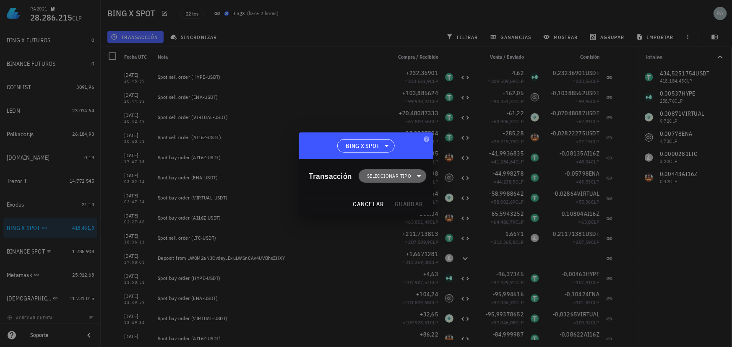
click at [387, 174] on span "Seleccionar tipo" at bounding box center [389, 176] width 44 height 8
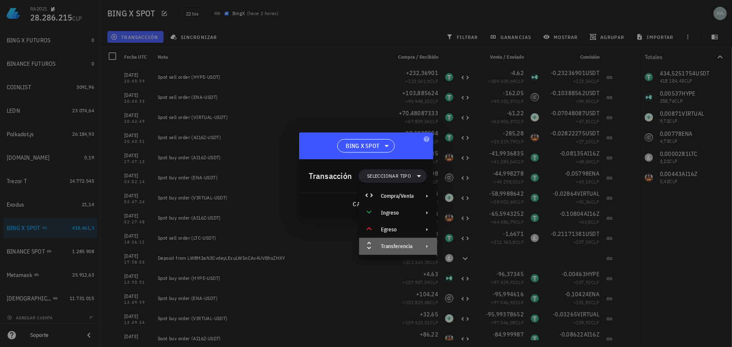
click at [392, 249] on div "Transferencia" at bounding box center [397, 246] width 33 height 7
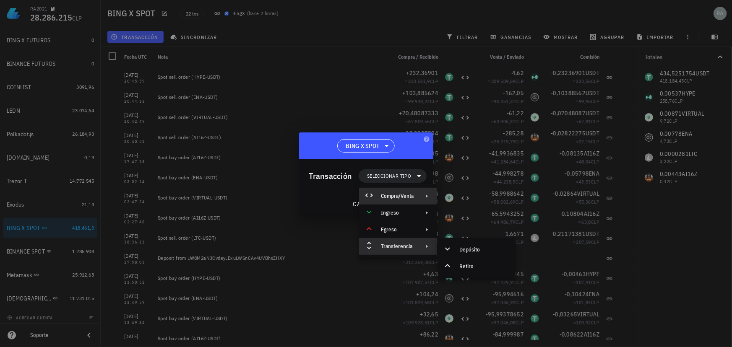
click at [389, 198] on div "Compra/Venta" at bounding box center [397, 196] width 33 height 7
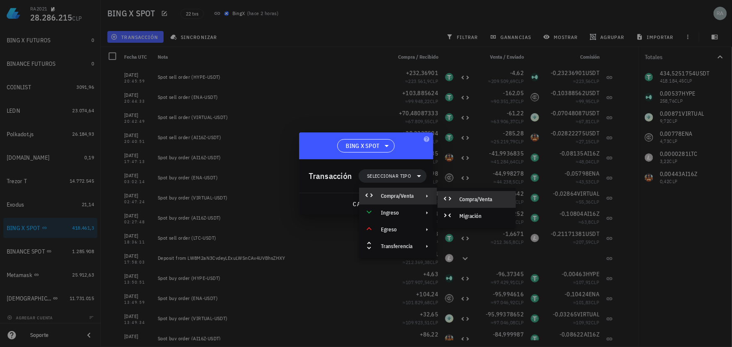
click at [486, 200] on div "Compra/Venta" at bounding box center [484, 199] width 50 height 7
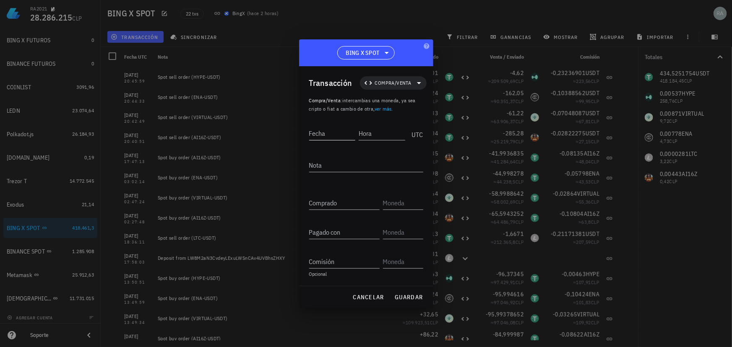
click at [344, 134] on input "Fecha" at bounding box center [332, 133] width 47 height 13
type input "[DATE]"
click at [370, 130] on input "Hora" at bounding box center [382, 133] width 45 height 13
click at [375, 133] on input "Hora" at bounding box center [381, 133] width 48 height 13
click at [352, 204] on input "Comprado" at bounding box center [344, 202] width 70 height 13
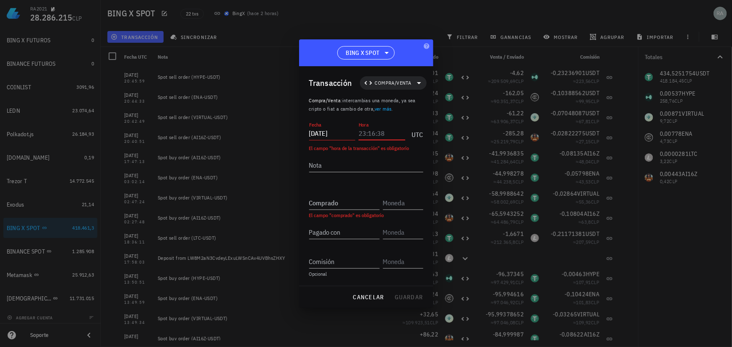
click at [365, 133] on input "Hora" at bounding box center [382, 133] width 47 height 13
type input "23:00:00"
click at [354, 203] on input "Comprado" at bounding box center [344, 202] width 70 height 13
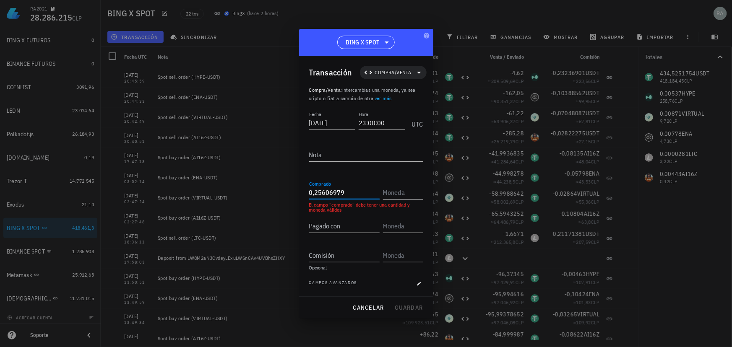
type input "0,25606979"
click at [400, 188] on input "text" at bounding box center [402, 192] width 39 height 13
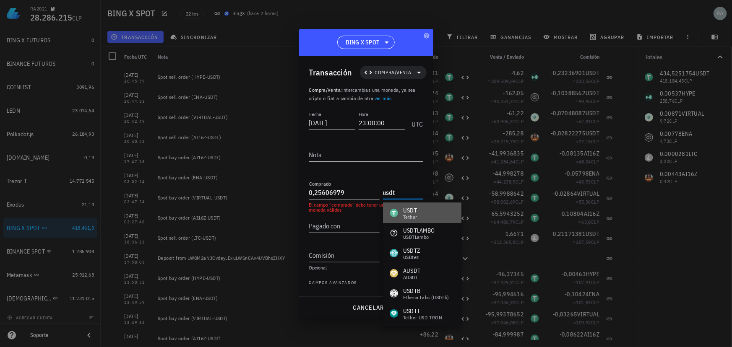
click at [404, 210] on div "USDT" at bounding box center [410, 210] width 14 height 8
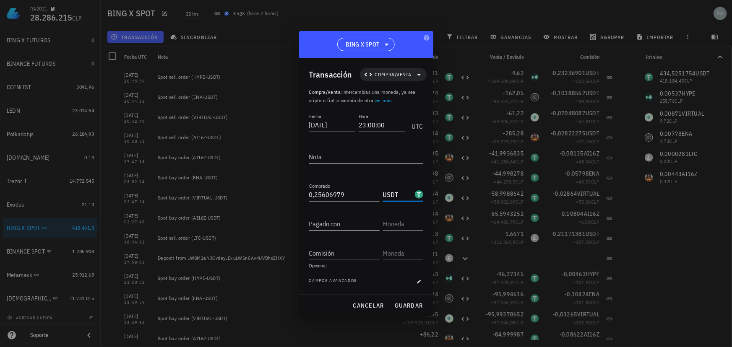
type input "USDT"
click at [357, 219] on input "Pagado con" at bounding box center [344, 223] width 70 height 13
type input "0,00537"
click at [392, 225] on input "text" at bounding box center [402, 223] width 39 height 13
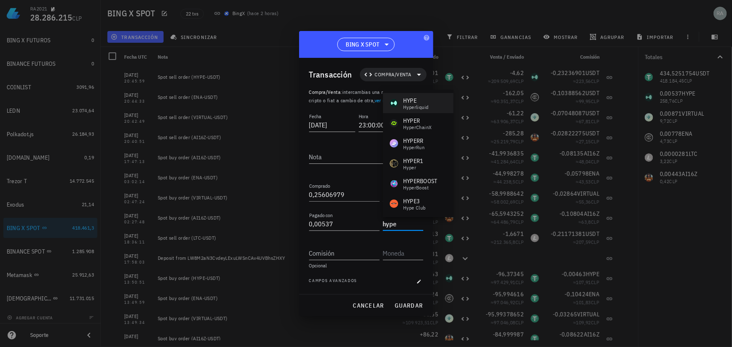
click at [410, 100] on div "HYPE" at bounding box center [415, 100] width 25 height 8
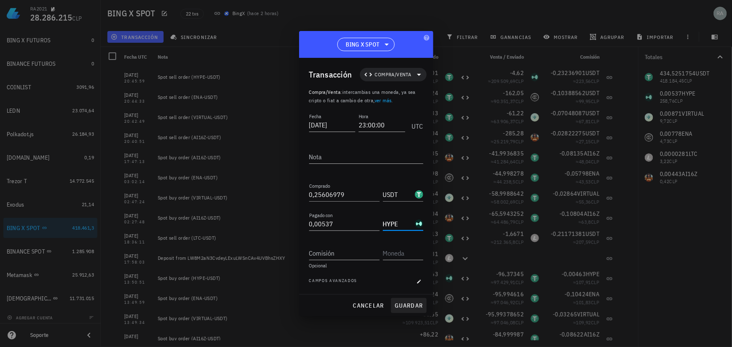
type input "HYPE"
click at [408, 303] on span "guardar" at bounding box center [408, 306] width 29 height 8
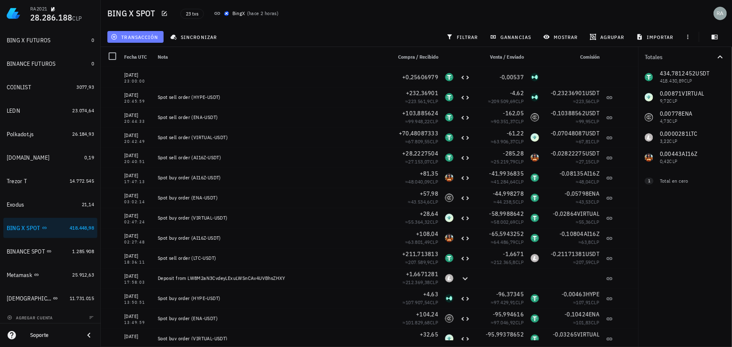
click at [139, 38] on span "transacción" at bounding box center [135, 37] width 46 height 7
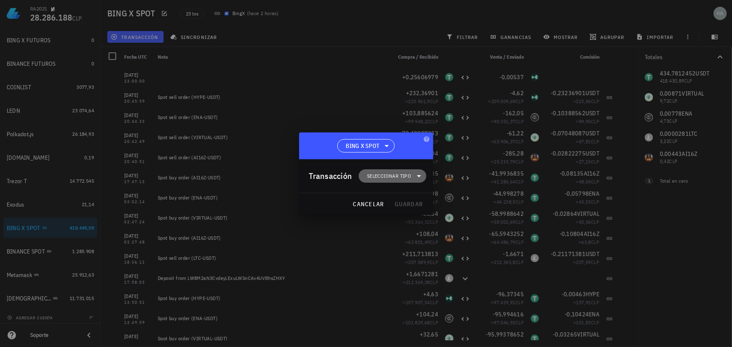
click at [395, 178] on span "Seleccionar tipo" at bounding box center [389, 176] width 44 height 8
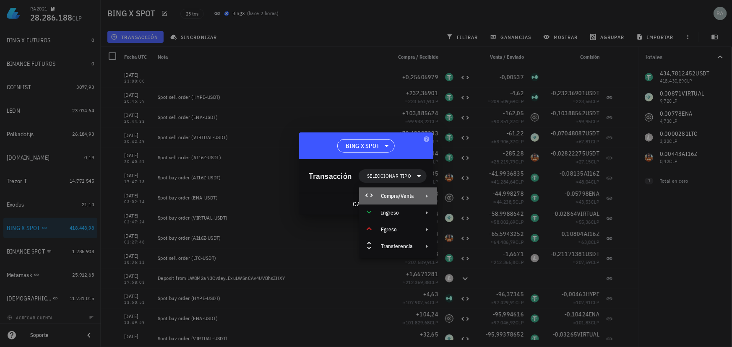
click at [393, 193] on div "Compra/Venta" at bounding box center [397, 196] width 33 height 7
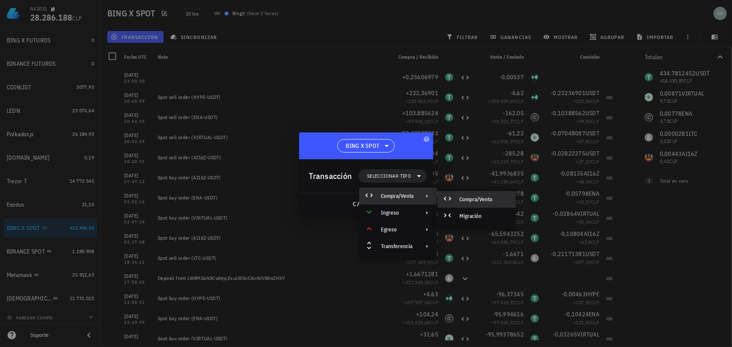
click at [468, 199] on div "Compra/Venta" at bounding box center [484, 199] width 50 height 7
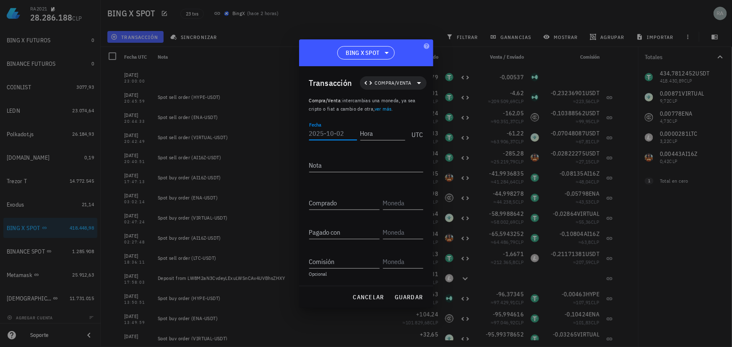
click at [344, 139] on input "Fecha" at bounding box center [333, 133] width 48 height 13
type input "[DATE]"
click at [367, 134] on input "Hora" at bounding box center [381, 133] width 48 height 13
type input "23:00:00"
click at [352, 203] on input "Comprado" at bounding box center [344, 202] width 70 height 13
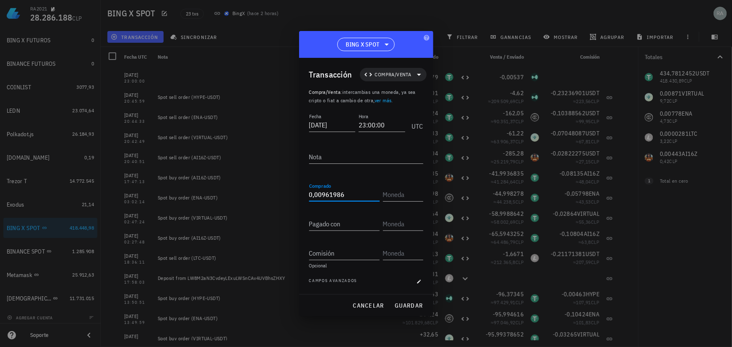
type input "0,00961986"
click at [400, 199] on input "text" at bounding box center [402, 194] width 39 height 13
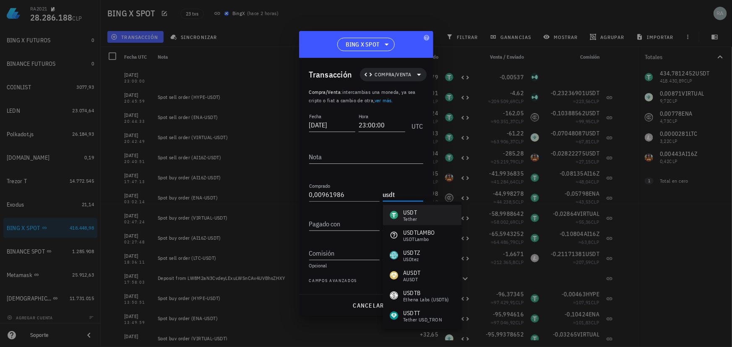
click at [407, 210] on div "USDT" at bounding box center [410, 212] width 14 height 8
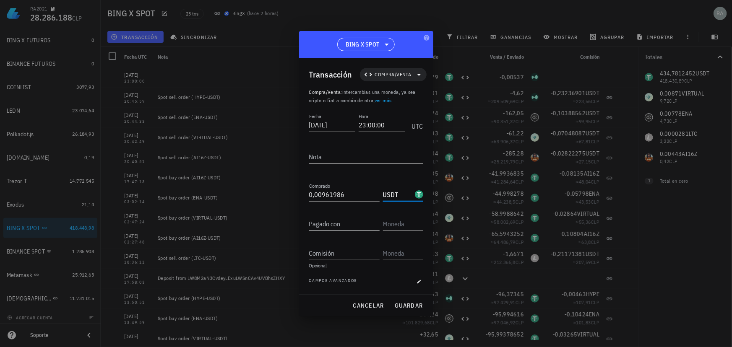
type input "USDT"
click at [356, 225] on input "Pagado con" at bounding box center [344, 223] width 70 height 13
type input "0,00871"
click at [403, 224] on input "text" at bounding box center [402, 223] width 39 height 13
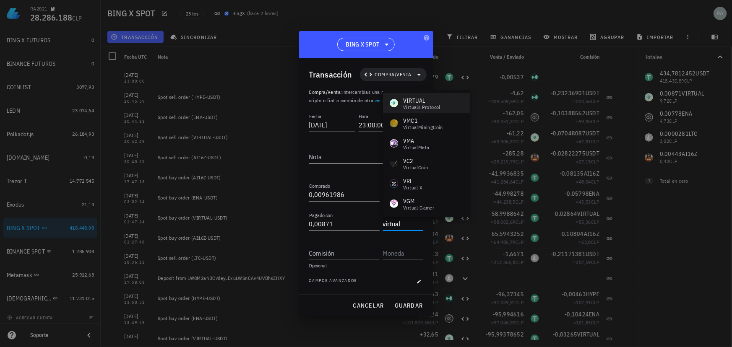
click at [421, 106] on div "Virtuals Protocol" at bounding box center [421, 107] width 37 height 5
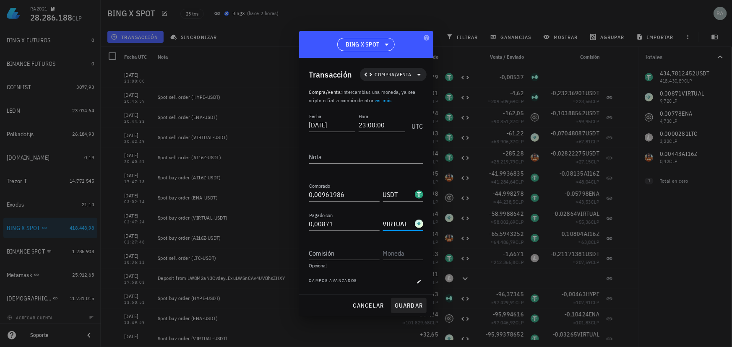
type input "VIRTUAL"
click at [408, 304] on span "guardar" at bounding box center [408, 306] width 29 height 8
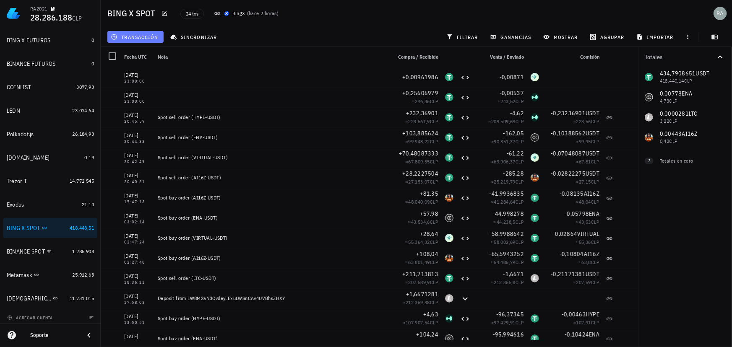
click at [145, 37] on span "transacción" at bounding box center [135, 37] width 46 height 7
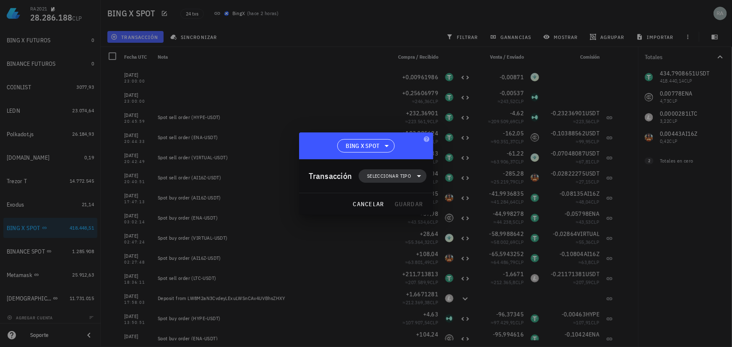
click at [390, 175] on span "Seleccionar tipo" at bounding box center [389, 176] width 44 height 8
click at [393, 199] on div "Compra/Venta" at bounding box center [397, 196] width 33 height 7
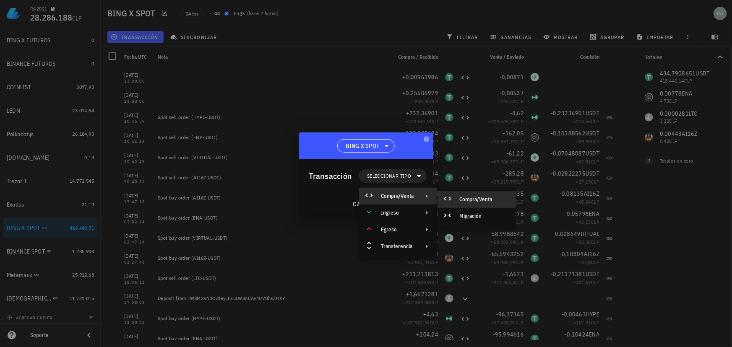
click at [478, 201] on div "Compra/Venta" at bounding box center [484, 199] width 50 height 7
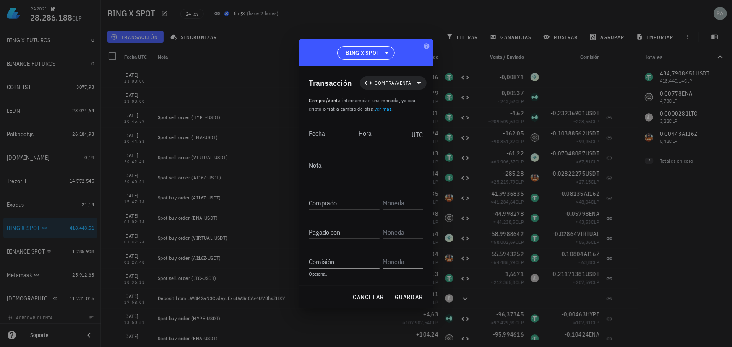
click at [342, 131] on input "Fecha" at bounding box center [332, 133] width 47 height 13
type input "[DATE]"
click at [364, 133] on input "Hora" at bounding box center [381, 133] width 48 height 13
type input "23:00:00"
click at [327, 205] on input "Comprado" at bounding box center [344, 202] width 70 height 13
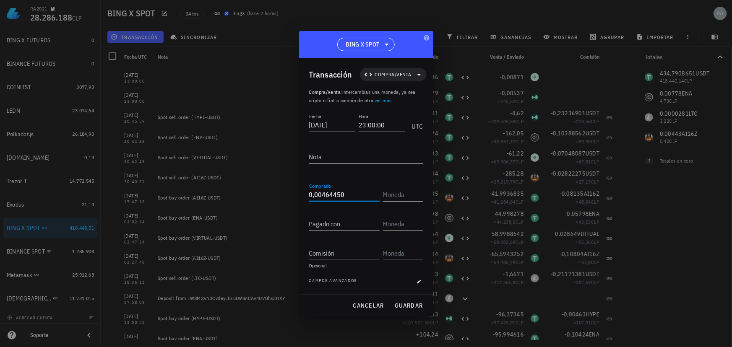
type input "0,0046445"
click at [392, 198] on input "text" at bounding box center [402, 194] width 39 height 13
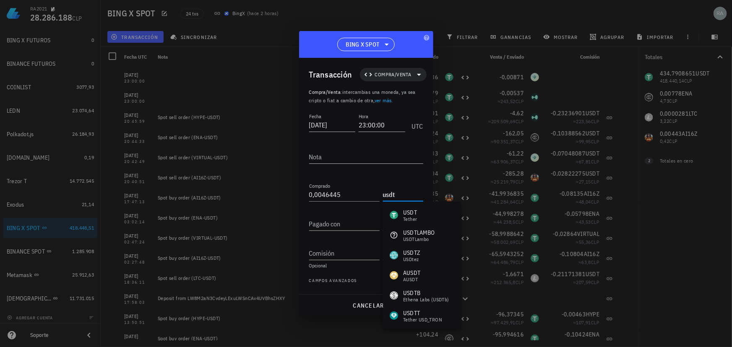
click at [406, 217] on div "Tether" at bounding box center [410, 219] width 14 height 5
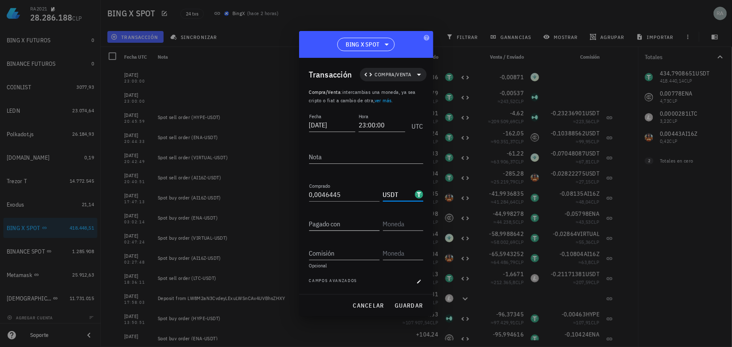
type input "USDT"
click at [350, 223] on input "Pagado con" at bounding box center [344, 223] width 70 height 13
type input "0,00778"
click at [384, 225] on input "text" at bounding box center [402, 223] width 39 height 13
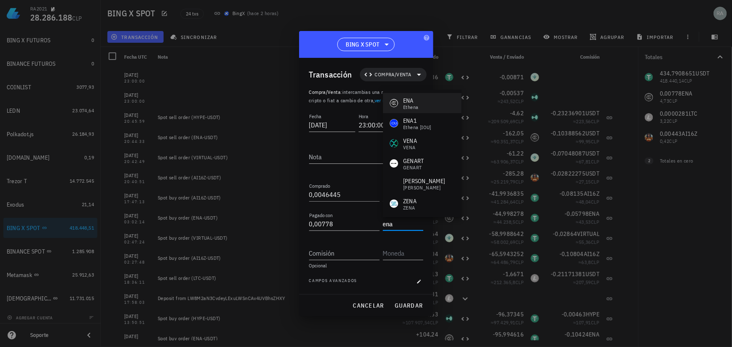
click at [409, 106] on div "Ethena" at bounding box center [410, 107] width 15 height 5
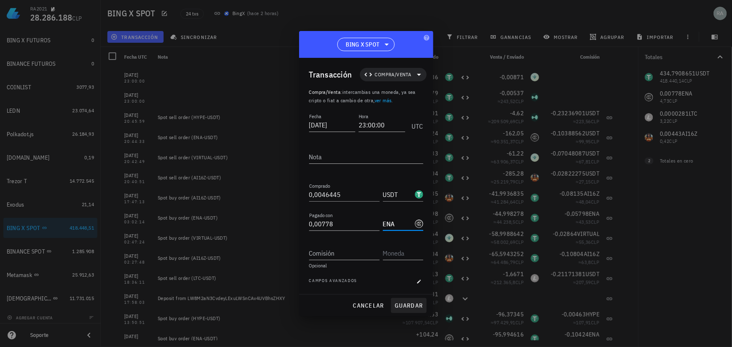
type input "ENA"
click at [414, 309] on span "guardar" at bounding box center [408, 306] width 29 height 8
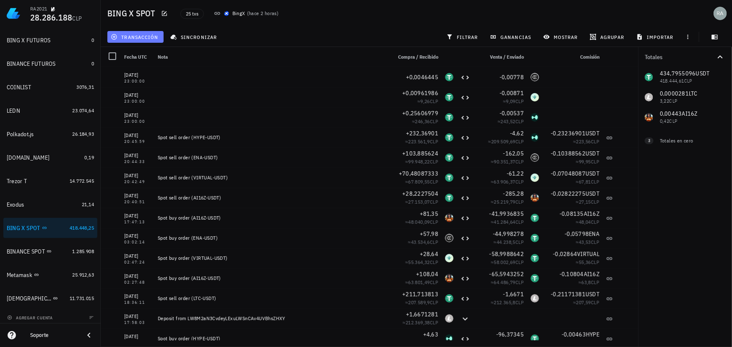
click at [141, 37] on span "transacción" at bounding box center [135, 37] width 46 height 7
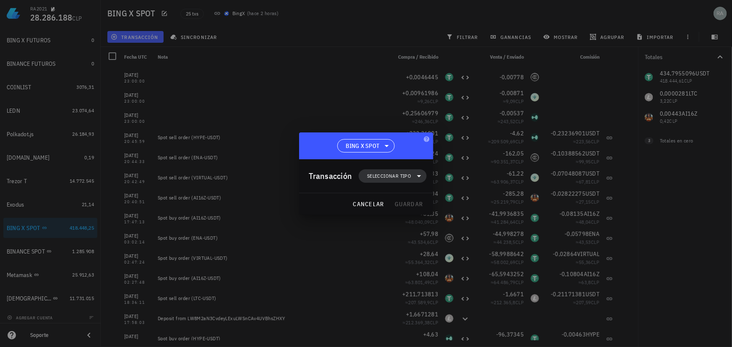
click at [385, 182] on span "Seleccionar tipo" at bounding box center [392, 175] width 57 height 13
click at [381, 192] on div "Compra/Venta" at bounding box center [398, 196] width 78 height 17
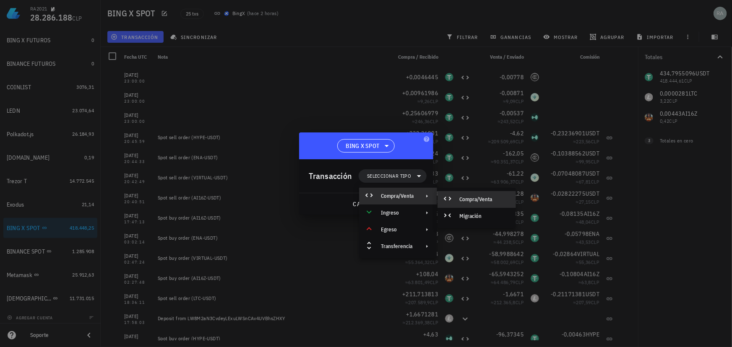
click at [480, 201] on div "Compra/Venta" at bounding box center [484, 199] width 50 height 7
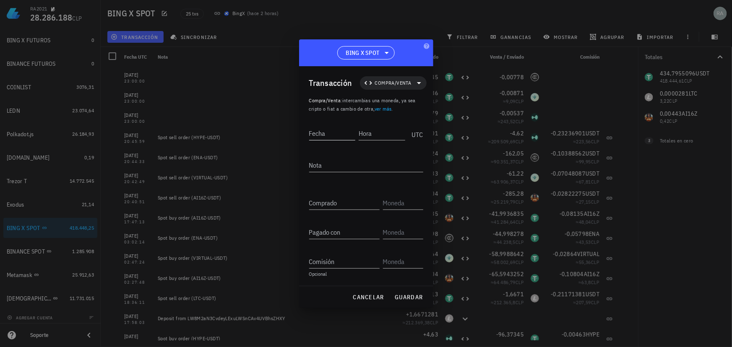
click at [340, 130] on input "Fecha" at bounding box center [332, 133] width 47 height 13
type input "[DATE]"
click at [377, 128] on input "Hora" at bounding box center [381, 133] width 48 height 13
type input "23:00:00"
click at [356, 204] on input "Comprado" at bounding box center [344, 202] width 70 height 13
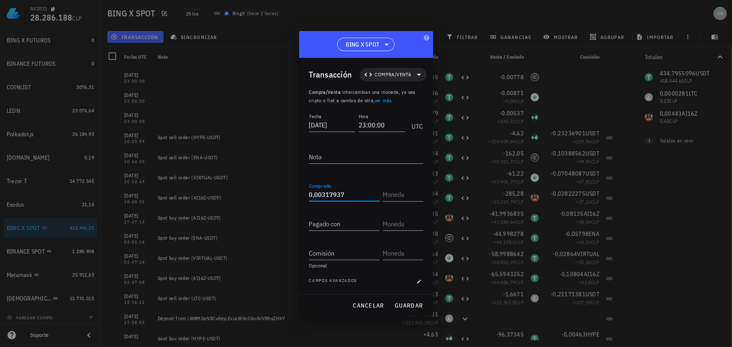
type input "0,00317937"
click at [411, 197] on input "text" at bounding box center [402, 194] width 39 height 13
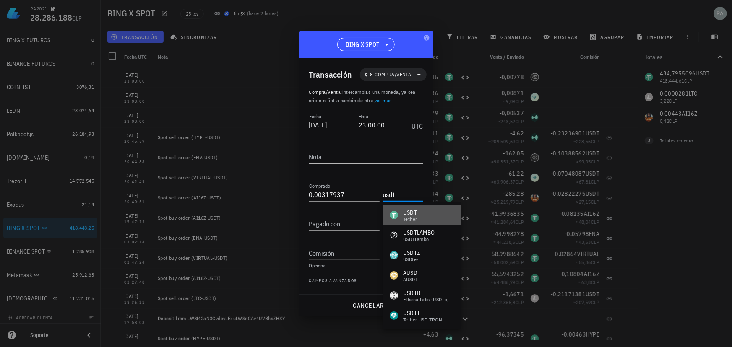
click at [418, 212] on div "USDT Tether" at bounding box center [422, 215] width 78 height 20
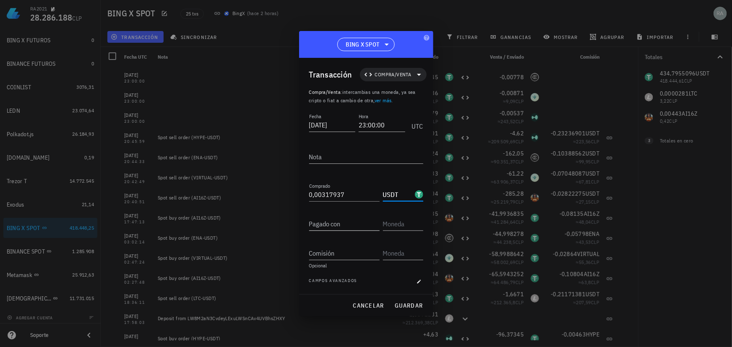
type input "USDT"
click at [367, 222] on input "Pagado con" at bounding box center [344, 223] width 70 height 13
type input "0,0000281"
click at [387, 223] on input "text" at bounding box center [402, 223] width 39 height 13
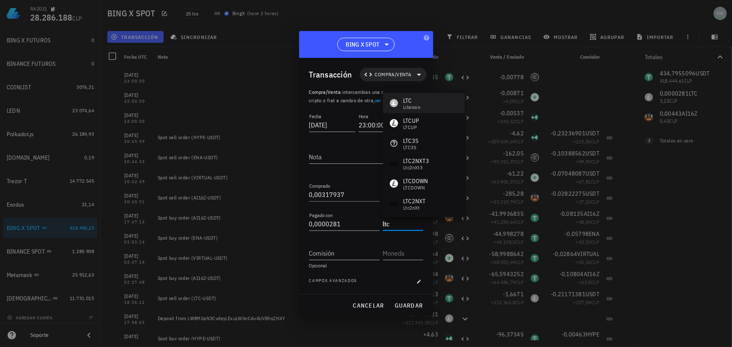
click at [407, 105] on div "Litecoin" at bounding box center [411, 107] width 17 height 5
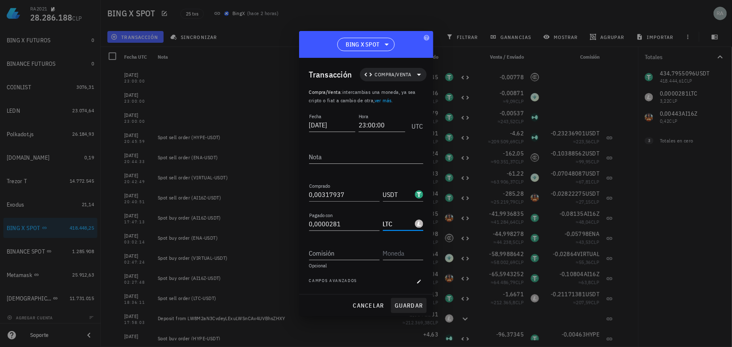
type input "LTC"
click at [414, 302] on span "guardar" at bounding box center [408, 306] width 29 height 8
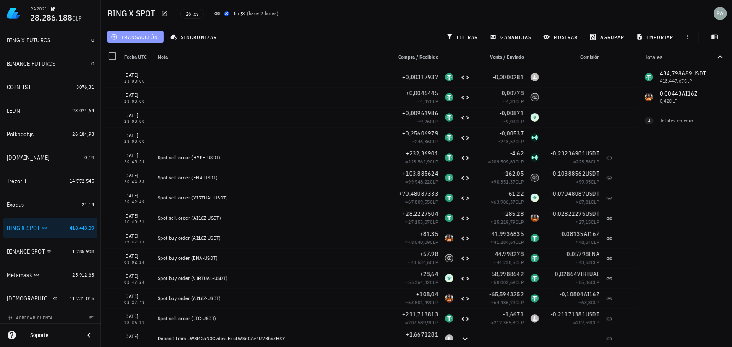
click at [138, 39] on span "transacción" at bounding box center [135, 37] width 46 height 7
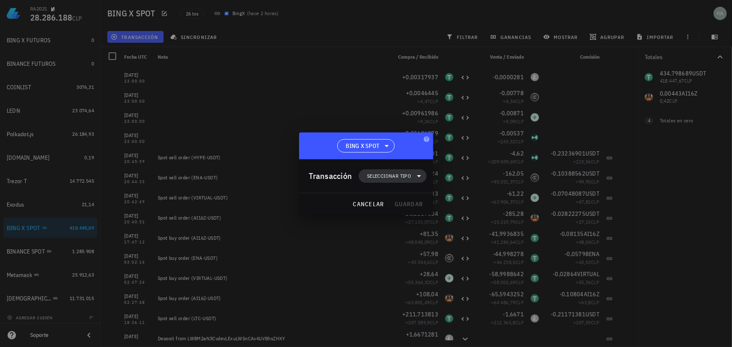
click at [390, 174] on span "Seleccionar tipo" at bounding box center [389, 176] width 44 height 8
click at [402, 194] on div "Compra/Venta" at bounding box center [397, 196] width 33 height 7
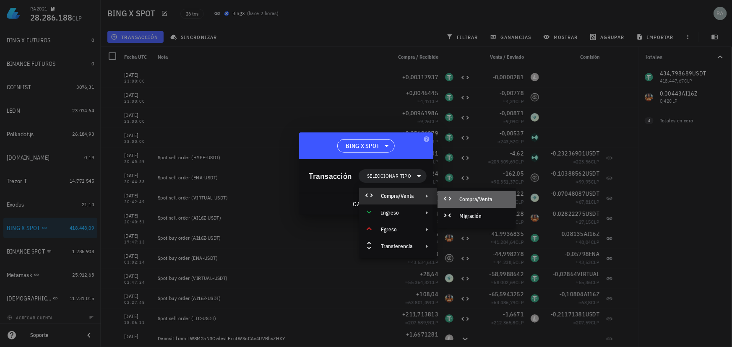
click at [462, 197] on div "Compra/Venta" at bounding box center [484, 199] width 50 height 7
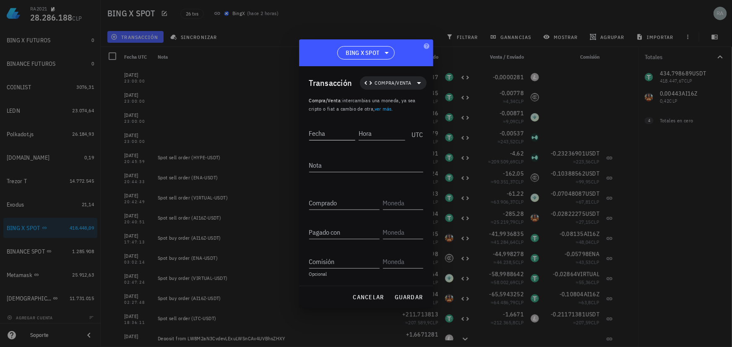
click at [333, 134] on input "Fecha" at bounding box center [332, 133] width 47 height 13
type input "[DATE]"
click at [364, 136] on input "Hora" at bounding box center [382, 133] width 45 height 13
type input "23:00:00"
click at [369, 205] on input "Comprado" at bounding box center [344, 202] width 70 height 13
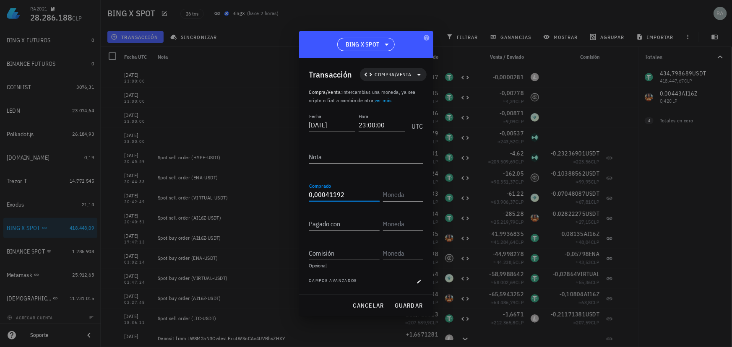
type input "0,00041192"
click at [388, 195] on input "text" at bounding box center [402, 194] width 39 height 13
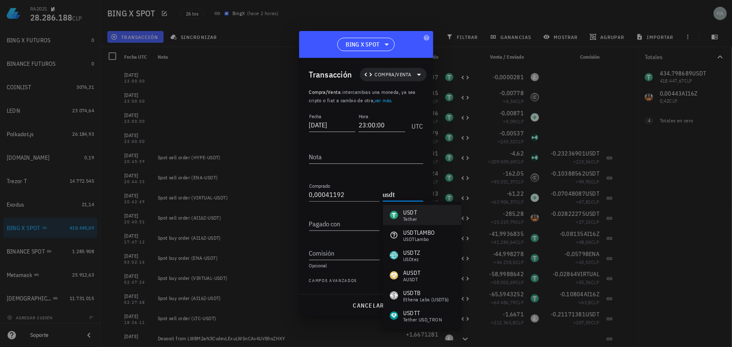
click at [403, 207] on div "USDT Tether" at bounding box center [422, 215] width 78 height 20
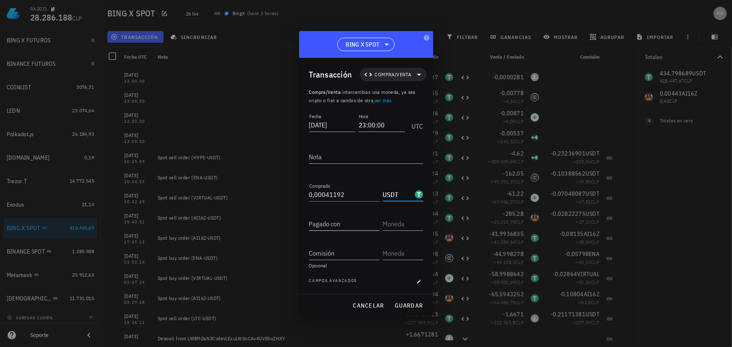
type input "USDT"
click at [337, 220] on input "Pagado con" at bounding box center [344, 223] width 70 height 13
type input "0,00443"
click at [395, 224] on input "text" at bounding box center [402, 223] width 39 height 13
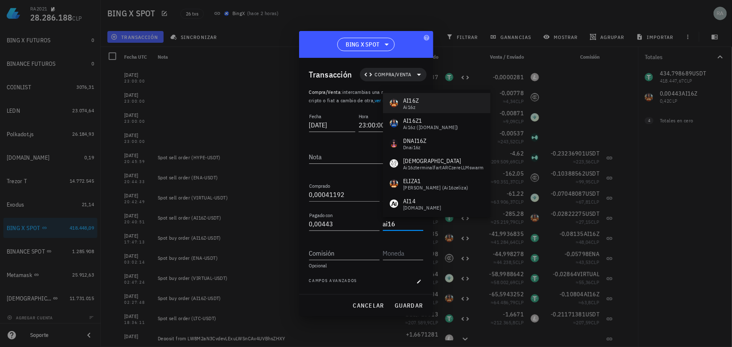
click at [414, 103] on div "AI16Z" at bounding box center [411, 100] width 16 height 8
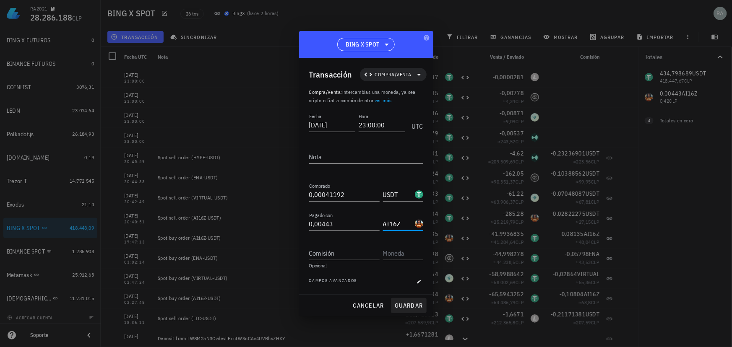
type input "AI16Z"
click at [409, 304] on span "guardar" at bounding box center [408, 306] width 29 height 8
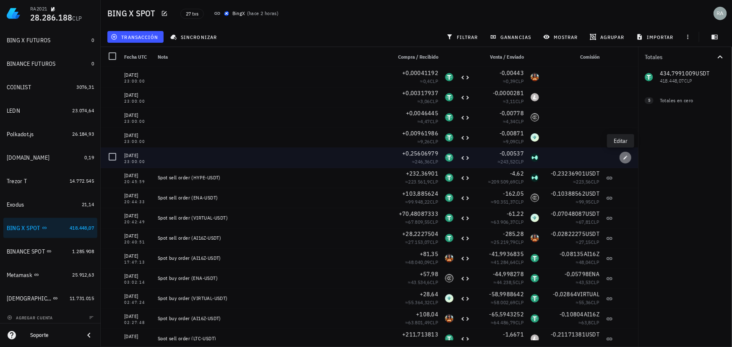
click at [623, 159] on icon "button" at bounding box center [625, 157] width 5 height 5
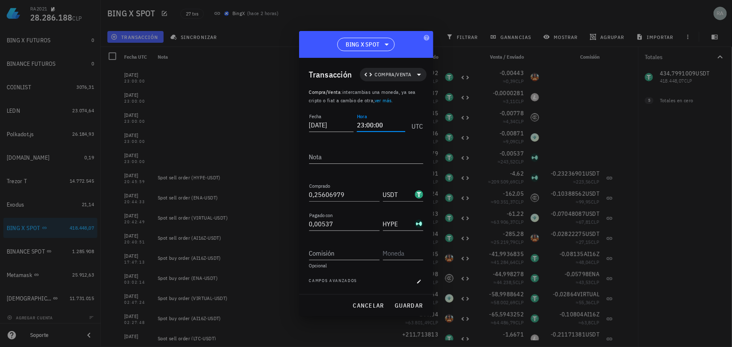
click at [389, 124] on input "23:00:00" at bounding box center [381, 124] width 48 height 13
click at [409, 307] on span "guardar" at bounding box center [408, 306] width 29 height 8
type input "23:00:00"
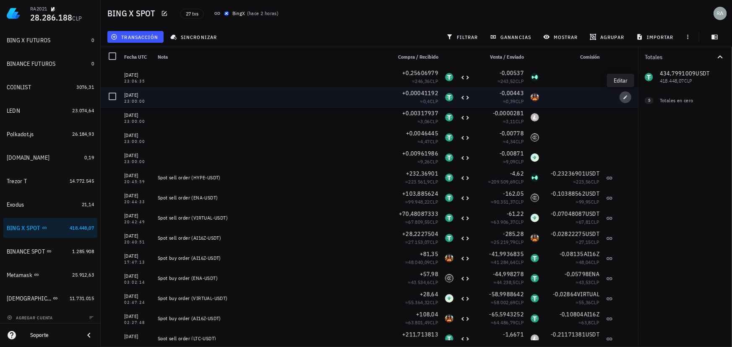
click at [623, 95] on icon "button" at bounding box center [625, 97] width 5 height 5
type input "0,00041192"
type input "0,00443"
type input "AI16Z"
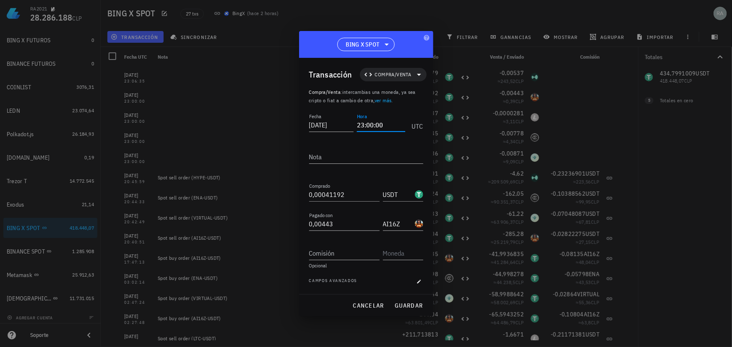
click at [392, 125] on input "23:00:00" at bounding box center [381, 124] width 48 height 13
click at [408, 303] on span "guardar" at bounding box center [408, 306] width 29 height 8
type input "23:00:00"
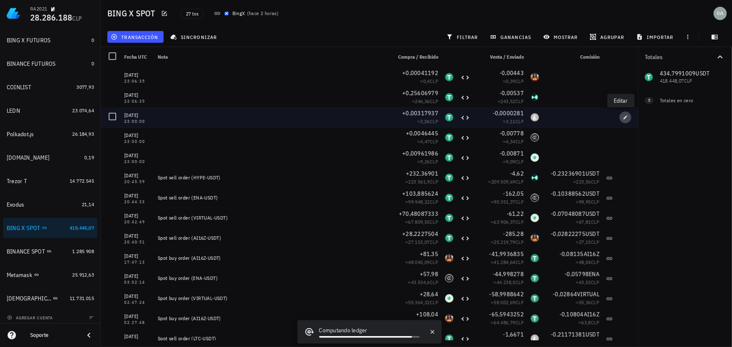
click at [623, 116] on icon "button" at bounding box center [625, 117] width 5 height 5
type input "0,00317937"
type input "0,0000281"
type input "LTC"
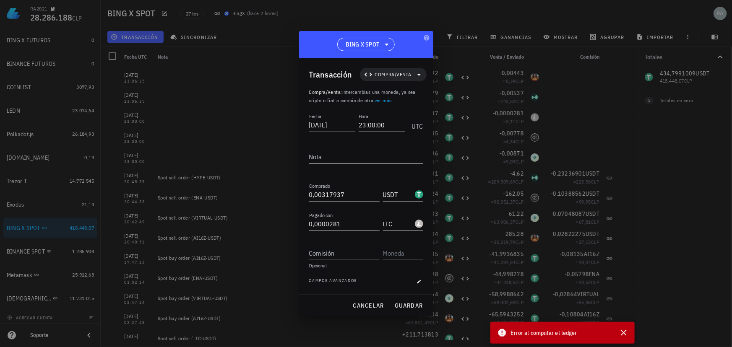
click at [392, 127] on input "23:00:00" at bounding box center [382, 124] width 47 height 13
click at [408, 305] on span "guardar" at bounding box center [408, 306] width 29 height 8
type input "23:00:00"
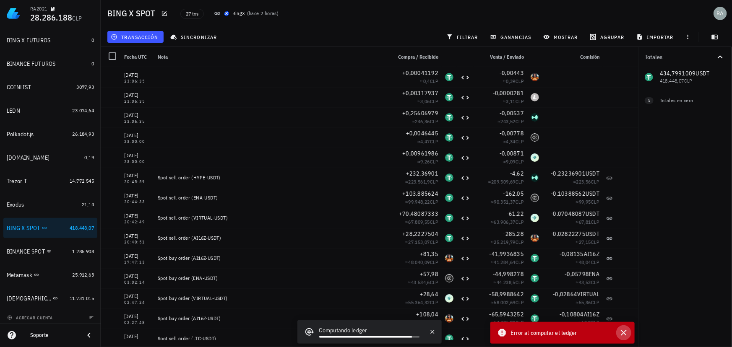
click at [624, 334] on icon "button" at bounding box center [624, 333] width 6 height 6
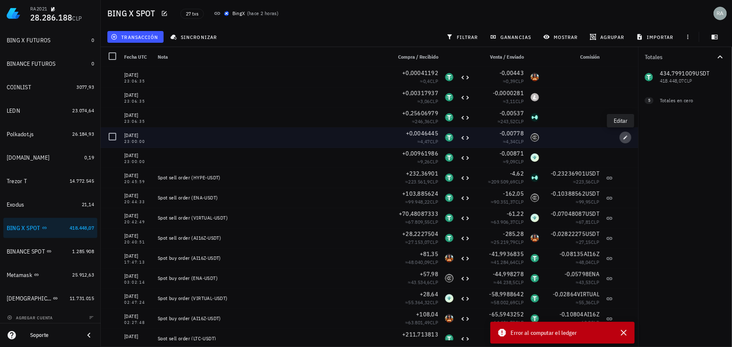
click at [623, 140] on icon "button" at bounding box center [625, 137] width 5 height 5
type input "0,0046445"
type input "0,00778"
type input "ENA"
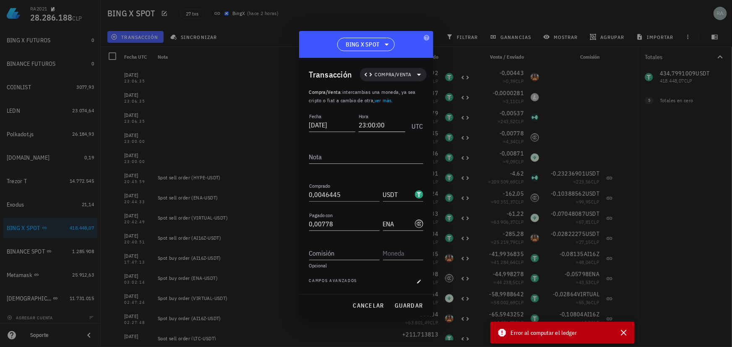
click at [395, 126] on input "23:00:00" at bounding box center [382, 124] width 47 height 13
click at [411, 305] on span "guardar" at bounding box center [408, 306] width 29 height 8
type input "23:00:00"
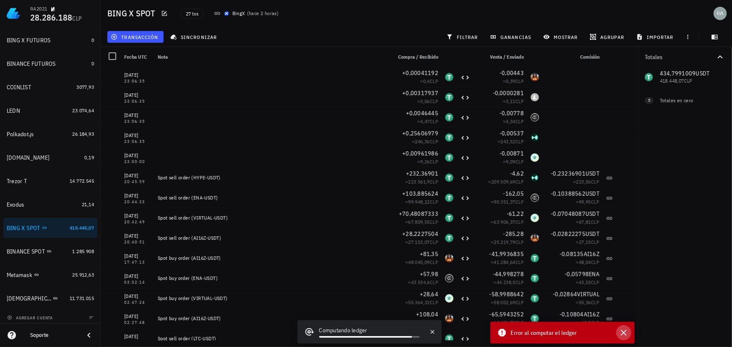
click at [623, 336] on icon "button" at bounding box center [623, 333] width 10 height 10
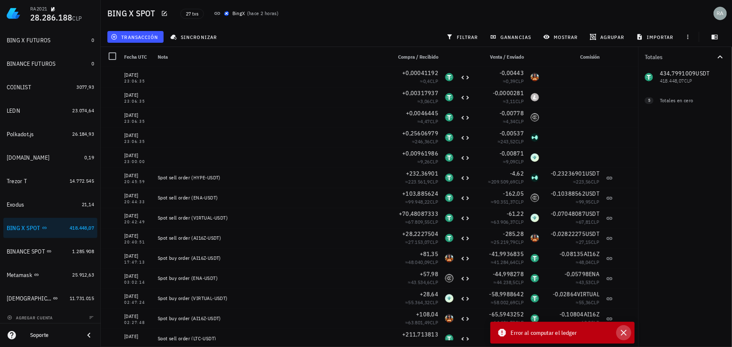
click at [620, 333] on icon "button" at bounding box center [623, 333] width 10 height 10
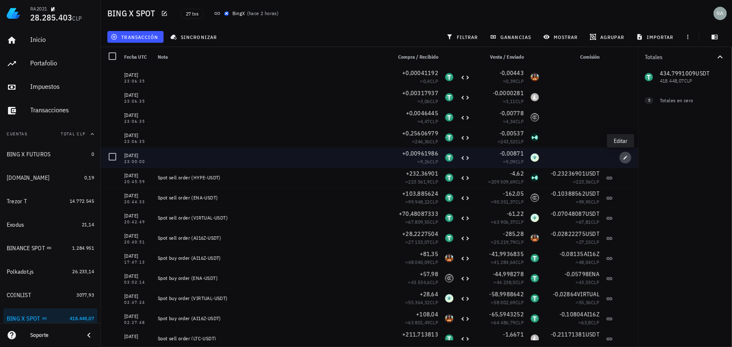
click at [624, 156] on icon "button" at bounding box center [626, 158] width 4 height 4
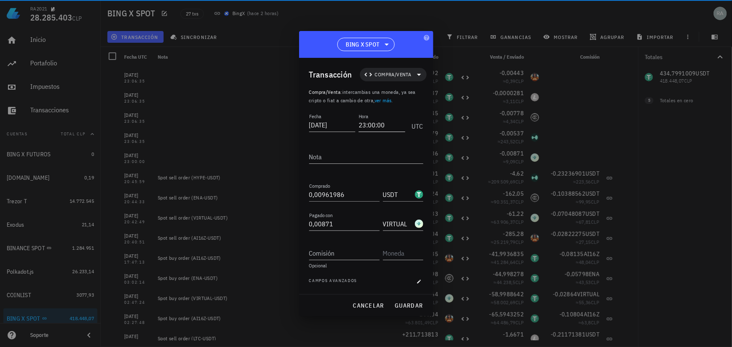
click at [390, 125] on input "23:00:00" at bounding box center [382, 124] width 47 height 13
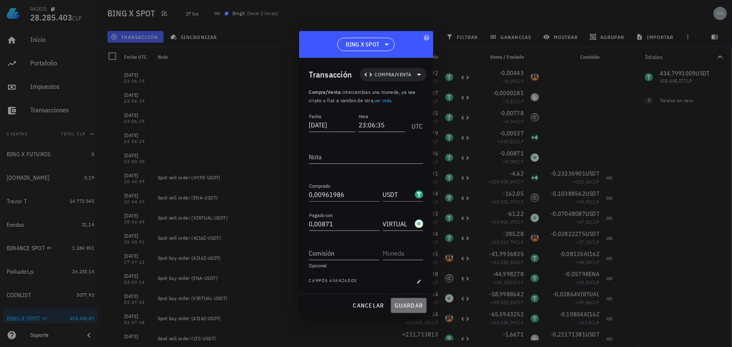
click at [411, 308] on span "guardar" at bounding box center [408, 306] width 29 height 8
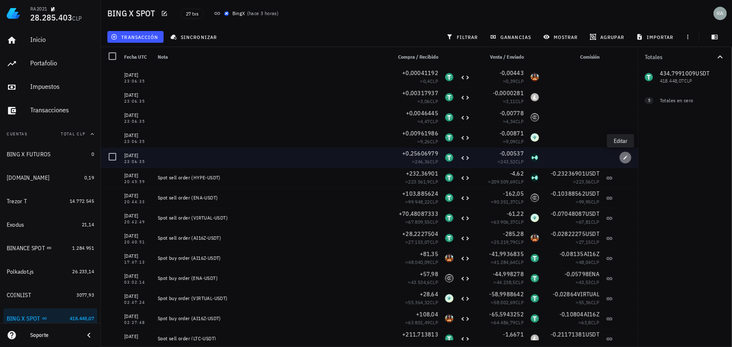
click at [623, 158] on icon "button" at bounding box center [625, 157] width 5 height 5
type input "23:06:35"
type input "0,25606979"
type input "0,00537"
type input "HYPE"
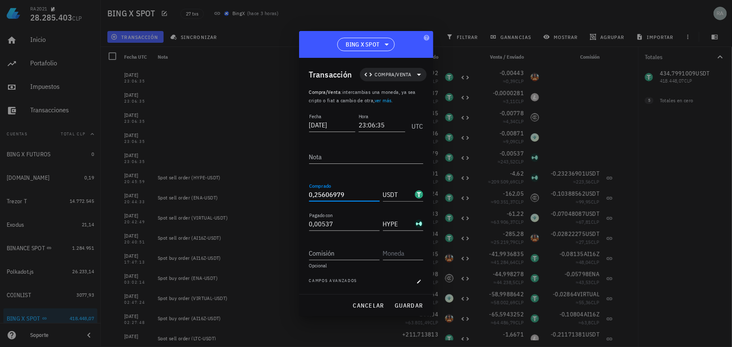
click at [343, 193] on input "0,25606979" at bounding box center [344, 194] width 70 height 13
type input "0,25653402"
click at [347, 253] on input "Comisión" at bounding box center [344, 253] width 70 height 13
type input "0,00025653"
click at [392, 250] on input "text" at bounding box center [402, 253] width 39 height 13
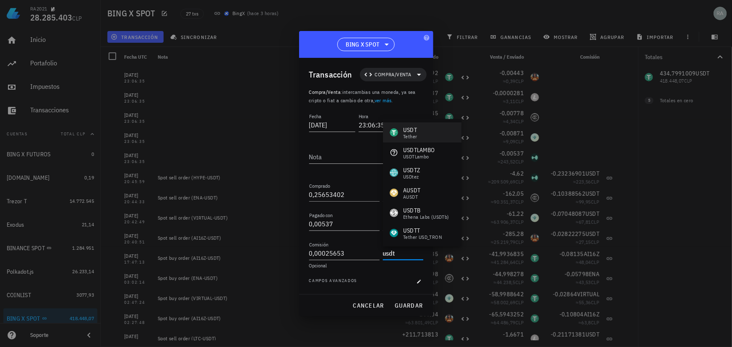
click at [403, 136] on div "Tether" at bounding box center [410, 136] width 14 height 5
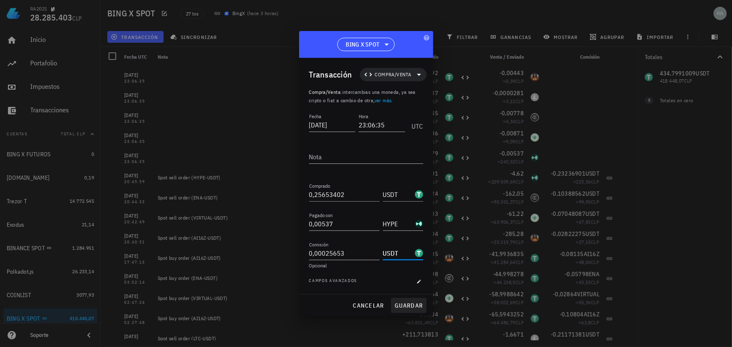
type input "USDT"
click at [403, 304] on span "guardar" at bounding box center [408, 306] width 29 height 8
type input "0,25606979"
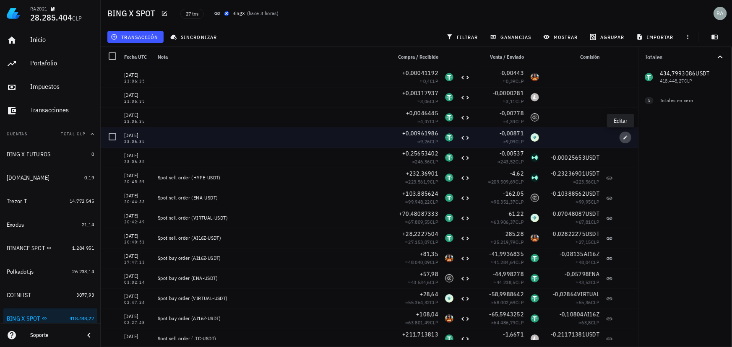
click at [623, 137] on icon "button" at bounding box center [625, 137] width 5 height 5
type input "0,00961986"
type input "0,00871"
type input "VIRTUAL"
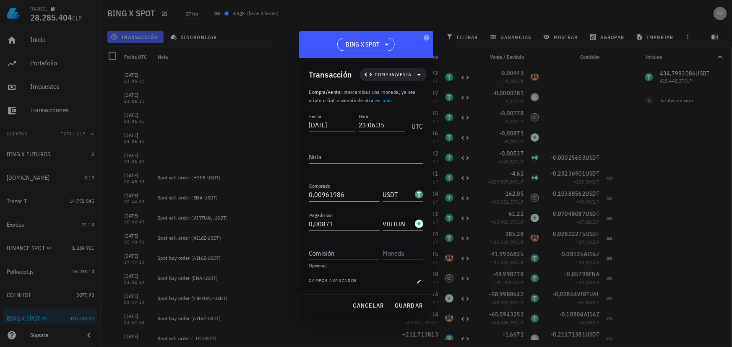
click at [356, 193] on input "0,00961986" at bounding box center [344, 194] width 70 height 13
type input "0,00961986"
click at [337, 249] on input "Comisión" at bounding box center [344, 253] width 70 height 13
type input "0,00000961"
click at [395, 252] on input "text" at bounding box center [402, 253] width 39 height 13
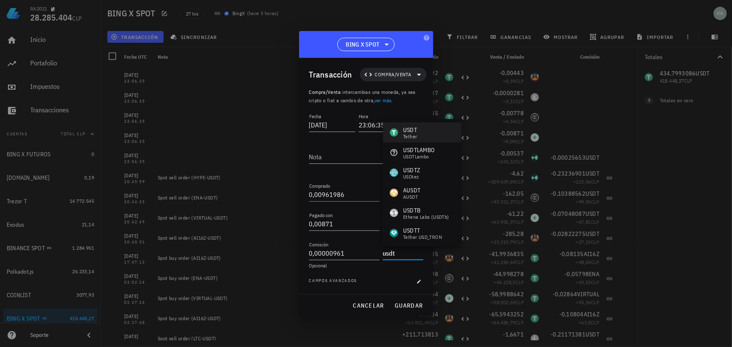
click at [417, 130] on div "USDT Tether" at bounding box center [422, 132] width 78 height 20
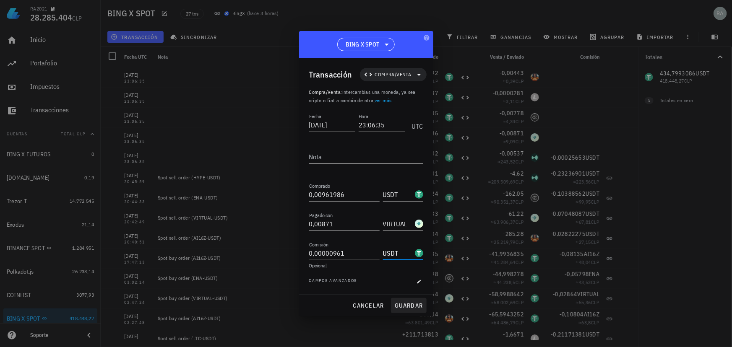
type input "USDT"
click at [404, 302] on span "guardar" at bounding box center [408, 306] width 29 height 8
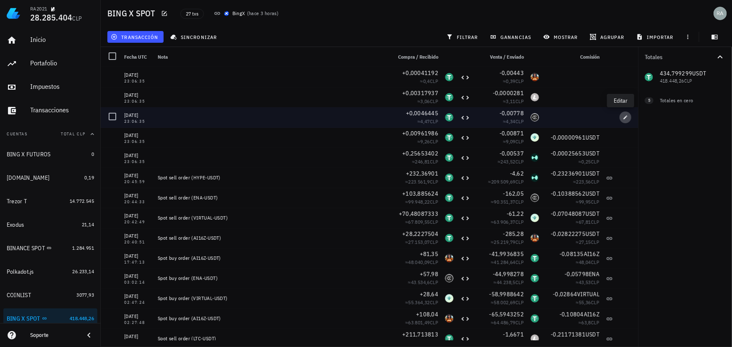
click at [624, 116] on span "button" at bounding box center [625, 117] width 12 height 5
type input "0,0046445"
type input "0,00778"
type input "ENA"
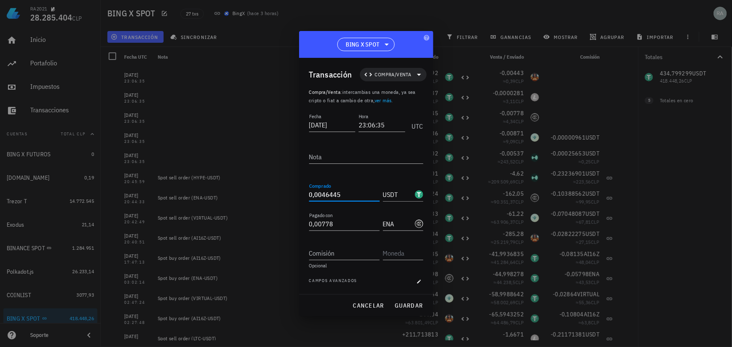
click at [345, 194] on input "0,0046445" at bounding box center [344, 194] width 70 height 13
type input "0,00465041"
click at [335, 251] on input "Comisión" at bounding box center [344, 253] width 70 height 13
type input "0,00000465"
click at [402, 257] on input "text" at bounding box center [402, 253] width 39 height 13
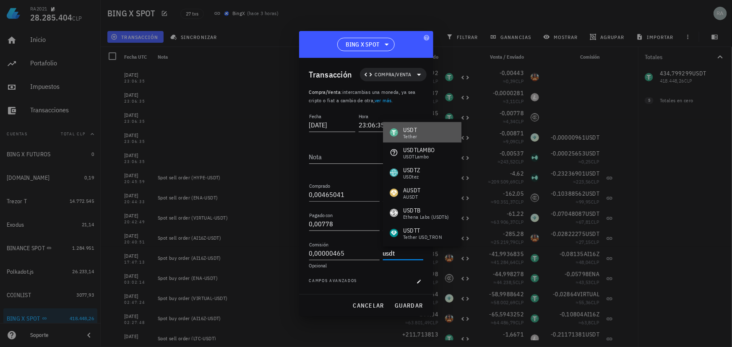
click at [416, 132] on div "USDT" at bounding box center [410, 130] width 14 height 8
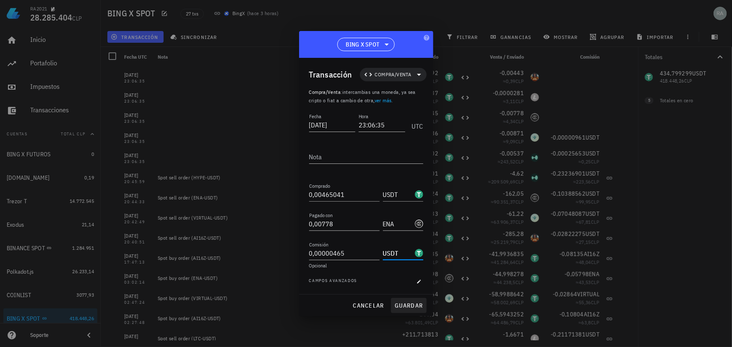
type input "USDT"
click at [409, 307] on span "guardar" at bounding box center [408, 306] width 29 height 8
type input "0,0046445"
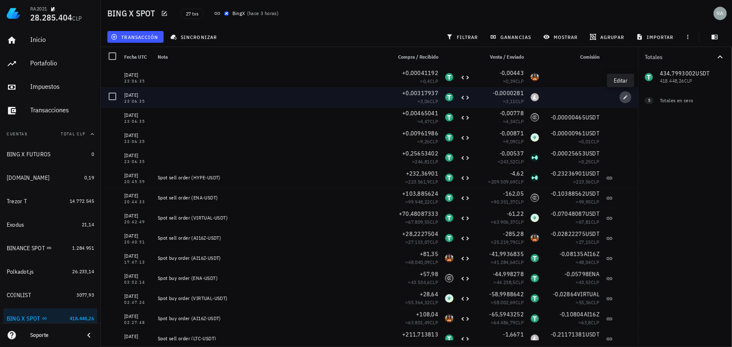
click at [623, 98] on icon "button" at bounding box center [625, 97] width 5 height 5
type input "0,00317937"
type input "0,0000281"
type input "LTC"
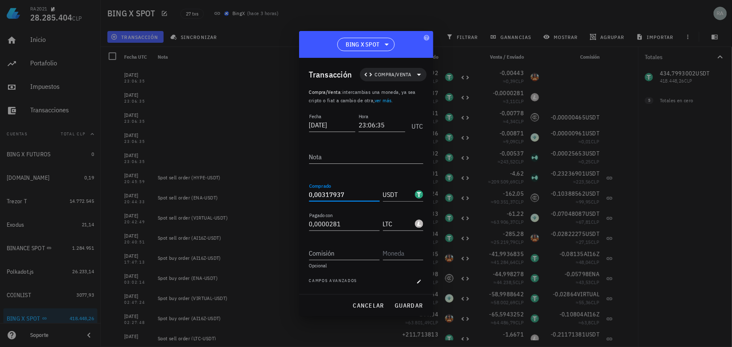
click at [352, 193] on input "0,00317937" at bounding box center [344, 194] width 70 height 13
type input "0,00318097"
click at [331, 256] on input "Comisión" at bounding box center [344, 253] width 70 height 13
type input "0,00000318"
click at [421, 255] on input "text" at bounding box center [402, 253] width 39 height 13
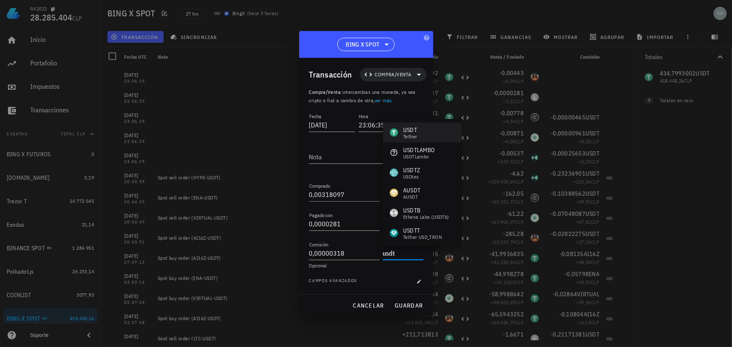
click at [408, 136] on div "Tether" at bounding box center [410, 136] width 14 height 5
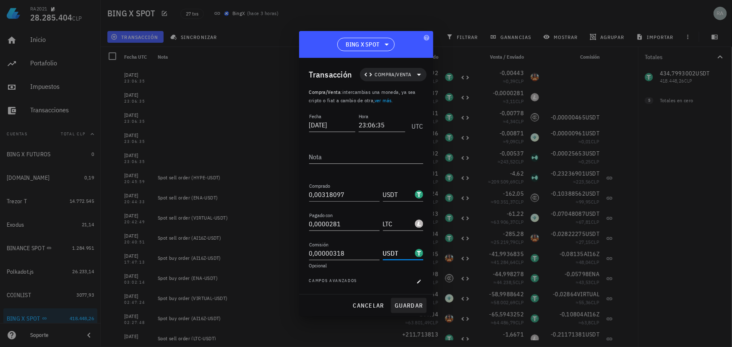
type input "USDT"
click at [398, 304] on span "guardar" at bounding box center [408, 306] width 29 height 8
type input "0,00317937"
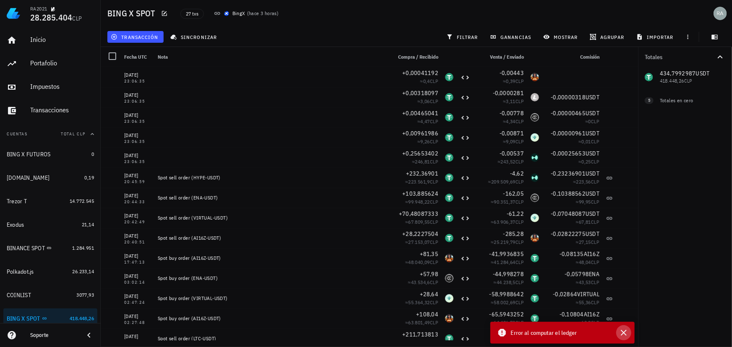
click at [625, 330] on icon "button" at bounding box center [623, 333] width 10 height 10
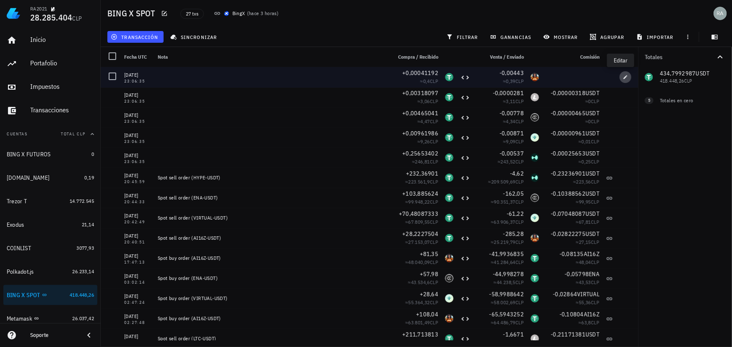
click at [623, 75] on icon "button" at bounding box center [625, 77] width 5 height 5
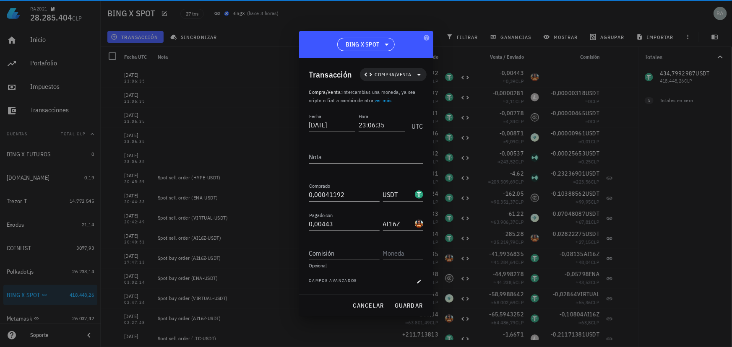
click at [348, 194] on input "0,00041192" at bounding box center [344, 194] width 70 height 13
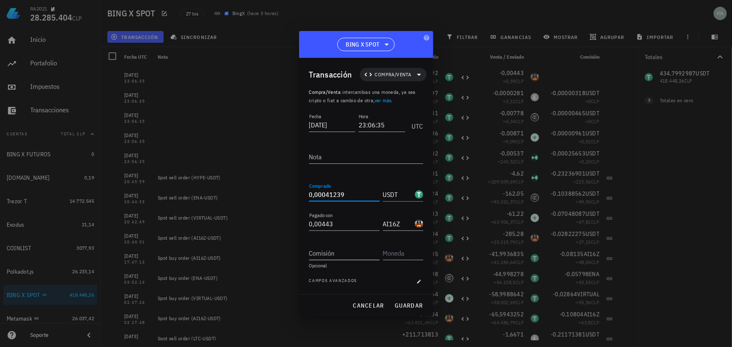
type input "0,00041239"
click at [348, 249] on input "Comisión" at bounding box center [344, 253] width 70 height 13
type input "0,00000041"
click at [385, 251] on input "text" at bounding box center [402, 253] width 39 height 13
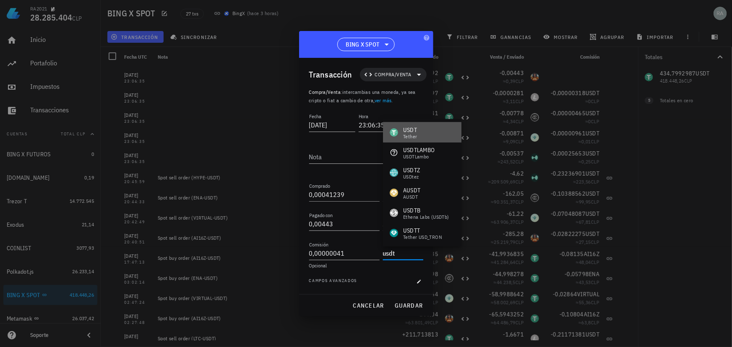
click at [405, 134] on div "Tether" at bounding box center [410, 136] width 14 height 5
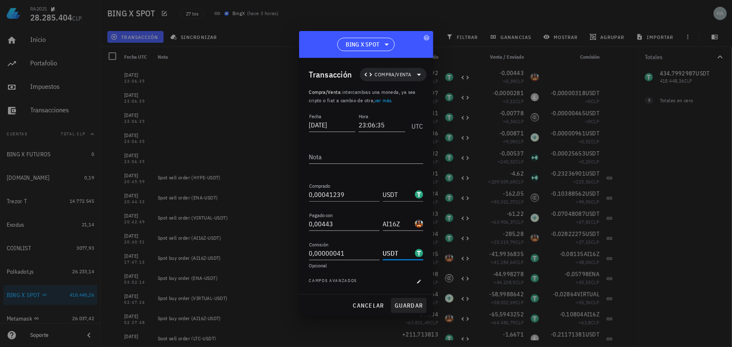
type input "USDT"
click at [405, 307] on span "guardar" at bounding box center [408, 306] width 29 height 8
type input "0,00041192"
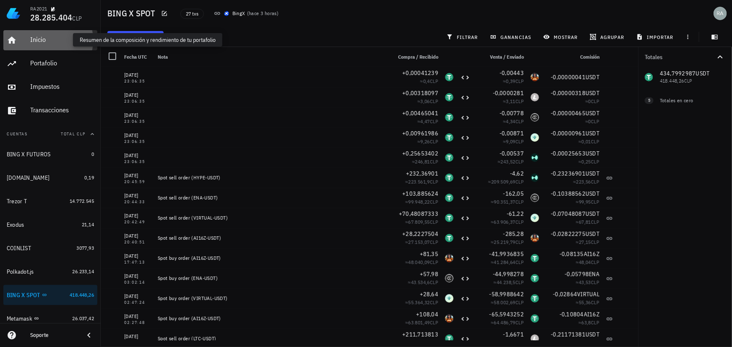
click at [39, 38] on div "Inicio" at bounding box center [62, 40] width 64 height 8
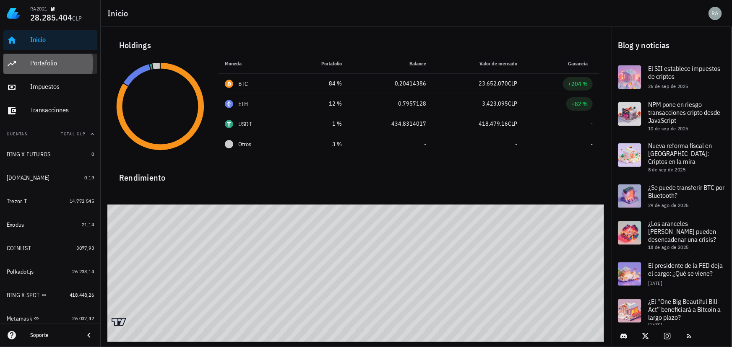
click at [44, 60] on div "Portafolio" at bounding box center [62, 63] width 64 height 8
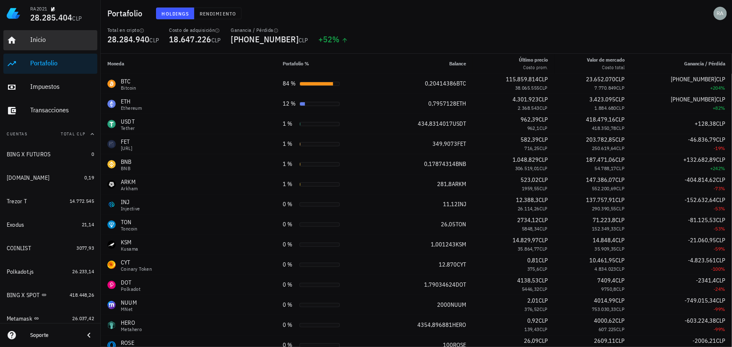
click at [36, 36] on div "Inicio" at bounding box center [62, 40] width 64 height 8
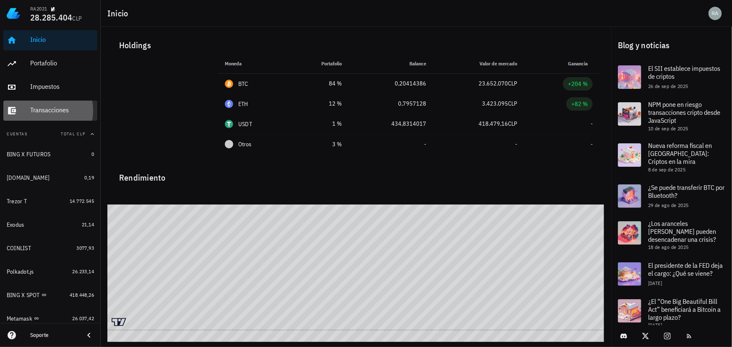
click at [52, 112] on div "Transacciones" at bounding box center [62, 110] width 64 height 8
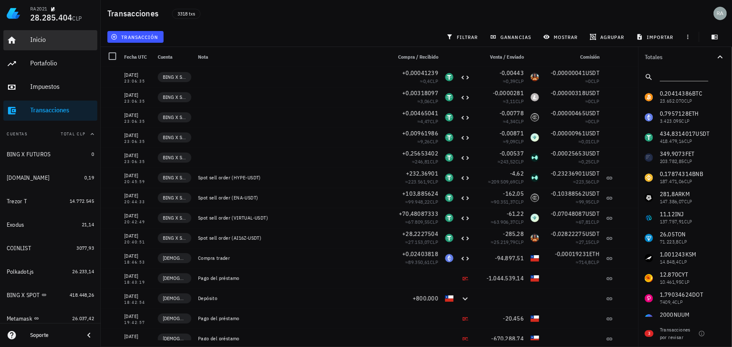
click at [41, 43] on div "Inicio" at bounding box center [62, 40] width 64 height 8
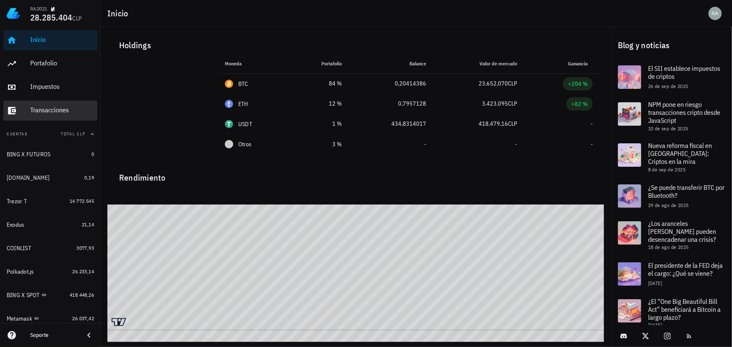
click at [58, 109] on div "Transacciones" at bounding box center [62, 110] width 64 height 8
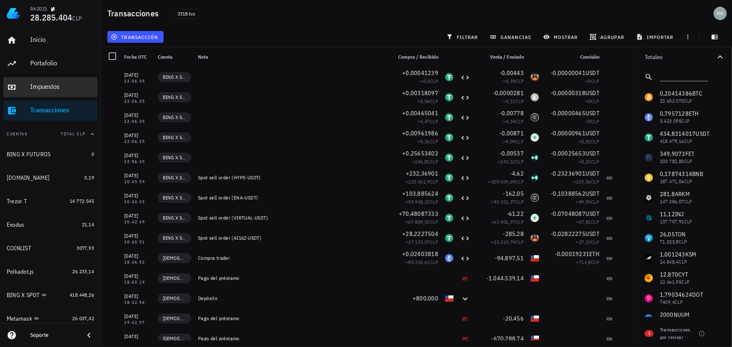
click at [49, 90] on div "Impuestos" at bounding box center [62, 87] width 64 height 8
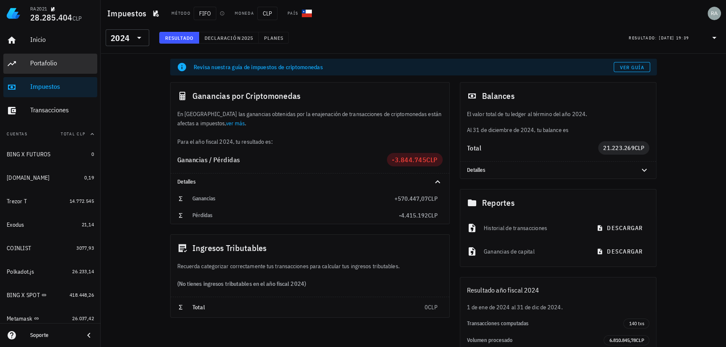
click at [42, 66] on div "Portafolio" at bounding box center [62, 63] width 64 height 8
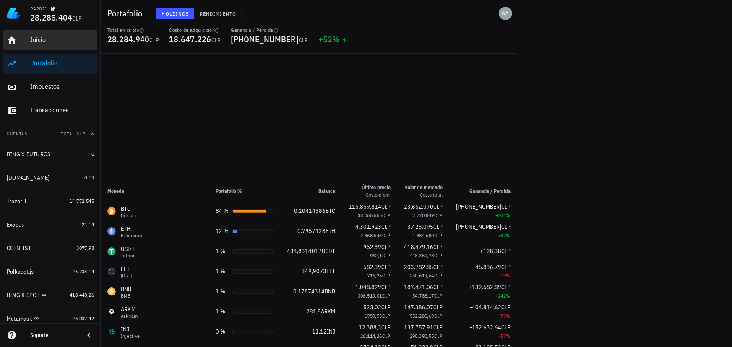
click at [50, 46] on div "Inicio" at bounding box center [62, 40] width 64 height 19
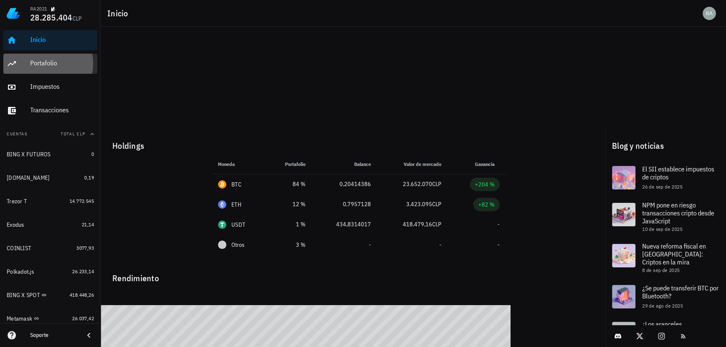
click at [59, 63] on div "Portafolio" at bounding box center [62, 63] width 64 height 8
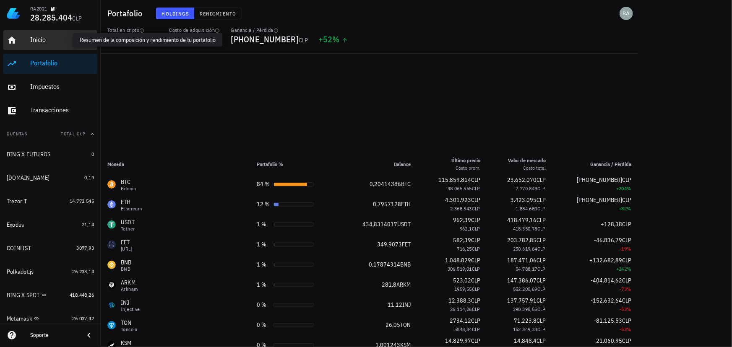
click at [51, 40] on div "Inicio" at bounding box center [62, 40] width 64 height 8
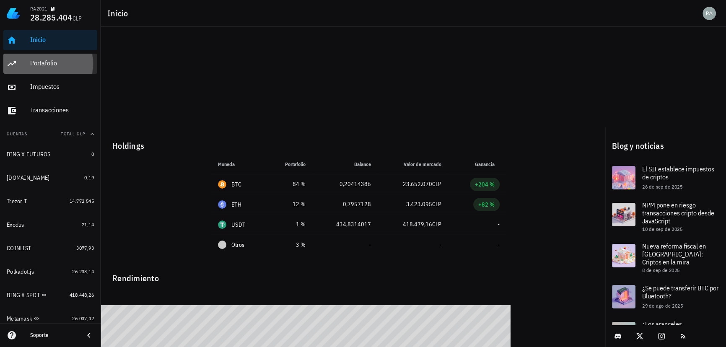
click at [52, 63] on div "Portafolio" at bounding box center [62, 63] width 64 height 8
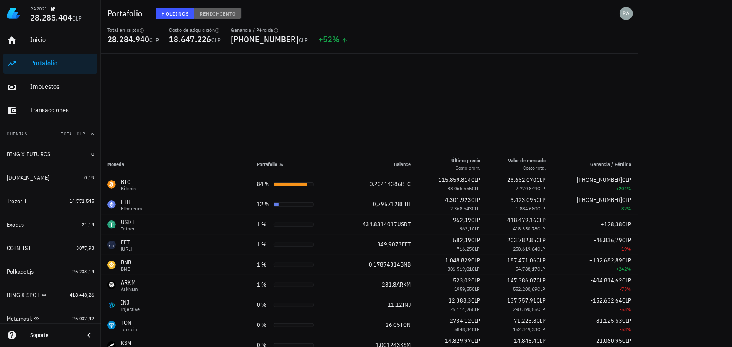
click at [231, 11] on span "Rendimiento" at bounding box center [217, 13] width 37 height 6
